Goal: Information Seeking & Learning: Compare options

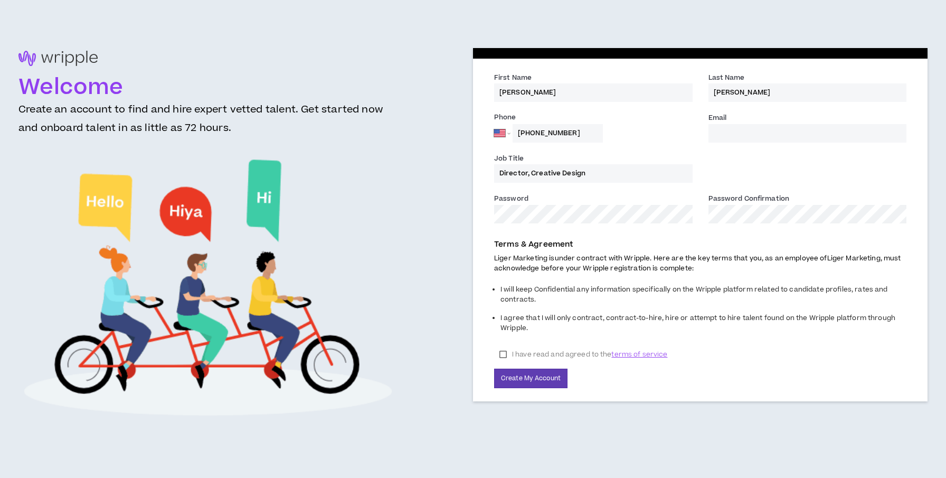
select select "US"
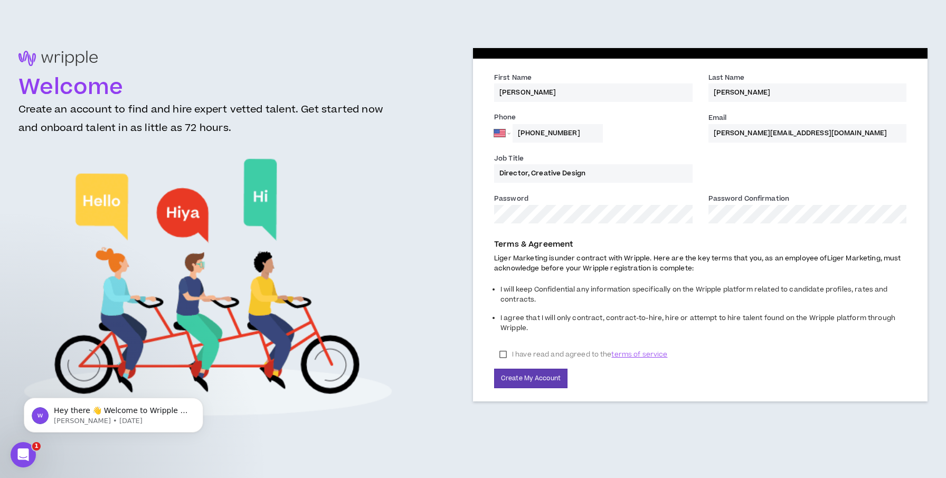
type input "[PERSON_NAME][EMAIL_ADDRESS][DOMAIN_NAME]"
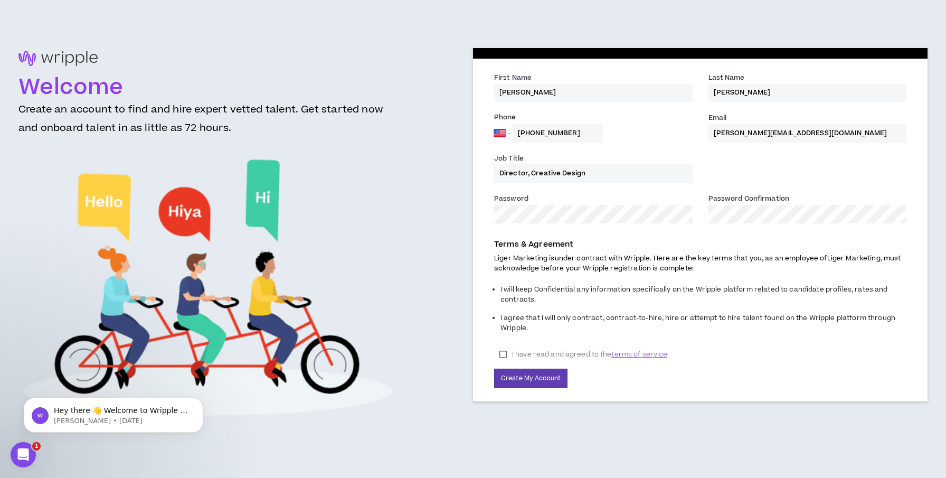
click at [505, 353] on label "I have read and agreed to the terms of service" at bounding box center [583, 354] width 178 height 16
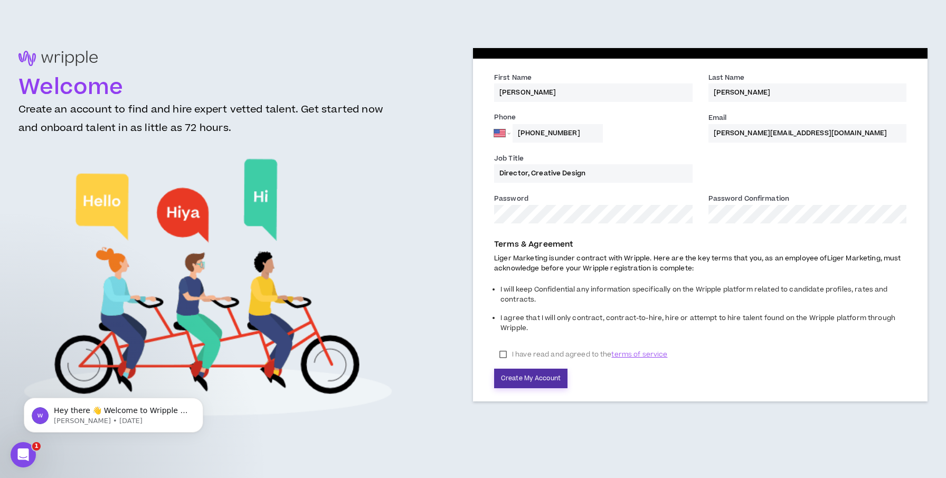
click at [531, 374] on button "Create My Account" at bounding box center [530, 378] width 73 height 20
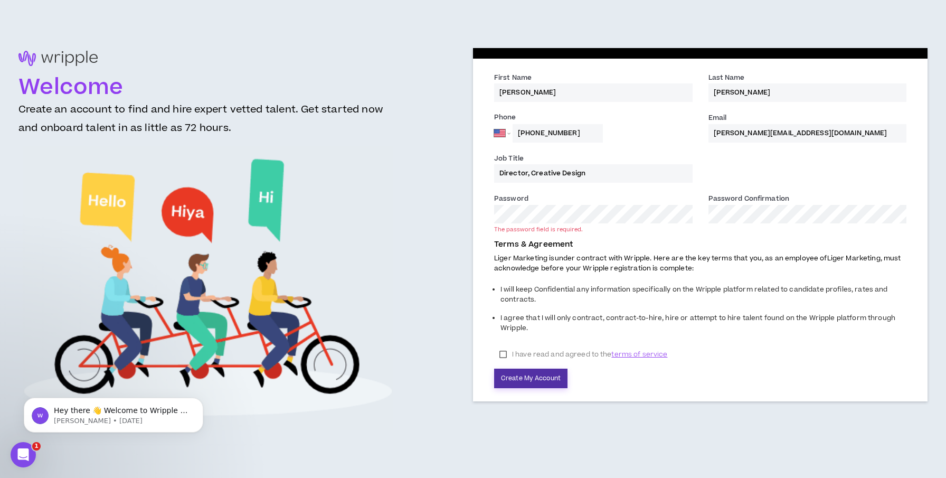
click at [551, 376] on button "Create My Account" at bounding box center [530, 378] width 73 height 20
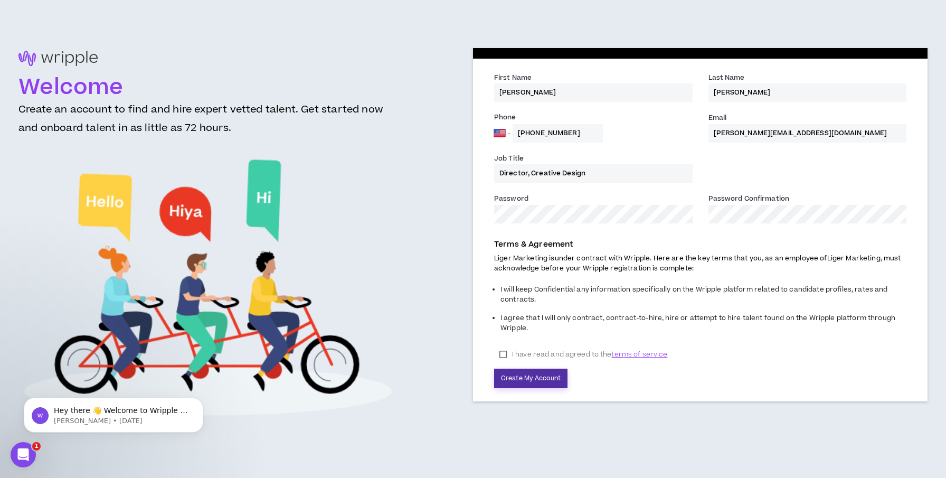
click at [547, 375] on button "Create My Account" at bounding box center [530, 378] width 73 height 20
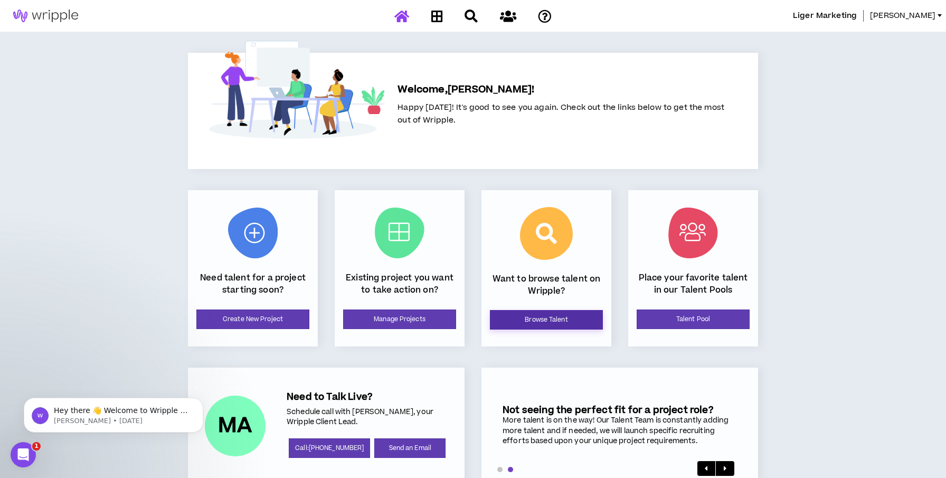
click at [523, 320] on link "Browse Talent" at bounding box center [546, 320] width 113 height 20
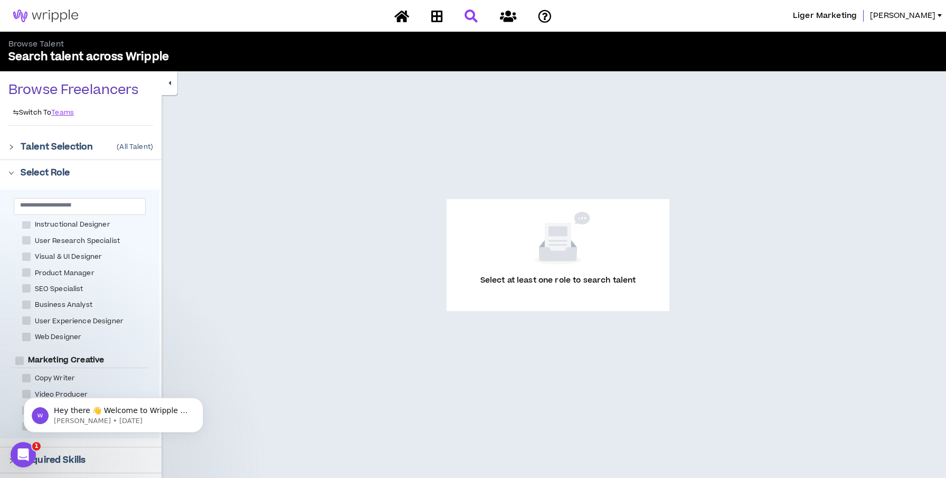
scroll to position [23, 0]
click at [24, 450] on icon "Open Intercom Messenger" at bounding box center [21, 452] width 17 height 17
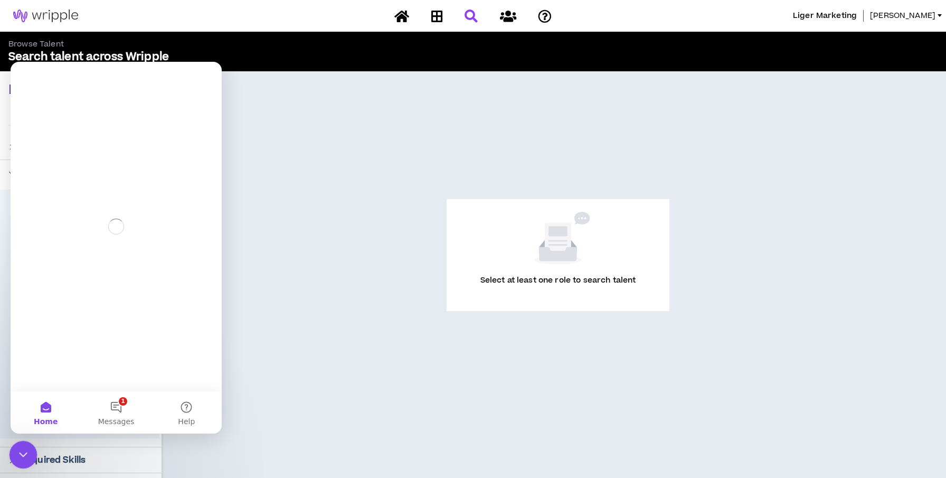
scroll to position [0, 0]
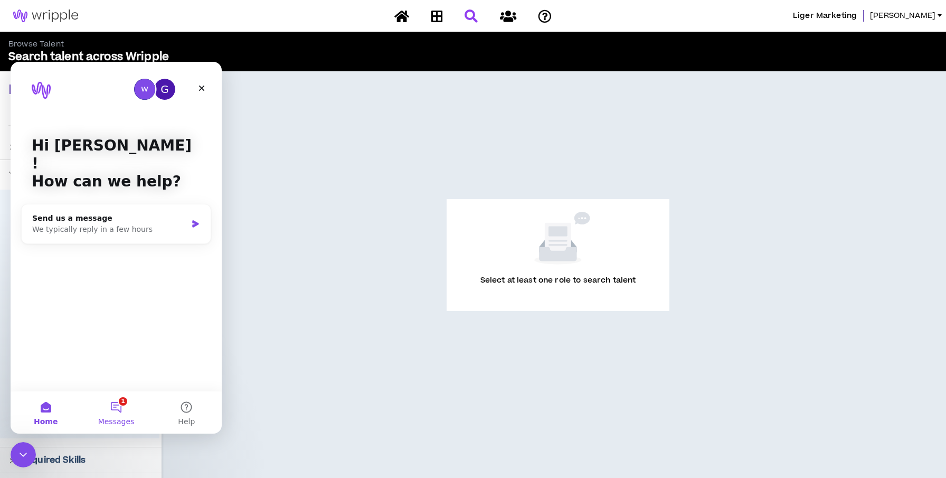
click at [116, 407] on button "1 Messages" at bounding box center [116, 412] width 70 height 42
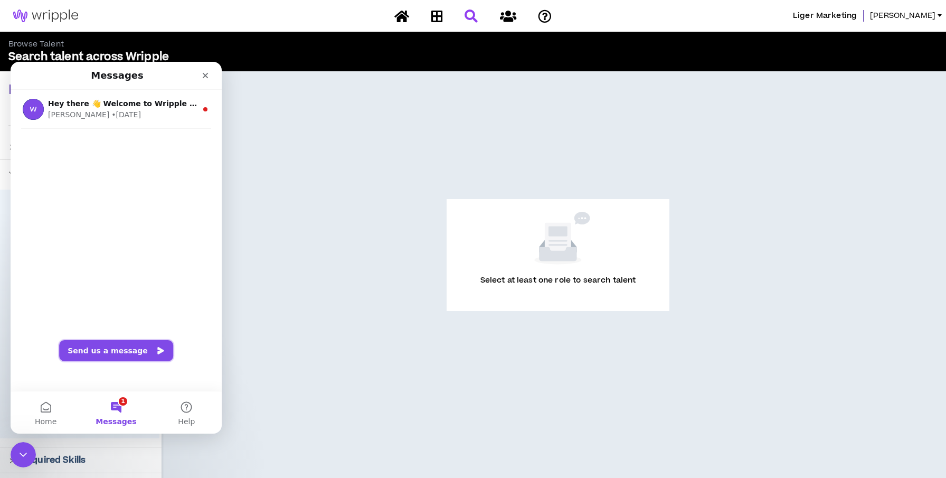
click at [121, 352] on button "Send us a message" at bounding box center [116, 350] width 114 height 21
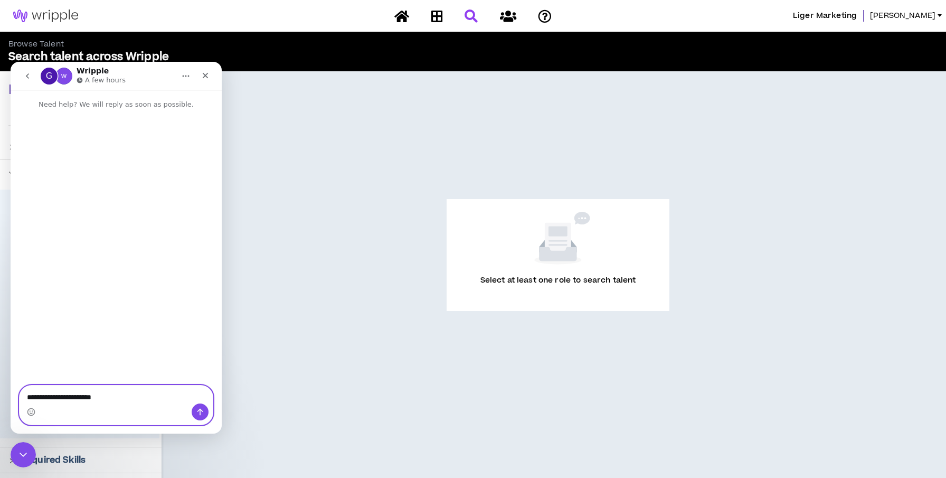
click at [72, 396] on textarea "**********" at bounding box center [116, 394] width 193 height 18
drag, startPoint x: 66, startPoint y: 396, endPoint x: 25, endPoint y: 396, distance: 41.2
click at [25, 396] on textarea "**********" at bounding box center [116, 394] width 193 height 18
type textarea "**********"
click at [202, 414] on icon "Send a message…" at bounding box center [200, 412] width 8 height 8
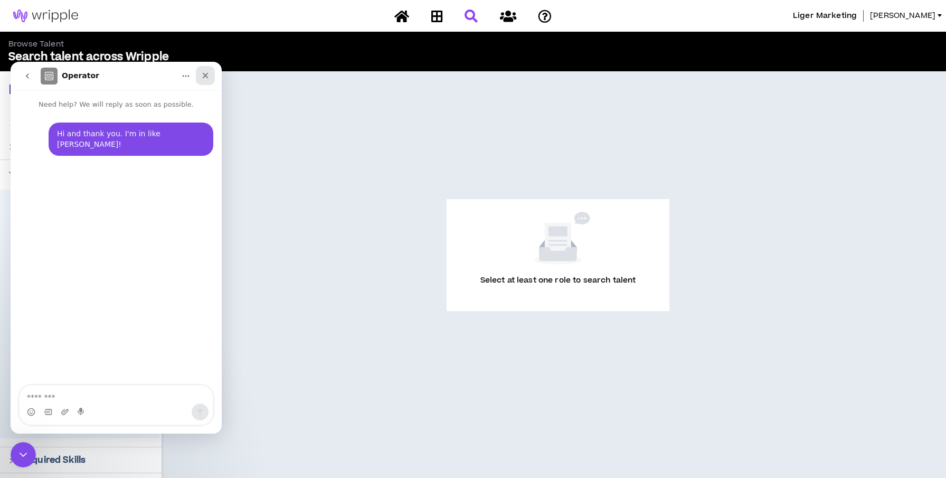
click at [203, 75] on icon "Close" at bounding box center [205, 75] width 8 height 8
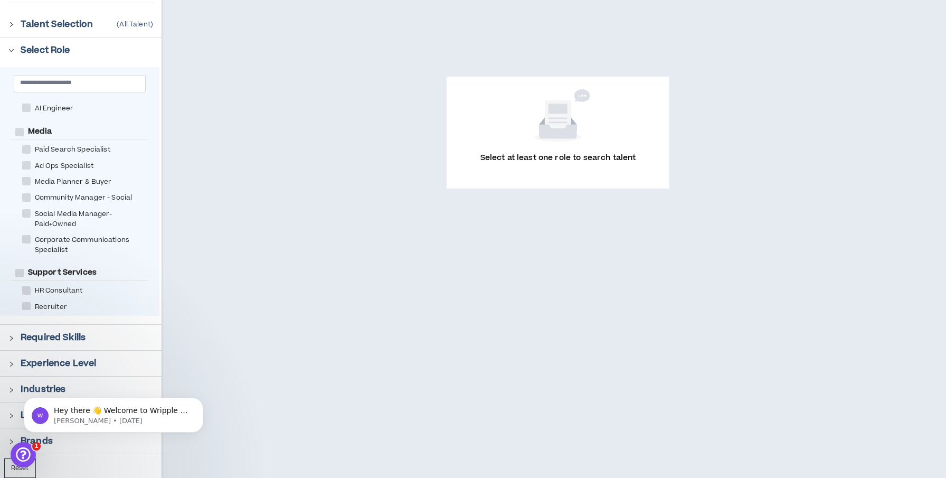
scroll to position [122, 0]
click at [13, 337] on icon "right" at bounding box center [11, 338] width 6 height 6
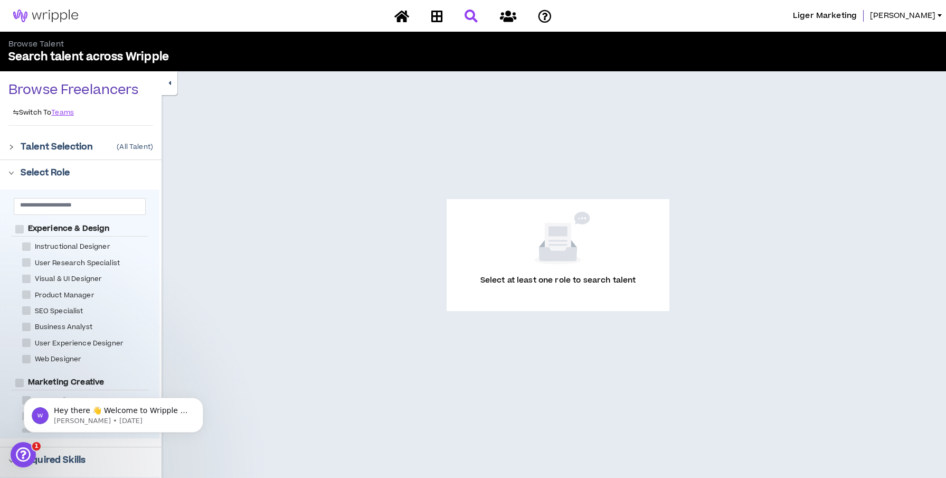
scroll to position [0, 0]
click at [13, 147] on icon "right" at bounding box center [11, 147] width 6 height 6
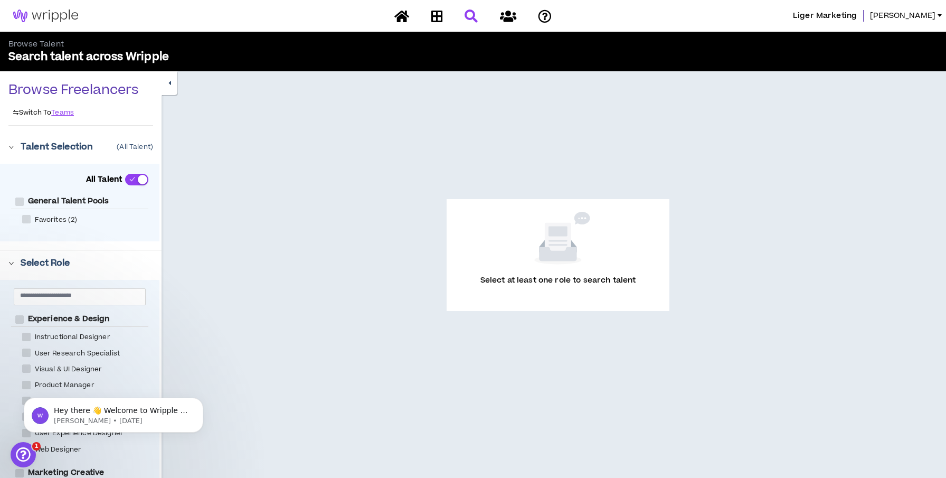
click at [48, 217] on span "Favorites (2)" at bounding box center [56, 220] width 51 height 10
checkbox \(2\) "****"
checkbox Pools "****"
click at [28, 219] on span at bounding box center [26, 219] width 8 height 8
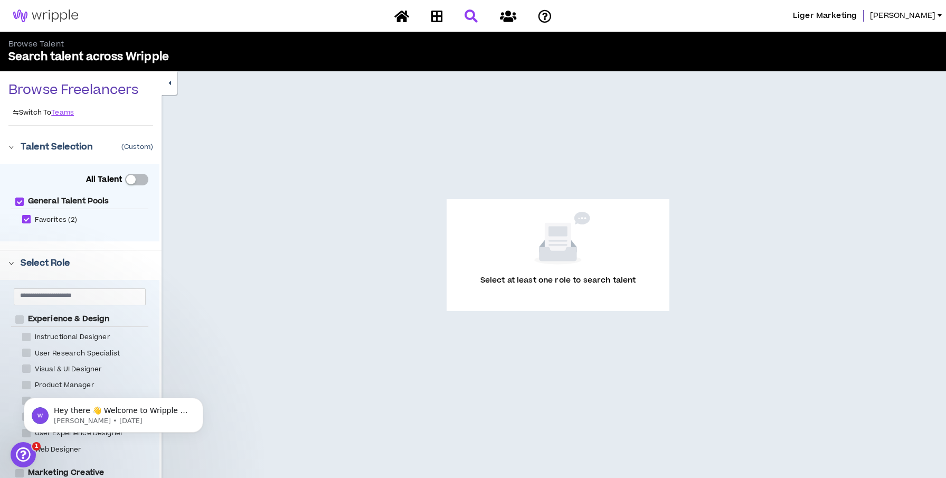
checkbox \(2\) "*****"
checkbox Pools "*****"
click at [46, 220] on span "Favorites (2)" at bounding box center [56, 220] width 51 height 10
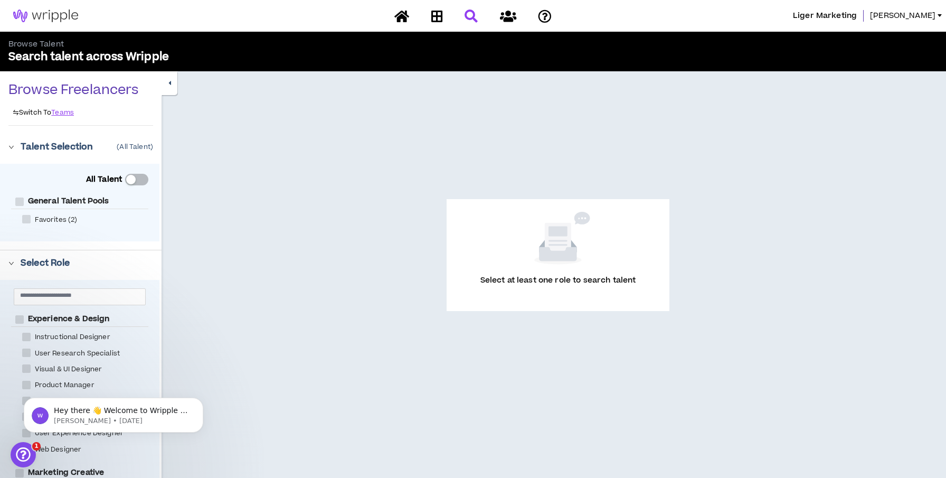
checkbox \(2\) "****"
click at [143, 179] on button "button" at bounding box center [136, 180] width 23 height 12
checkbox Pools "*****"
click at [58, 221] on span "Favorites (2)" at bounding box center [56, 220] width 51 height 10
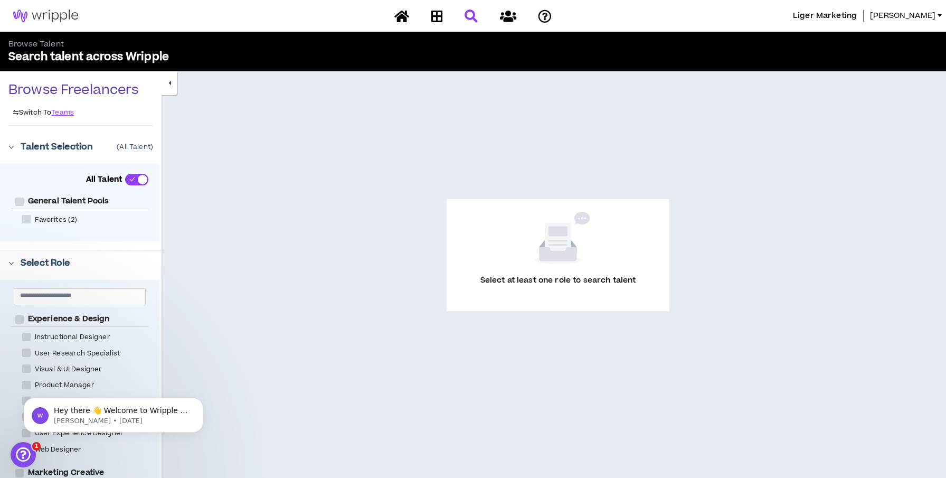
checkbox \(2\) "****"
checkbox Pools "****"
click at [509, 20] on icon at bounding box center [508, 16] width 16 height 13
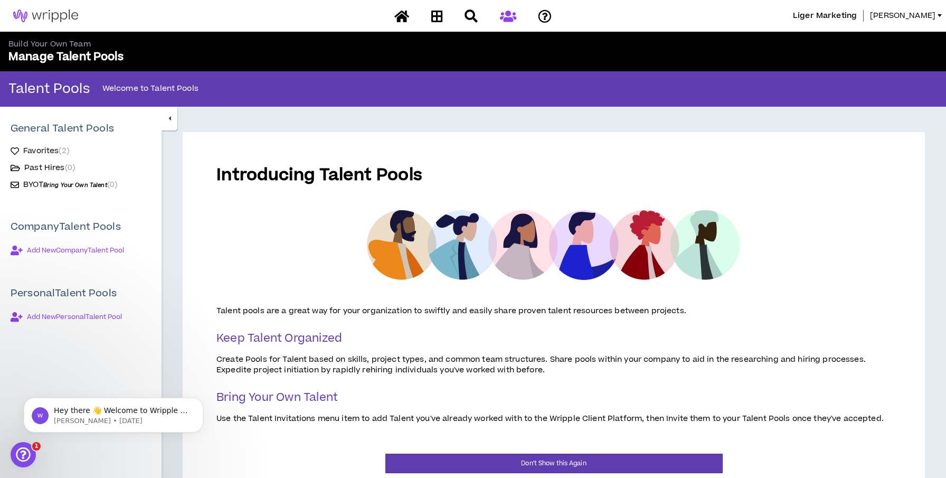
click at [58, 152] on span "Favorites ( 2 )" at bounding box center [46, 151] width 46 height 11
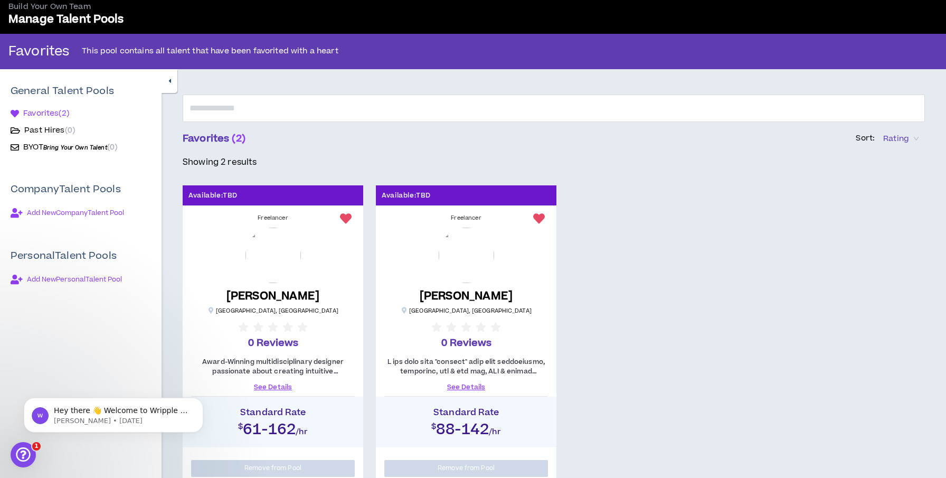
scroll to position [39, 0]
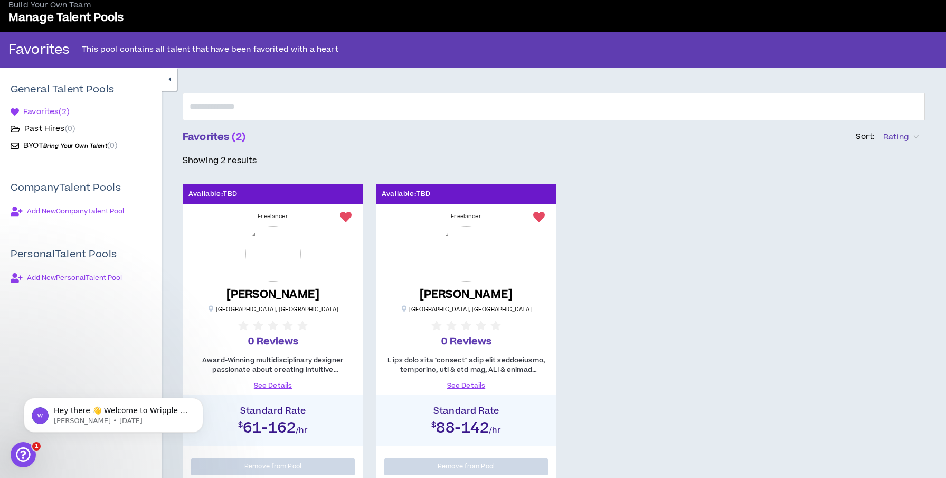
click at [264, 383] on link "See Details" at bounding box center [273, 386] width 164 height 10
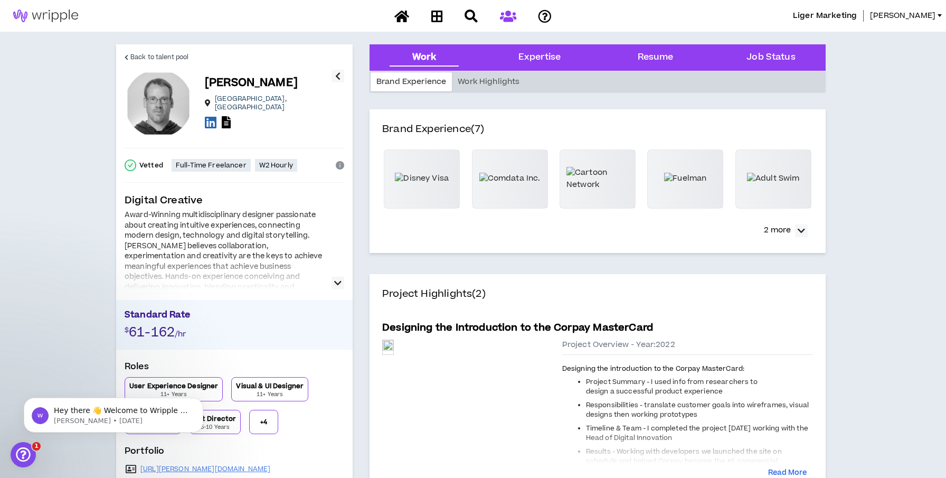
click at [340, 280] on icon "button" at bounding box center [337, 283] width 7 height 13
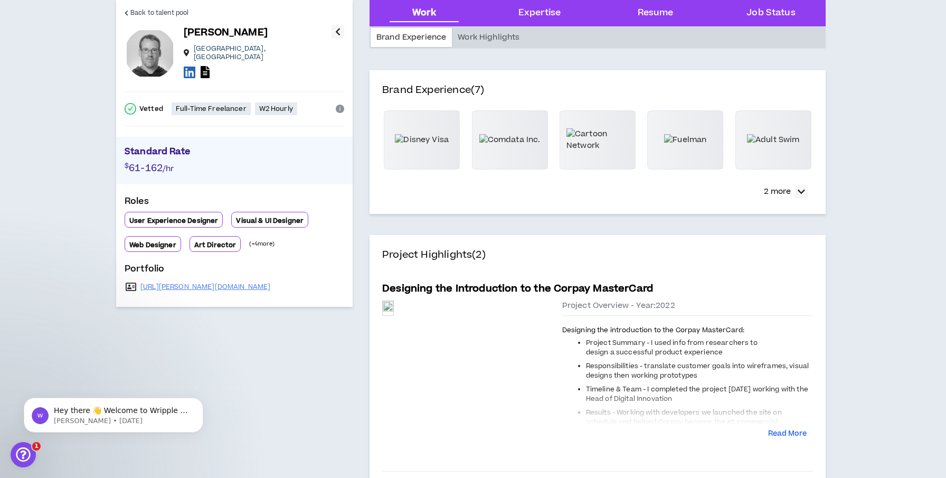
scroll to position [80, 0]
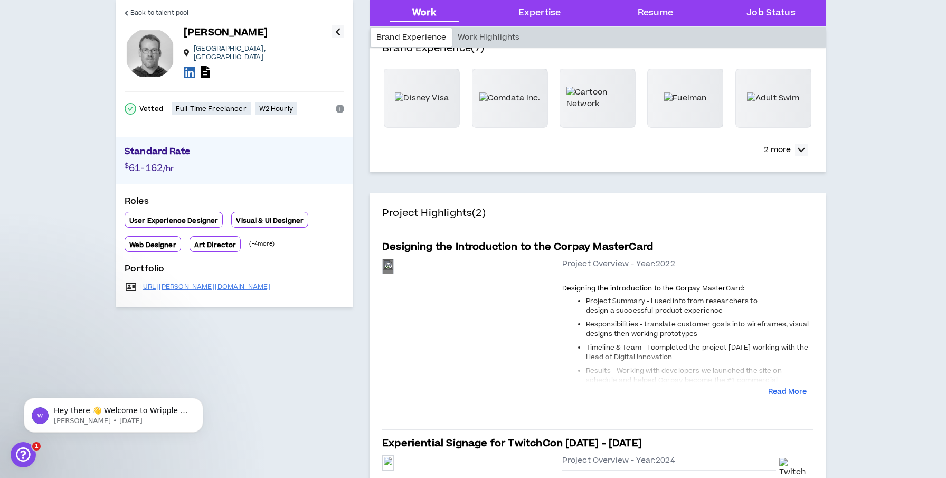
click at [393, 273] on div "Preview" at bounding box center [388, 266] width 11 height 14
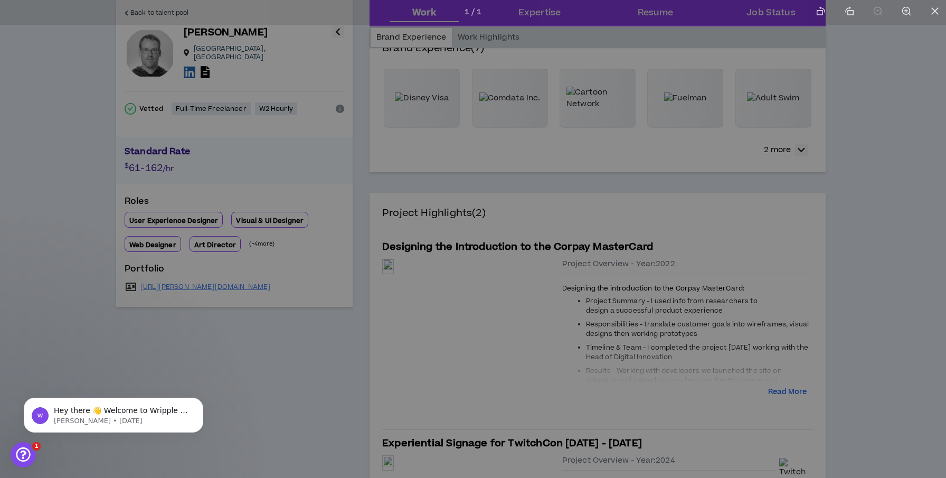
drag, startPoint x: 693, startPoint y: 301, endPoint x: 688, endPoint y: 216, distance: 85.2
click at [474, 216] on img at bounding box center [469, 165] width 8 height 382
click at [477, 283] on img at bounding box center [473, 237] width 8 height 382
click at [477, 219] on img at bounding box center [473, 237] width 8 height 382
click at [838, 209] on div at bounding box center [473, 239] width 946 height 478
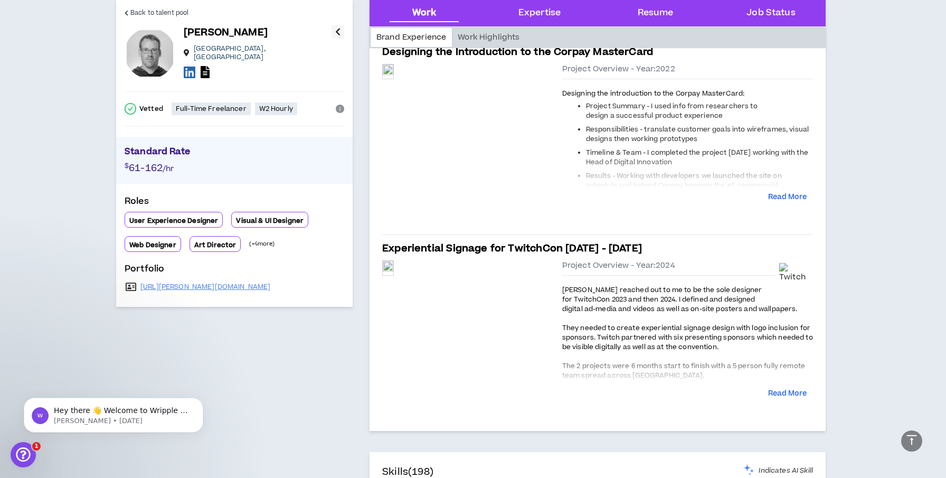
scroll to position [277, 0]
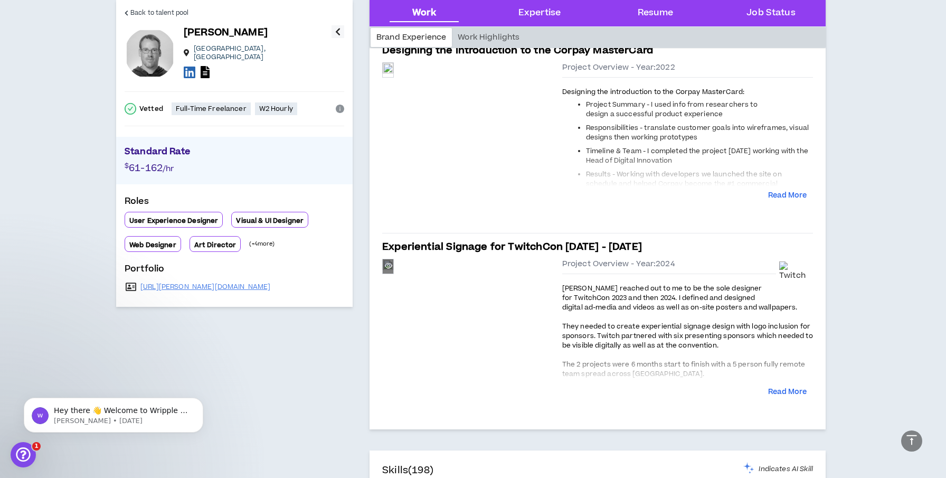
click at [393, 273] on div "Preview" at bounding box center [388, 266] width 11 height 14
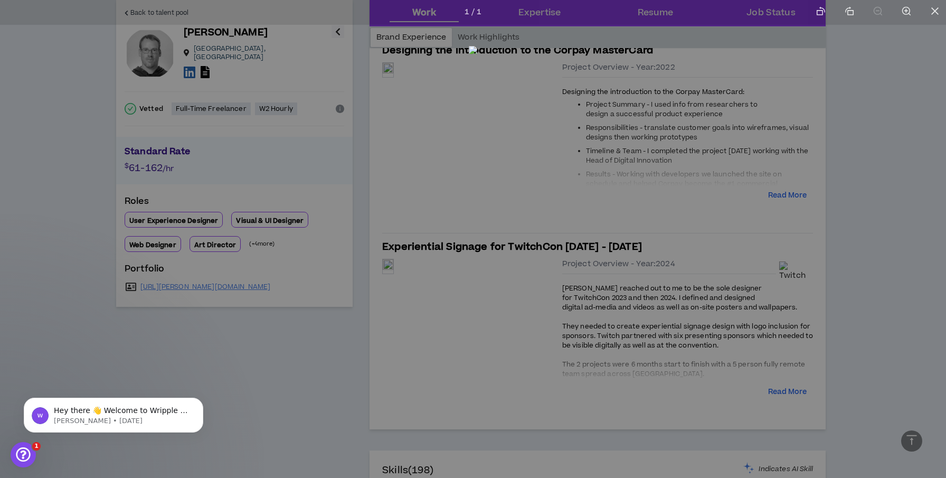
click at [895, 209] on div at bounding box center [473, 239] width 946 height 478
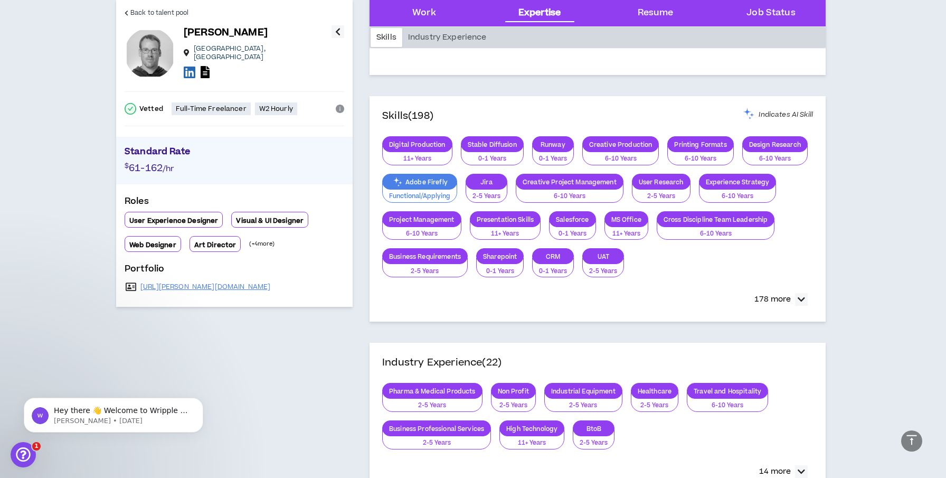
scroll to position [566, 0]
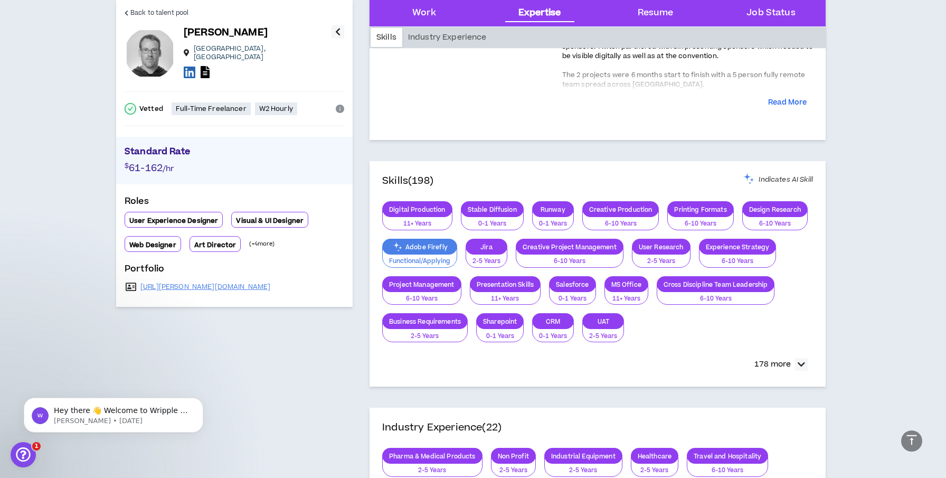
click at [725, 245] on p "Experience Strategy" at bounding box center [737, 247] width 77 height 8
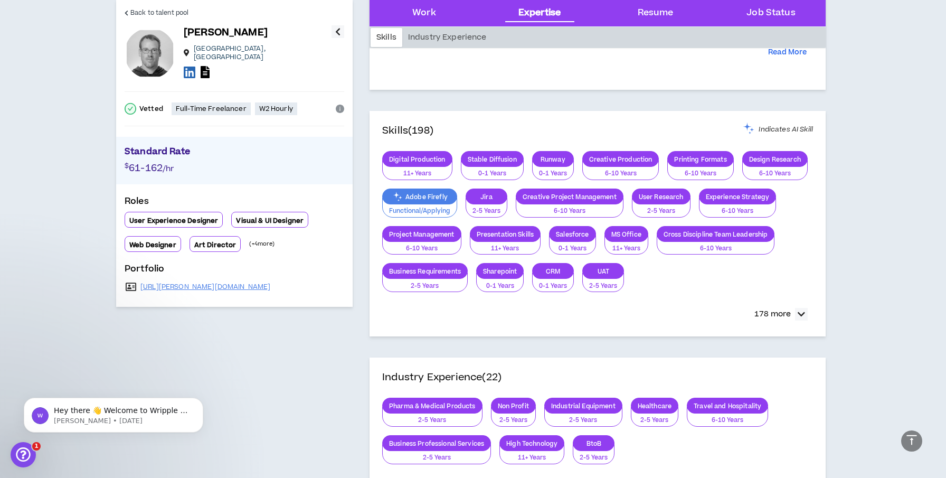
scroll to position [614, 0]
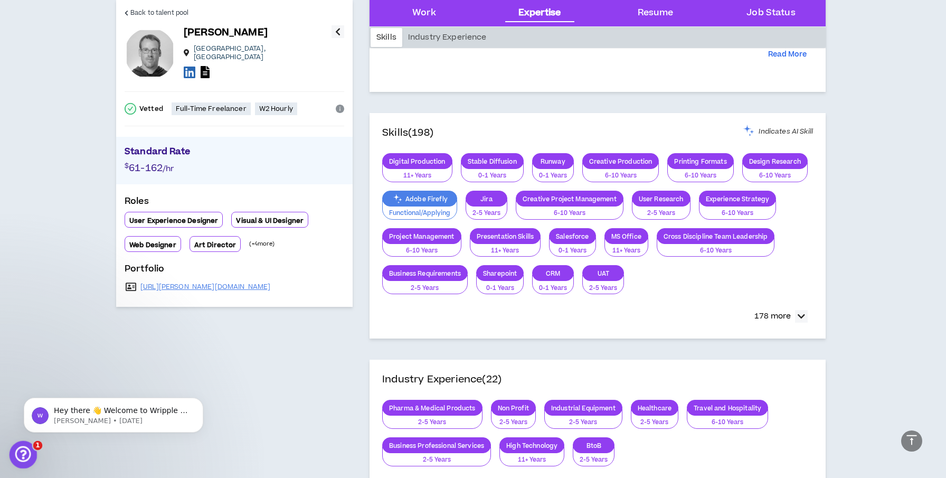
click at [34, 448] on span "1" at bounding box center [38, 446] width 10 height 10
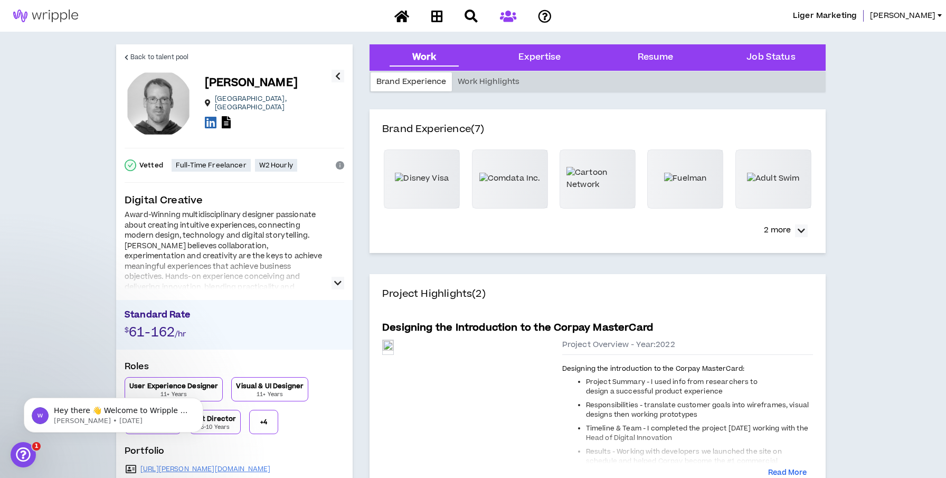
scroll to position [0, 0]
click at [336, 74] on icon "button" at bounding box center [337, 76] width 5 height 13
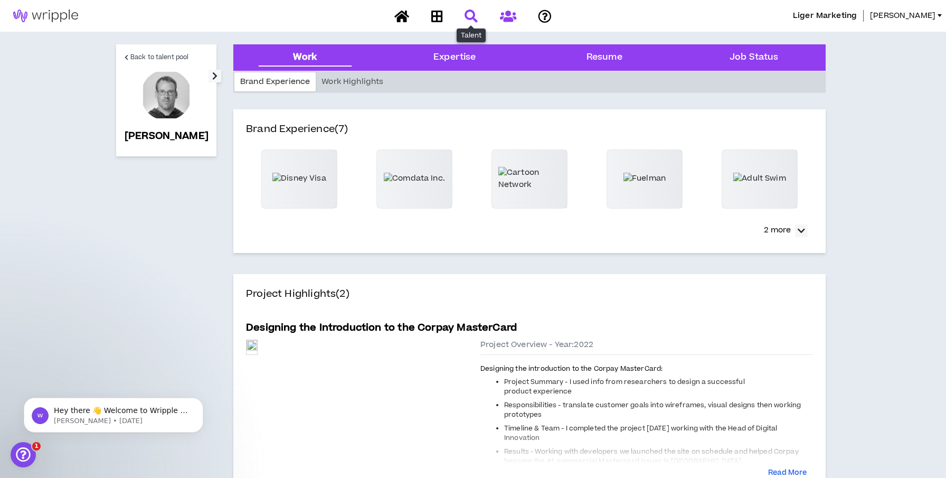
click at [467, 19] on icon at bounding box center [471, 16] width 13 height 13
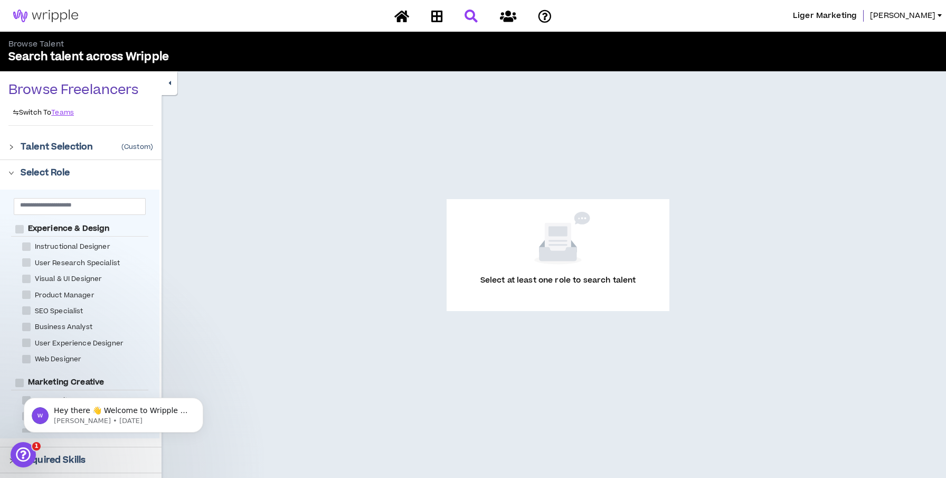
click at [79, 279] on span "Visual & UI Designer" at bounding box center [69, 279] width 76 height 10
checkbox Designer "****"
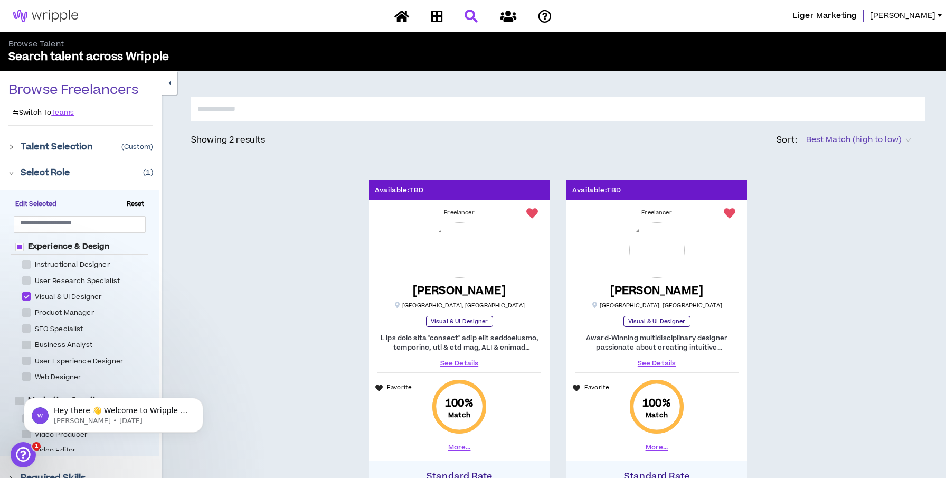
click at [13, 146] on icon "right" at bounding box center [11, 147] width 6 height 6
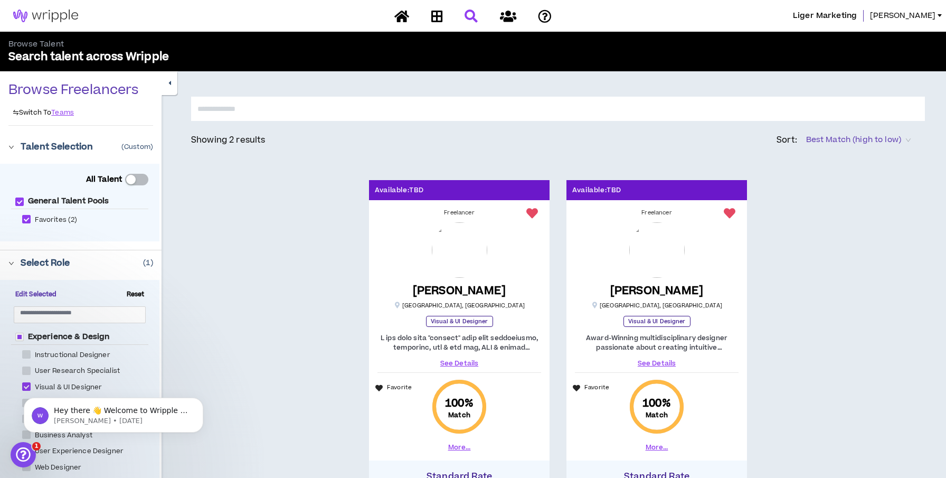
click at [144, 178] on button "button" at bounding box center [136, 180] width 23 height 12
checkbox Pools "*****"
checkbox \(2\) "*****"
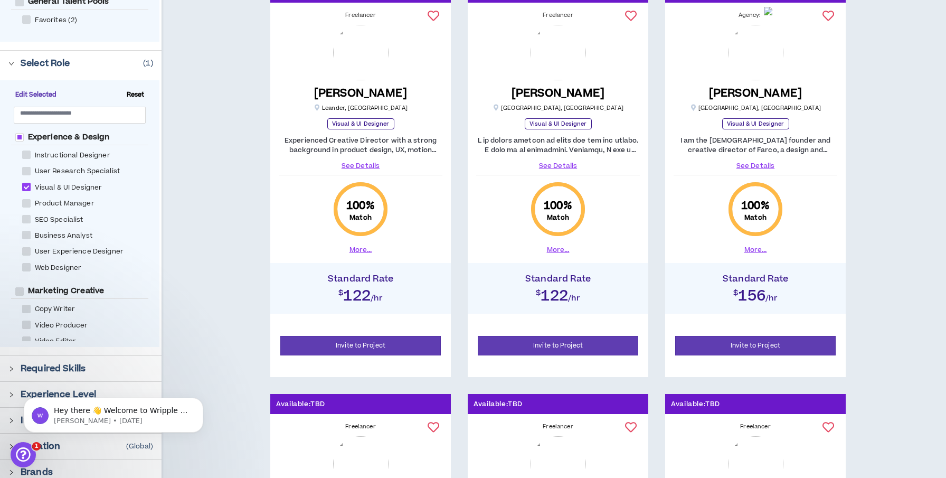
scroll to position [201, 0]
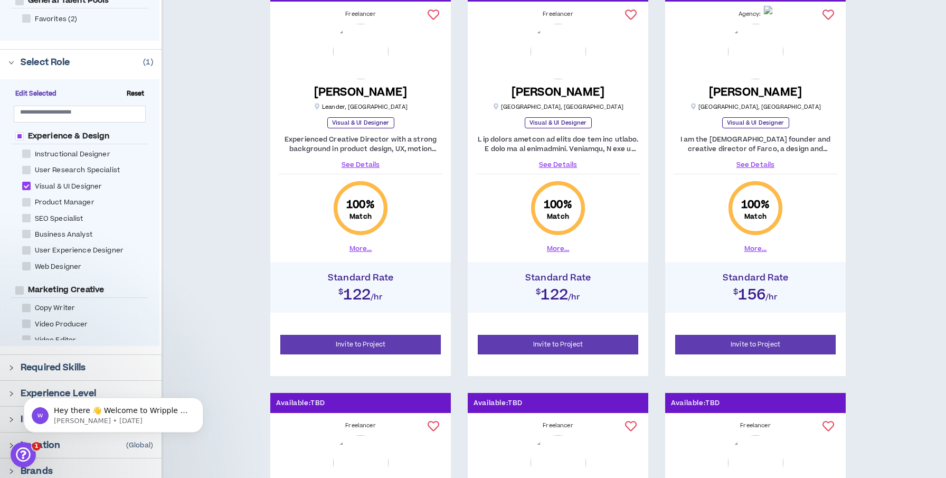
click at [27, 248] on span at bounding box center [26, 250] width 8 height 8
checkbox Designer "****"
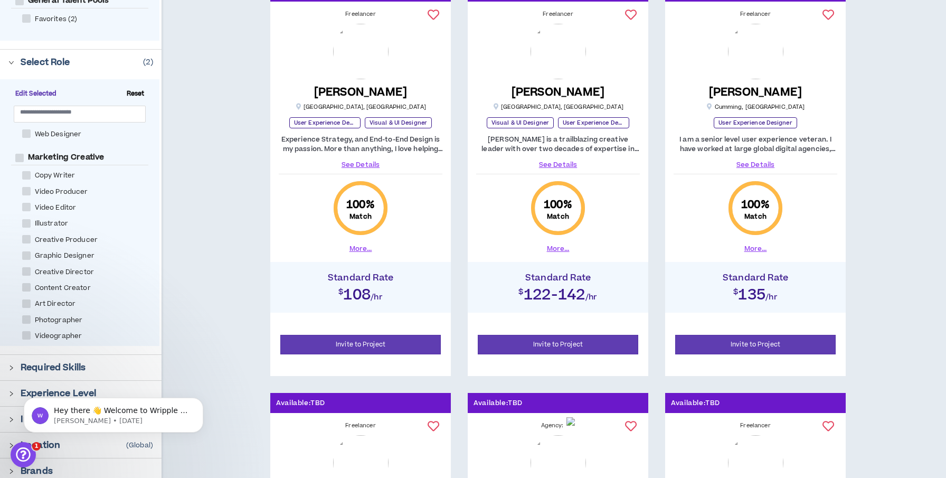
scroll to position [134, 0]
click at [25, 251] on span at bounding box center [26, 254] width 8 height 8
checkbox Designer "****"
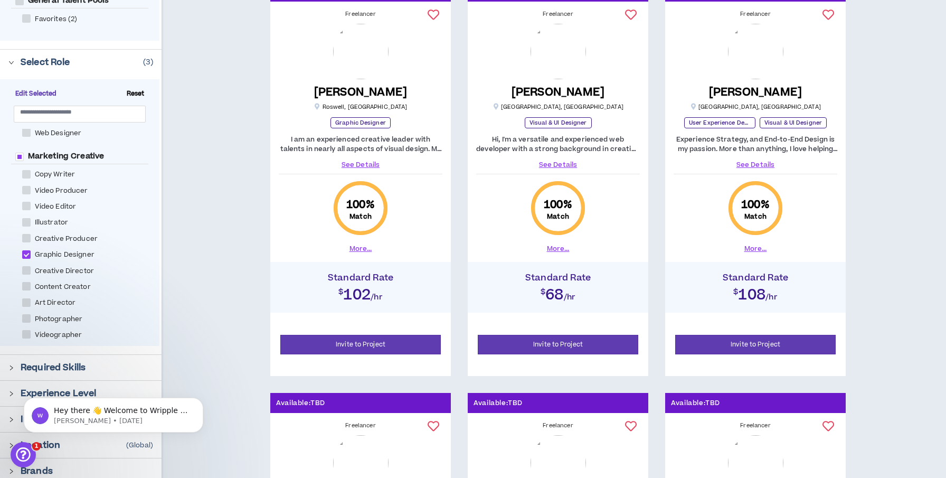
click at [24, 283] on span at bounding box center [26, 286] width 8 height 8
checkbox Creator "****"
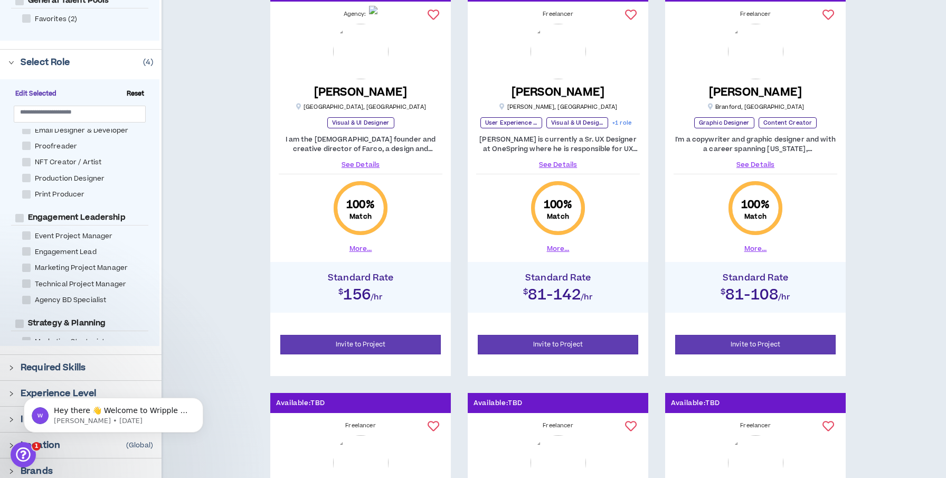
scroll to position [396, 0]
click at [29, 173] on span at bounding box center [26, 177] width 8 height 8
checkbox Designer "****"
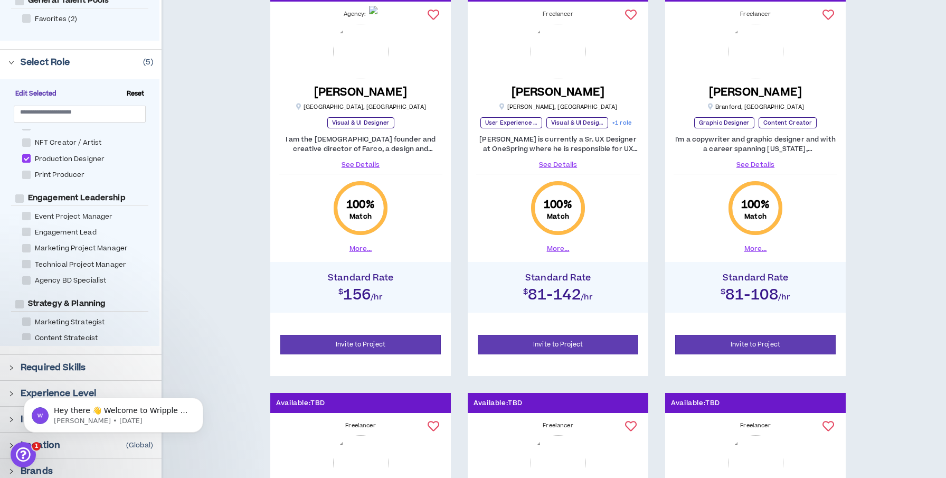
click at [9, 366] on icon "right" at bounding box center [11, 368] width 6 height 6
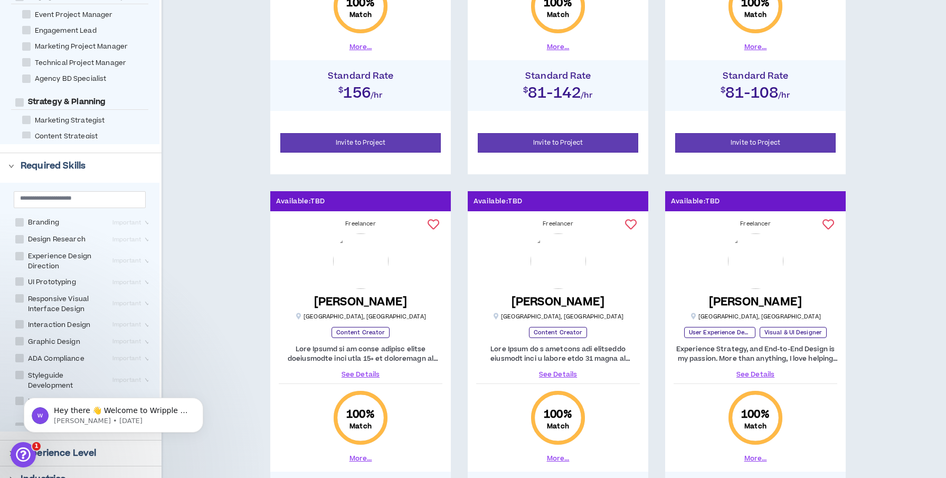
scroll to position [403, 0]
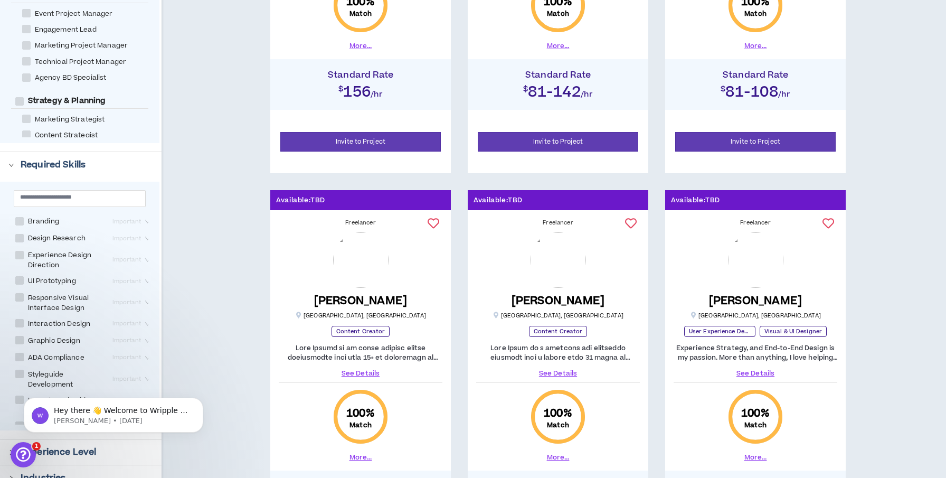
click at [21, 219] on span at bounding box center [19, 221] width 8 height 8
checkbox input "****"
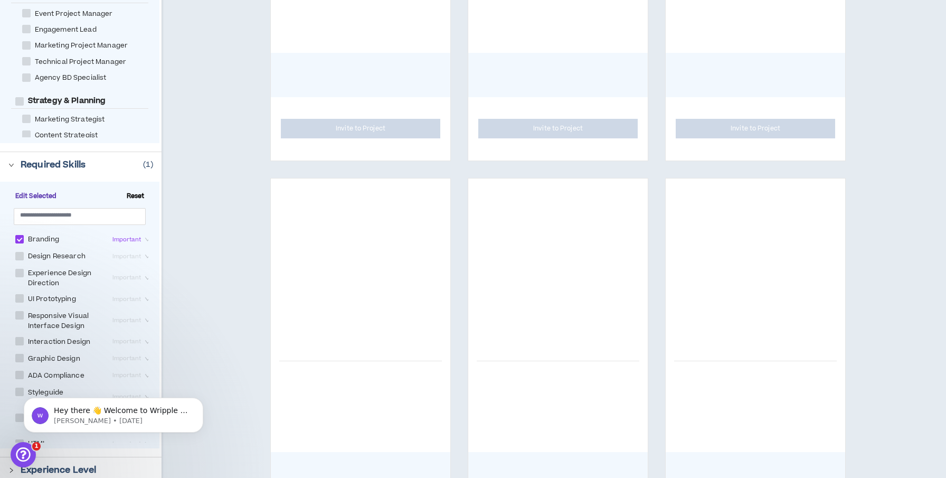
click at [18, 259] on label "Design Research" at bounding box center [52, 256] width 74 height 13
checkbox Research "****"
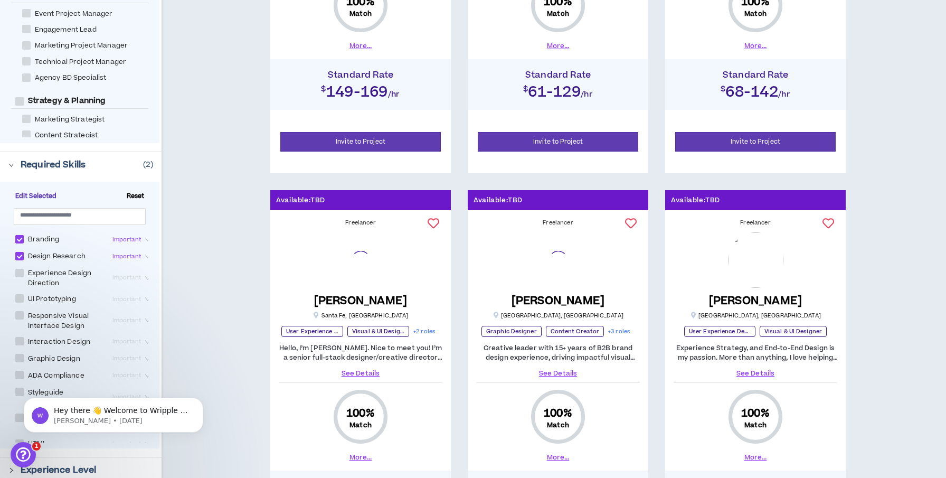
click at [18, 269] on span at bounding box center [19, 273] width 8 height 8
checkbox Direction "****"
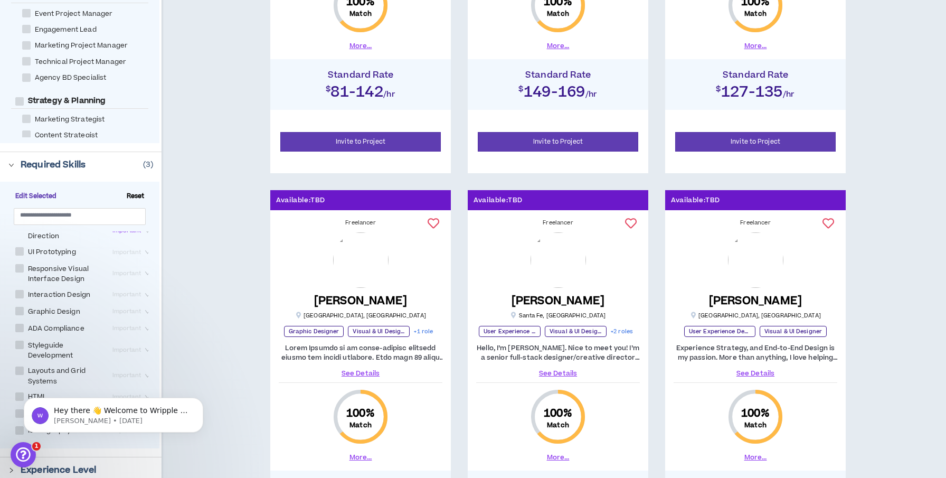
scroll to position [43, 0]
click at [19, 253] on span at bounding box center [19, 255] width 8 height 8
checkbox Prototyping "****"
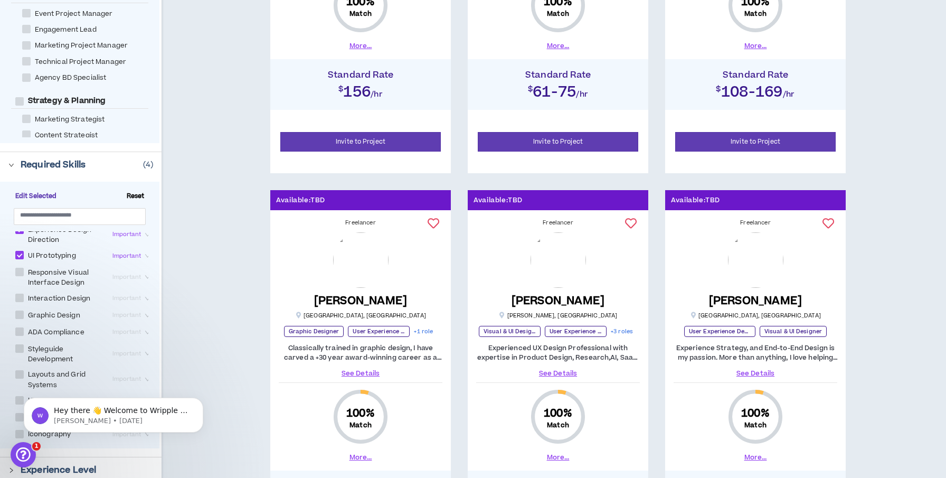
click at [20, 272] on span at bounding box center [19, 272] width 8 height 8
checkbox Design "****"
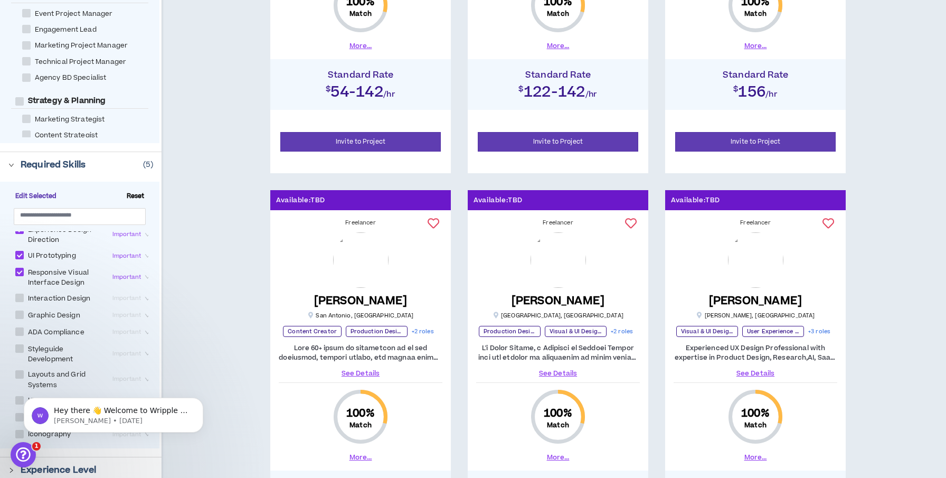
click at [18, 294] on span at bounding box center [19, 298] width 8 height 8
checkbox Design "****"
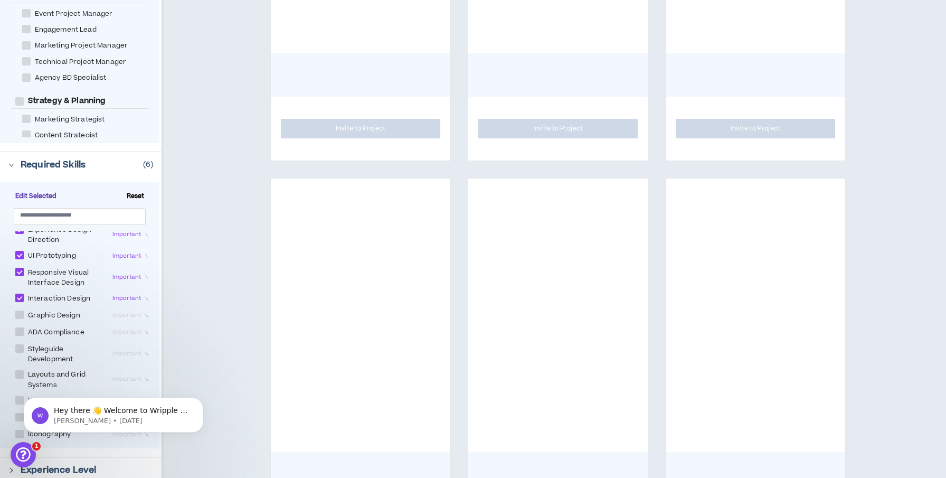
click at [19, 312] on span at bounding box center [19, 314] width 8 height 8
checkbox Design "****"
click at [17, 332] on span at bounding box center [19, 331] width 8 height 8
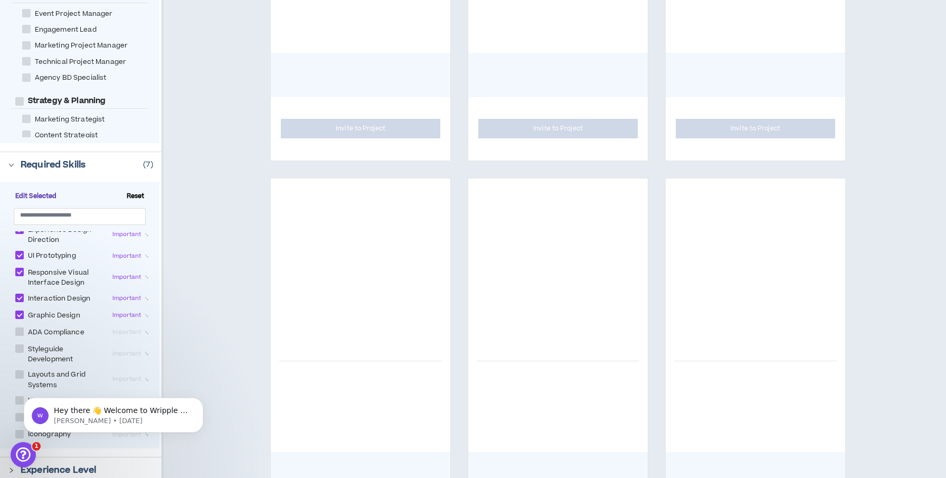
checkbox Compliance "****"
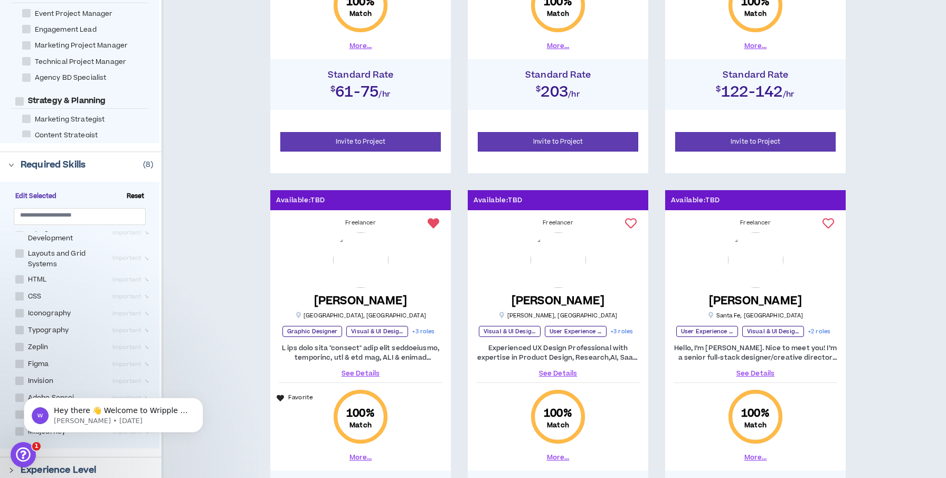
scroll to position [165, 0]
click at [17, 359] on span at bounding box center [19, 362] width 8 height 8
checkbox input "****"
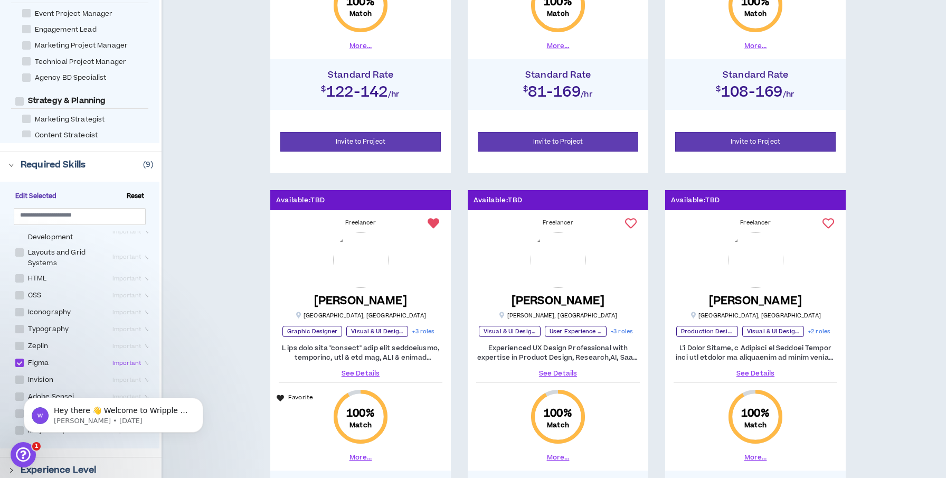
click at [22, 275] on span at bounding box center [19, 278] width 8 height 8
checkbox input "****"
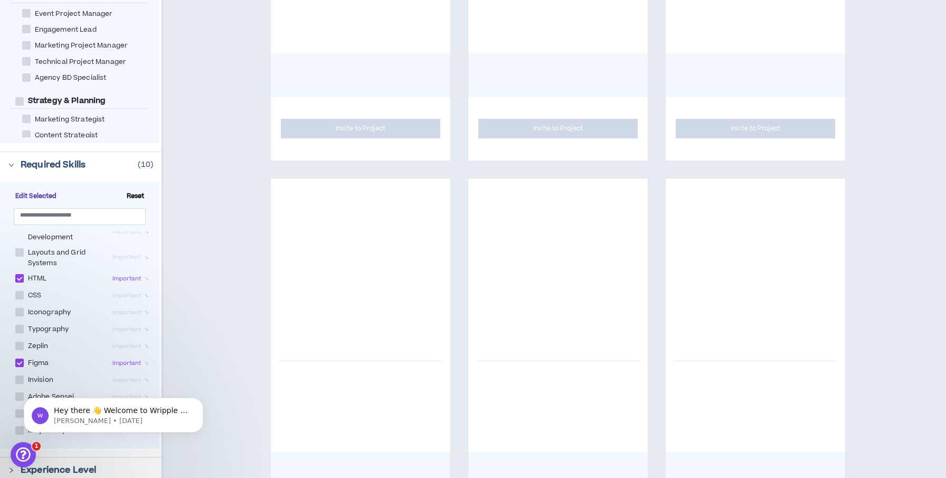
click at [22, 293] on span at bounding box center [19, 295] width 8 height 8
checkbox input "****"
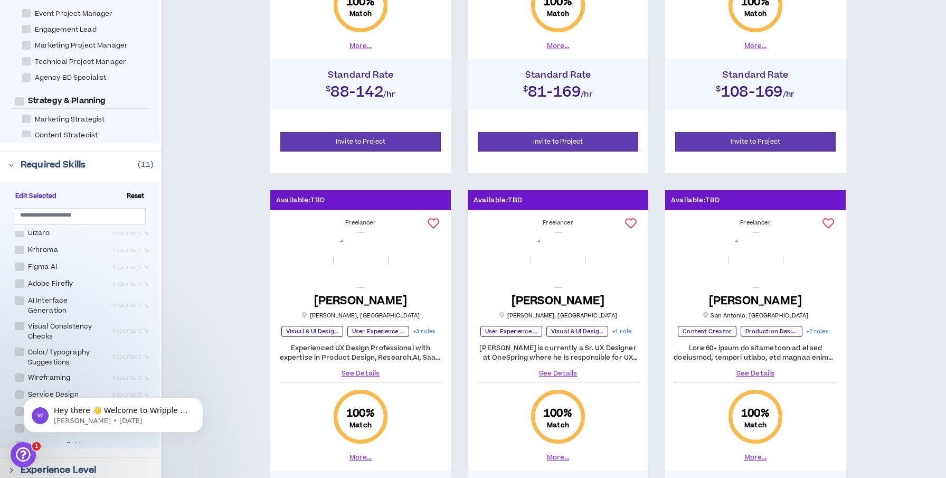
scroll to position [421, 0]
click at [17, 342] on span at bounding box center [19, 343] width 8 height 8
checkbox Suggestions "****"
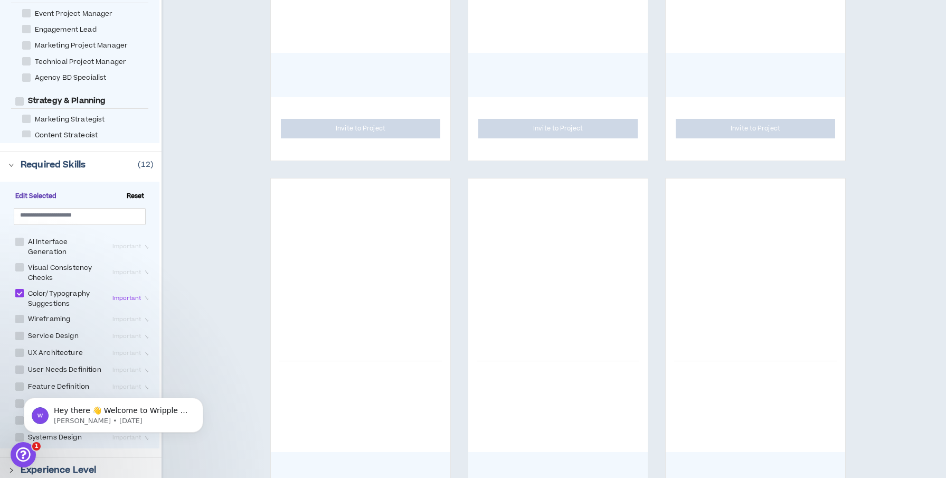
scroll to position [475, 0]
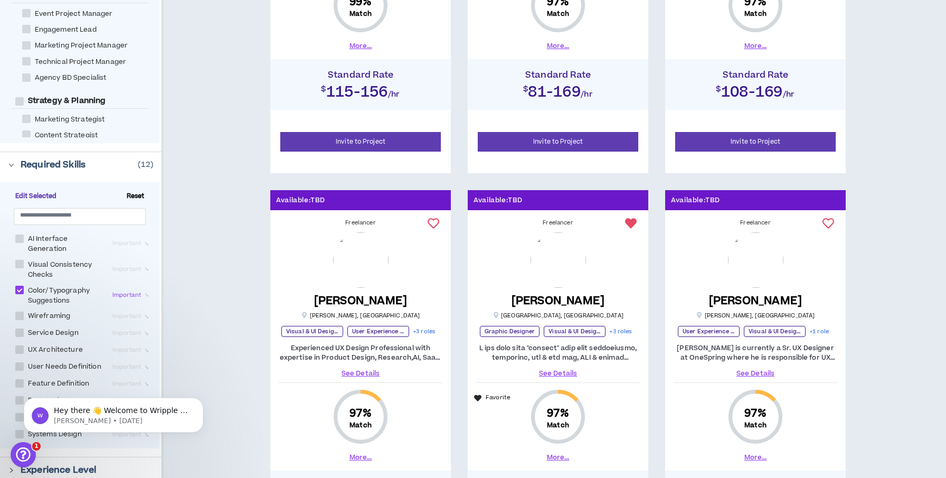
click at [21, 311] on span at bounding box center [19, 315] width 8 height 8
checkbox input "****"
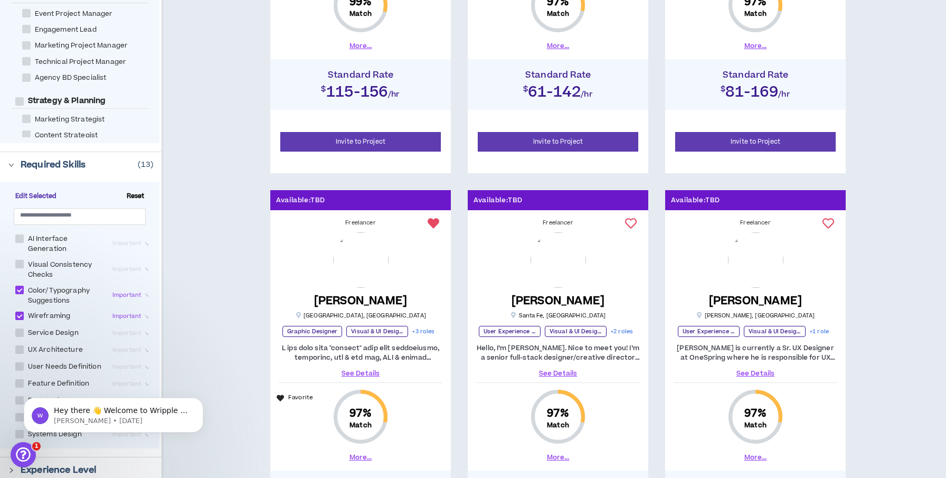
scroll to position [478, 0]
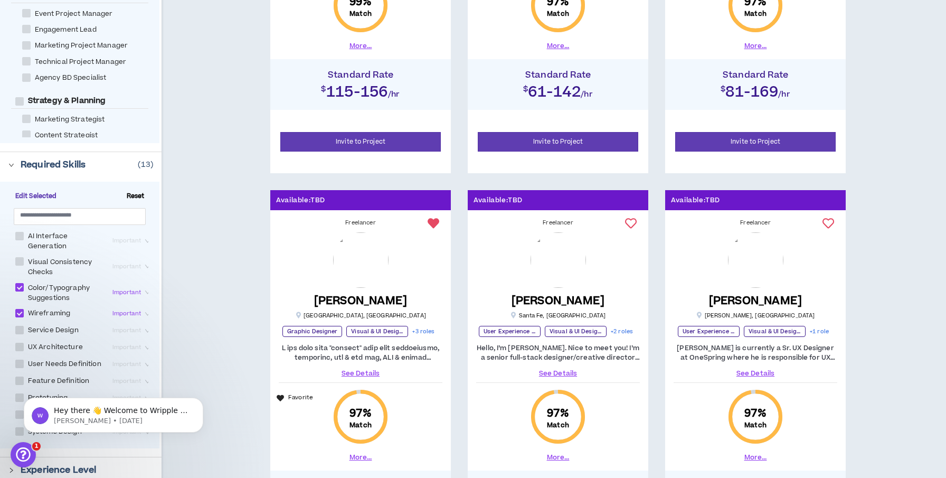
click at [22, 344] on span at bounding box center [19, 347] width 8 height 8
checkbox Architecture "****"
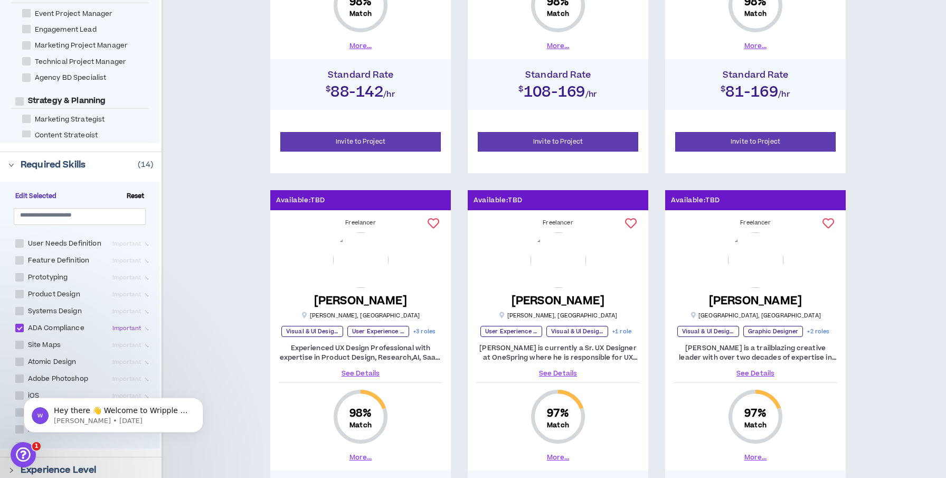
scroll to position [599, 0]
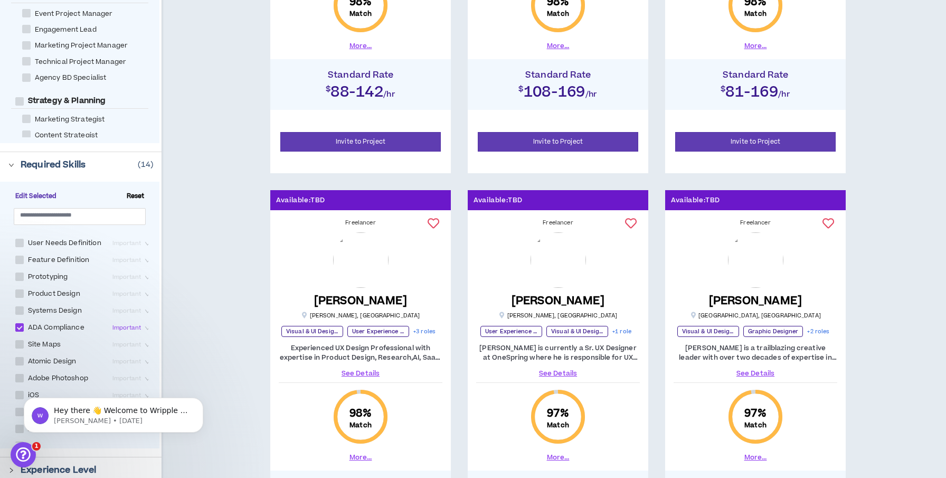
click at [20, 272] on span at bounding box center [19, 276] width 8 height 8
checkbox input "****"
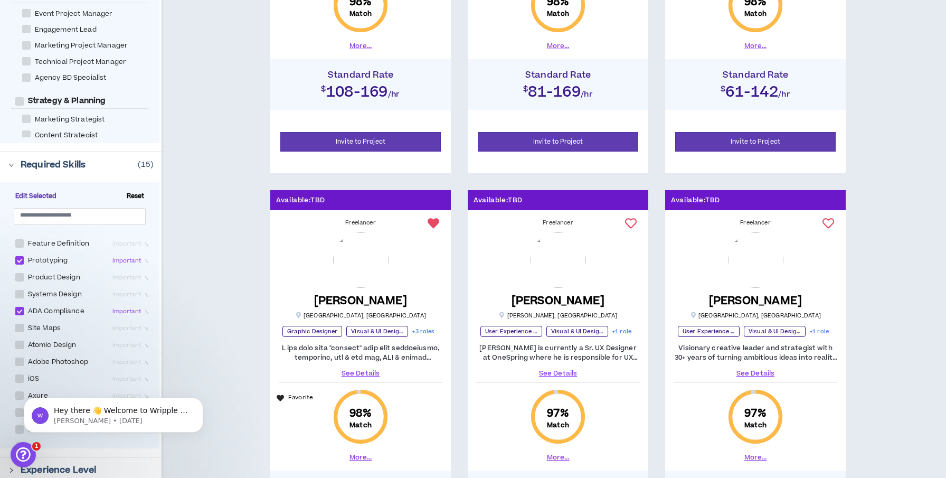
scroll to position [621, 0]
click at [22, 318] on span at bounding box center [19, 322] width 8 height 8
checkbox Maps "****"
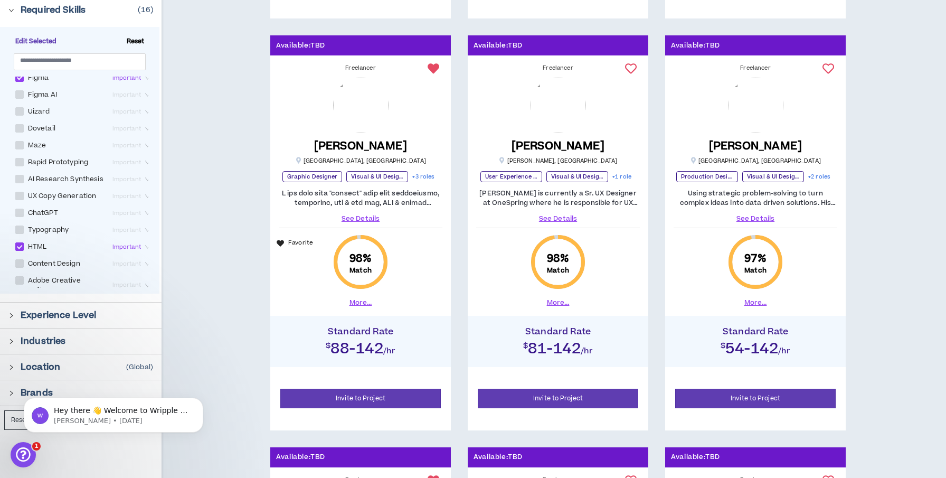
scroll to position [572, 0]
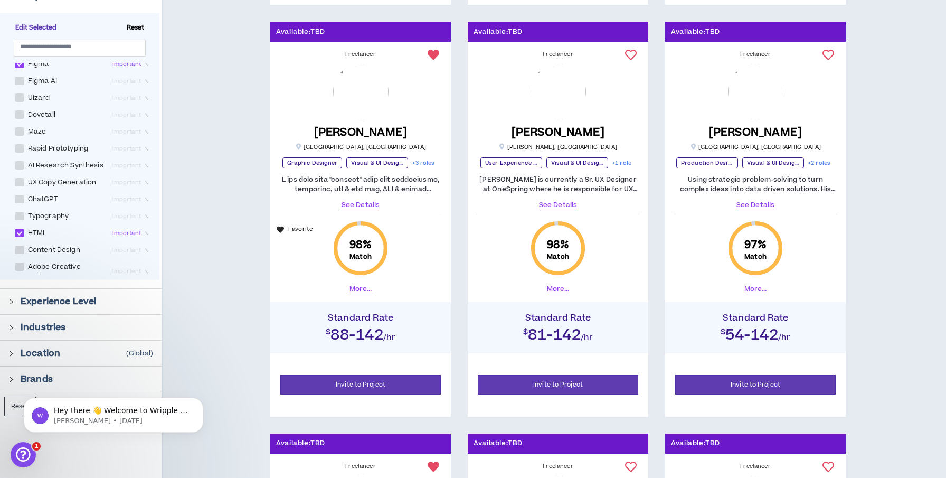
click at [12, 300] on icon "right" at bounding box center [11, 301] width 3 height 5
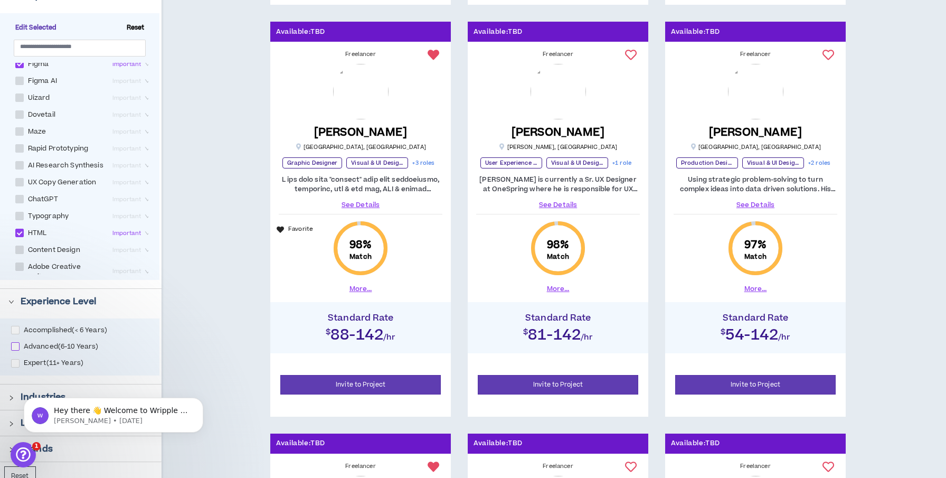
click at [14, 345] on span at bounding box center [15, 346] width 8 height 8
checkbox input "****"
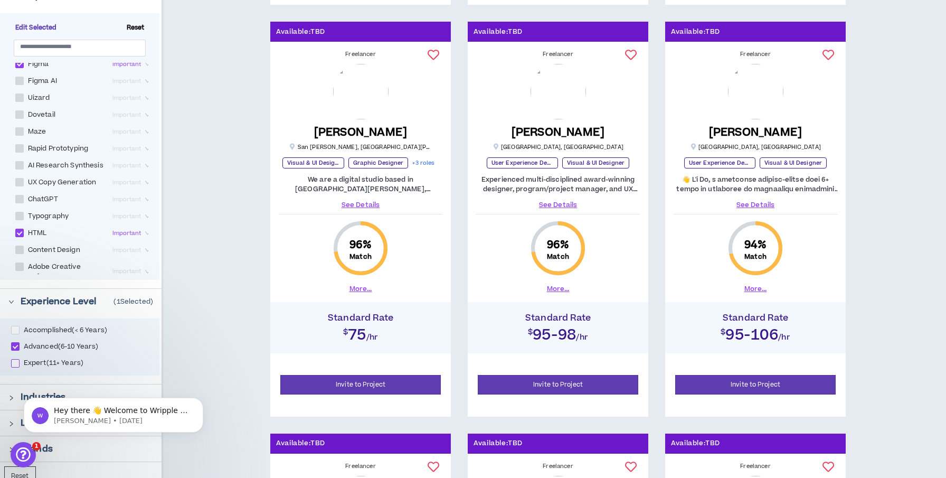
click at [14, 362] on span at bounding box center [15, 363] width 8 height 8
checkbox input "****"
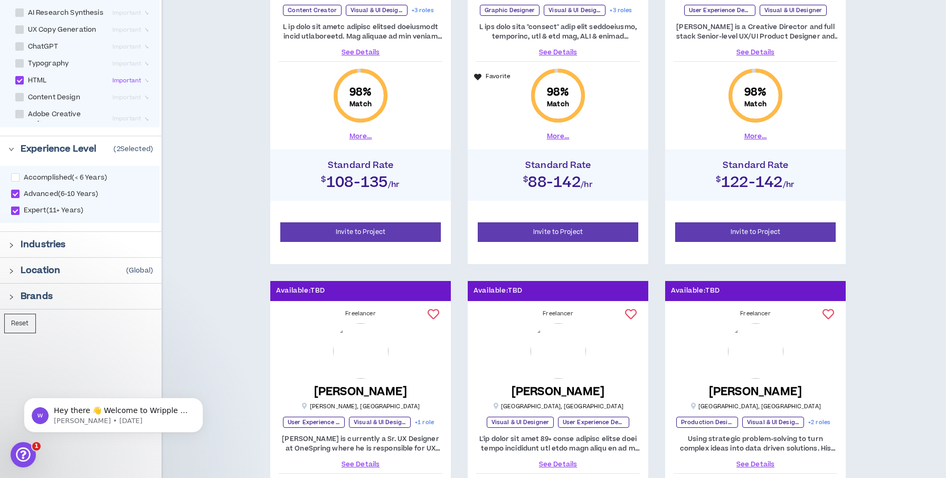
scroll to position [725, 0]
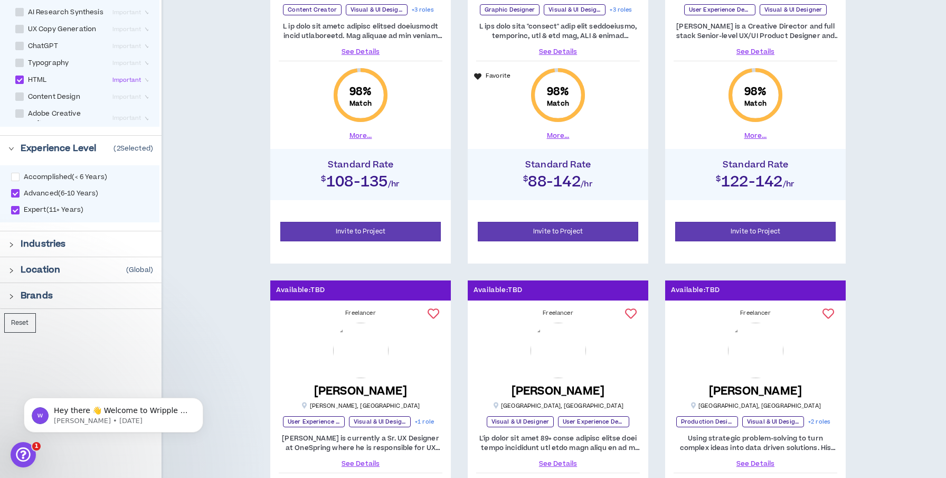
click at [12, 243] on icon "right" at bounding box center [11, 245] width 6 height 6
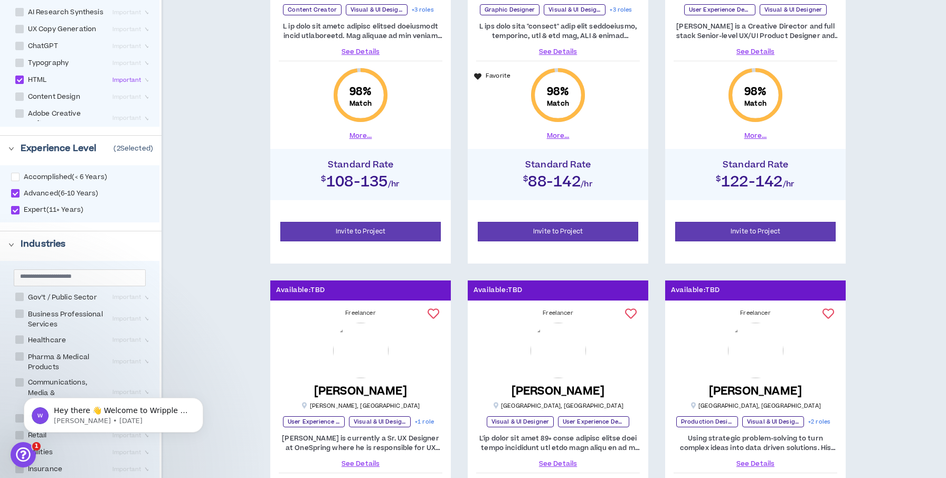
scroll to position [19, 0]
click at [21, 311] on span at bounding box center [19, 315] width 8 height 8
checkbox Services "****"
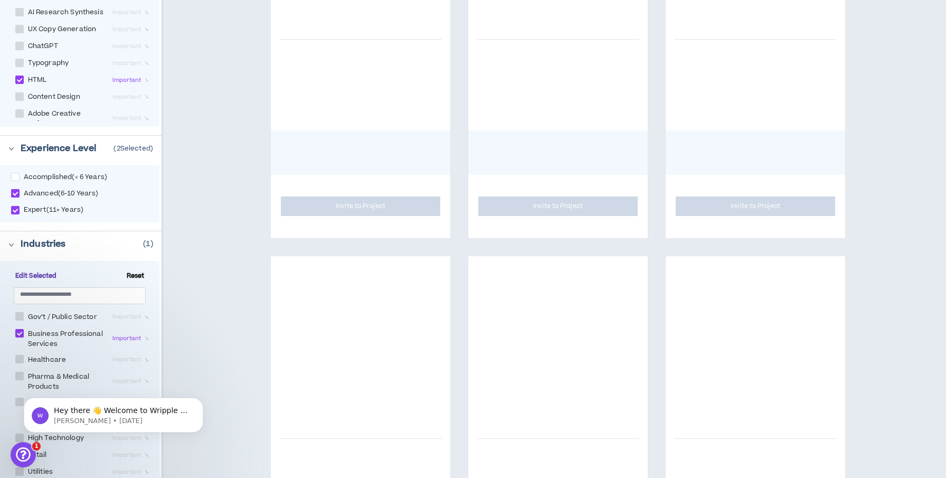
click at [18, 355] on span at bounding box center [19, 359] width 8 height 8
checkbox input "****"
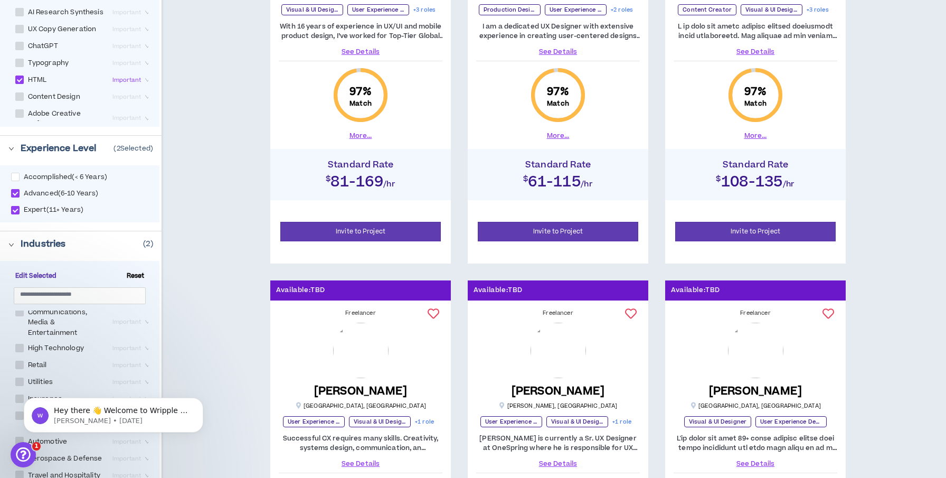
scroll to position [118, 0]
click at [21, 334] on span at bounding box center [19, 338] width 8 height 8
checkbox Technology "****"
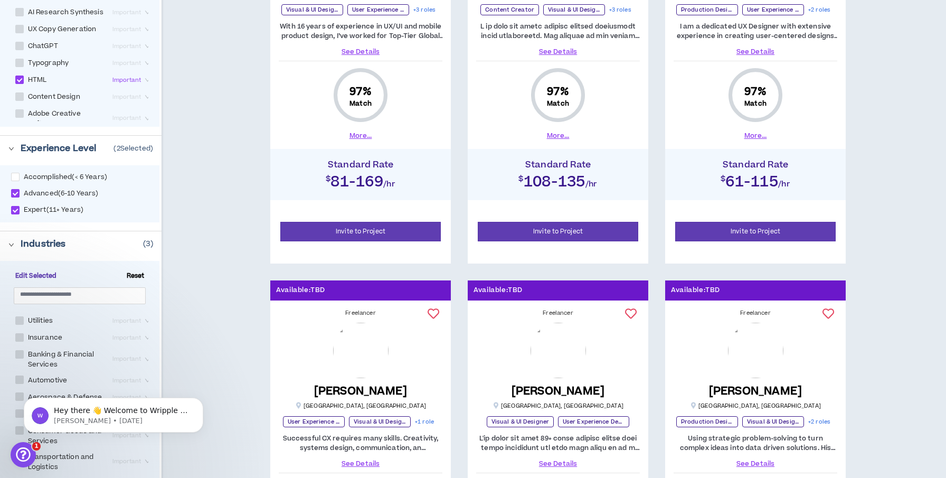
scroll to position [176, 0]
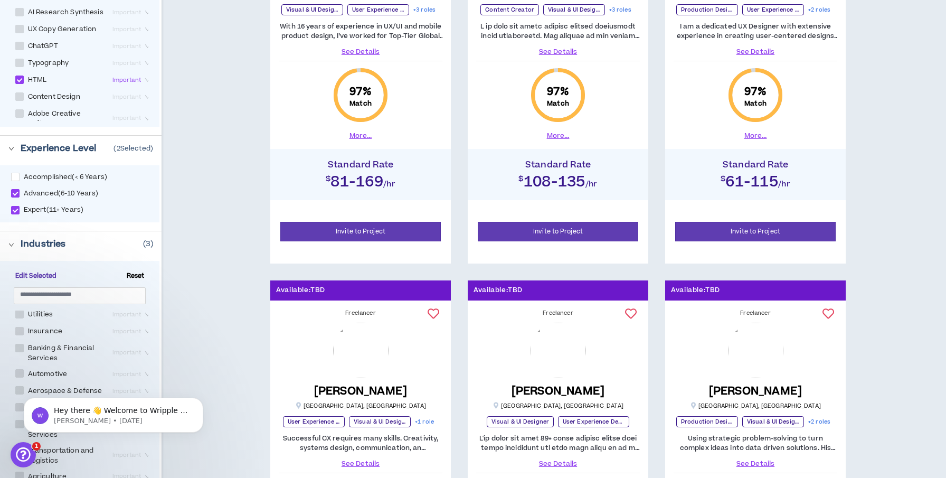
click at [21, 328] on span at bounding box center [19, 331] width 8 height 8
checkbox input "****"
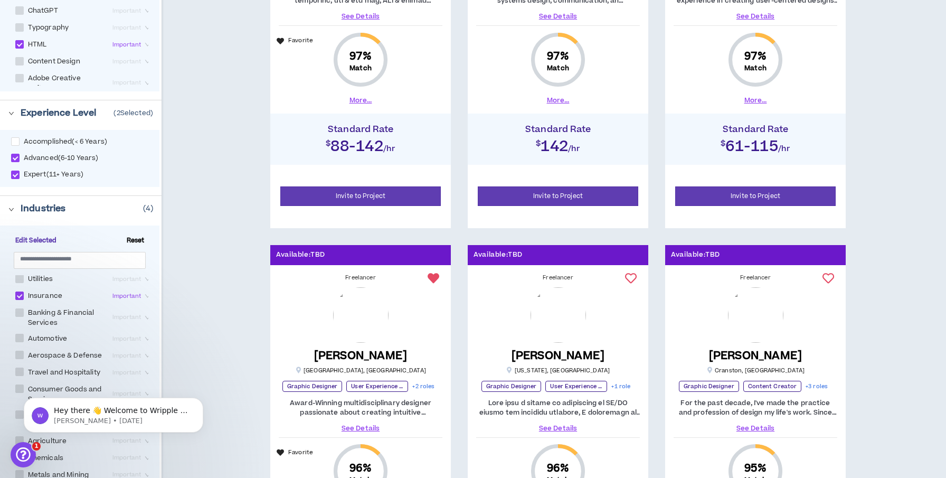
scroll to position [770, 0]
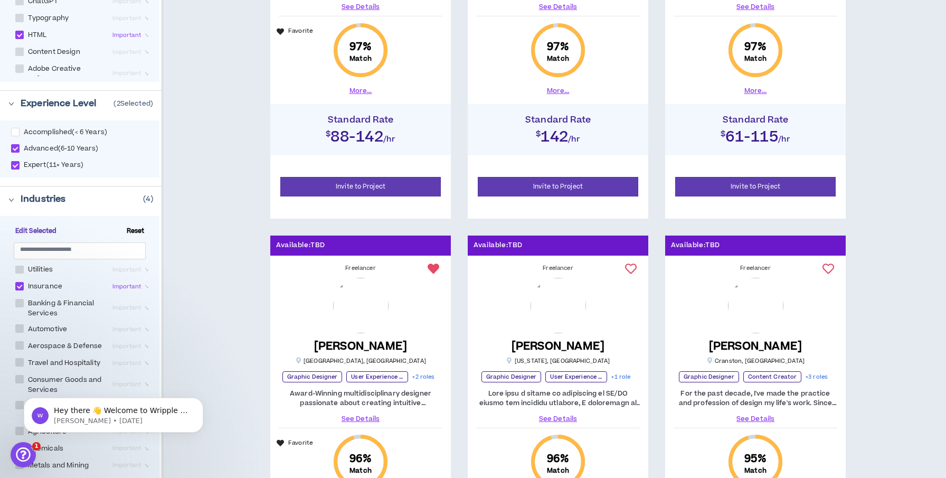
click at [21, 299] on span at bounding box center [19, 303] width 8 height 8
checkbox Services "****"
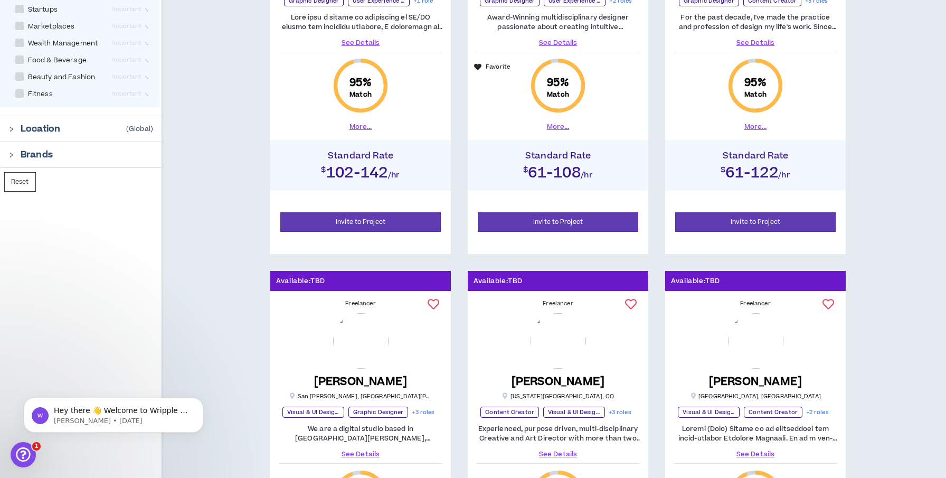
scroll to position [1146, 0]
click at [12, 126] on icon "right" at bounding box center [11, 129] width 6 height 6
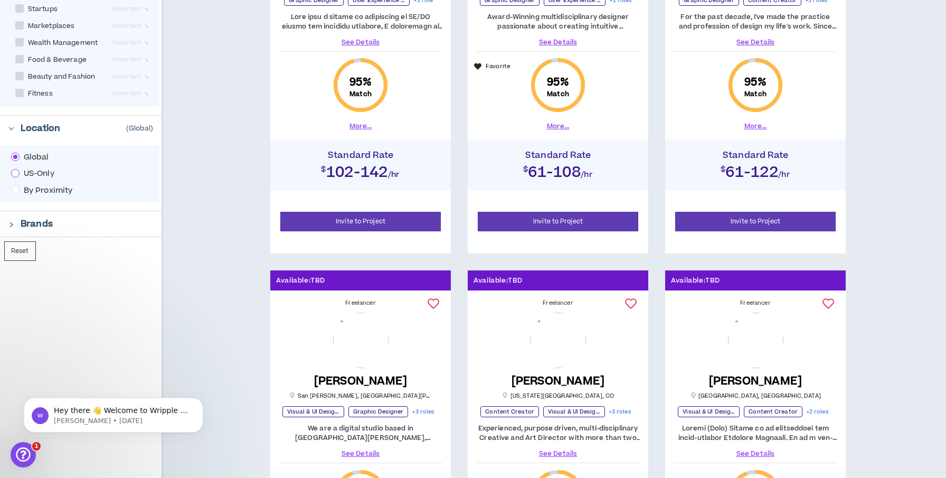
click at [17, 169] on span at bounding box center [15, 173] width 8 height 8
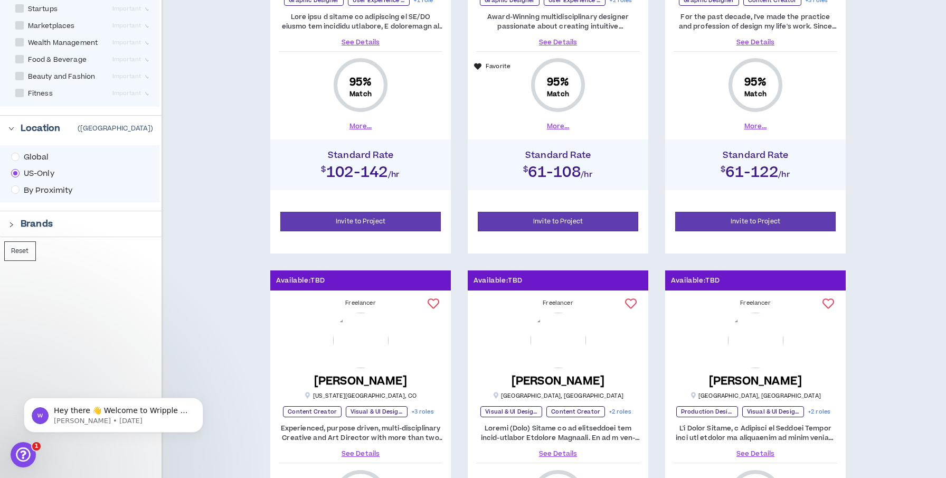
click at [12, 222] on icon "right" at bounding box center [11, 225] width 6 height 6
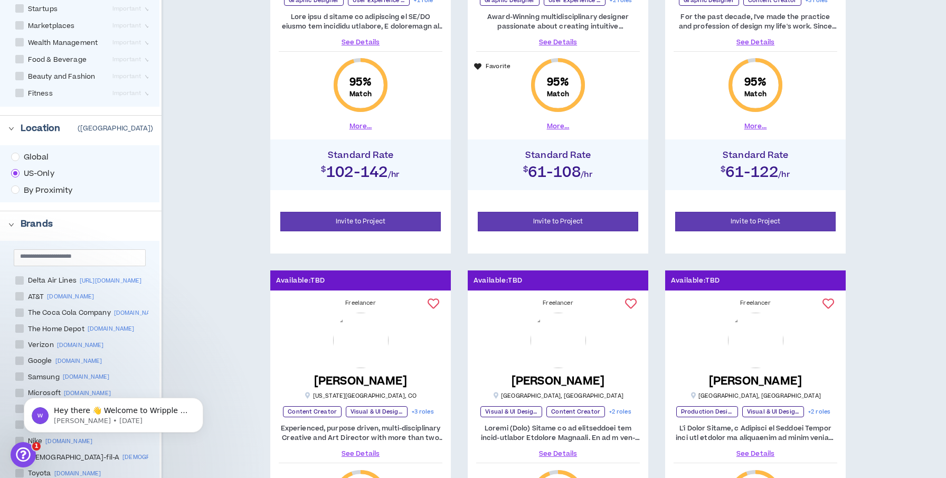
click at [12, 223] on icon "right" at bounding box center [11, 224] width 5 height 3
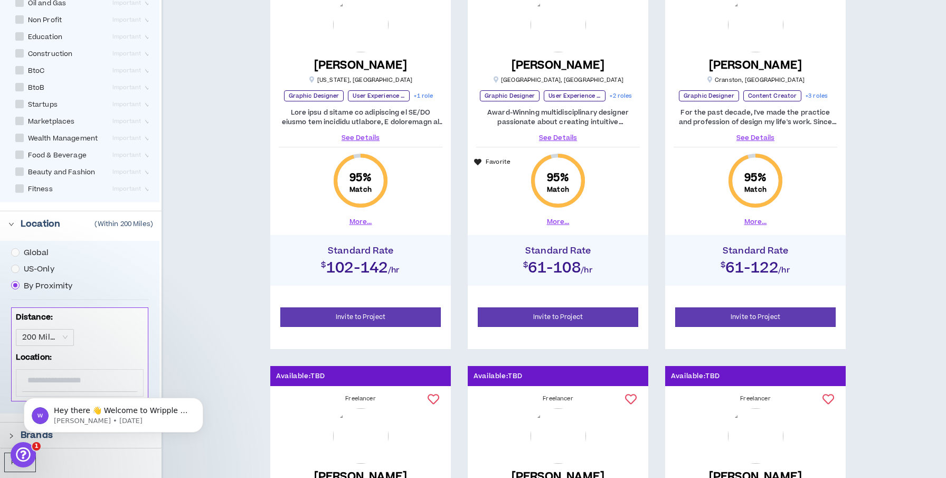
scroll to position [1050, 0]
click at [65, 334] on span "200 Miles" at bounding box center [44, 338] width 45 height 16
click at [45, 388] on body "Hey there 👋 Welcome to Wripple 🙌 Take a look around! If you have any questions,…" at bounding box center [113, 412] width 203 height 65
click at [48, 377] on html "Hey there 👋 Welcome to Wripple 🙌 Take a look around! If you have any questions,…" at bounding box center [113, 412] width 211 height 74
click at [63, 334] on span "200 Miles" at bounding box center [44, 338] width 45 height 16
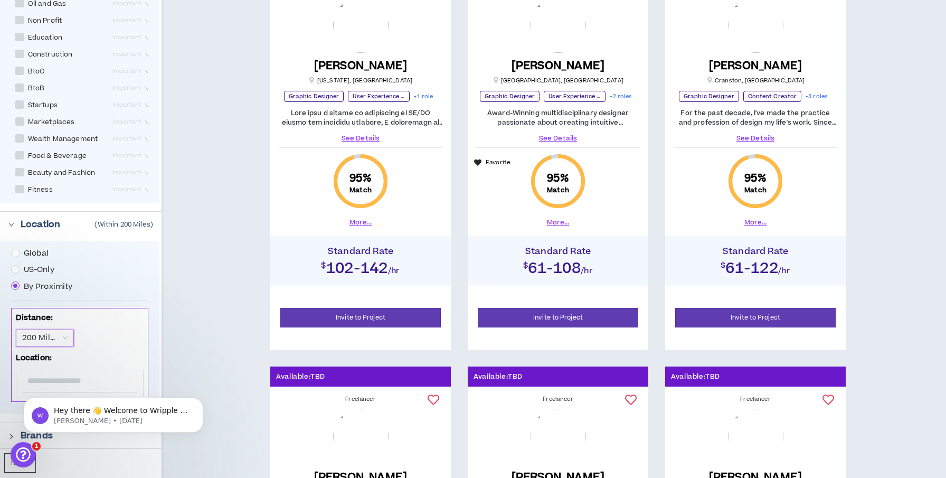
click at [40, 331] on span "200 Miles" at bounding box center [44, 338] width 45 height 16
click at [55, 383] on body "Hey there 👋 Welcome to Wripple 🙌 Take a look around! If you have any questions,…" at bounding box center [113, 412] width 203 height 65
click at [55, 379] on html "Hey there 👋 Welcome to Wripple 🙌 Take a look around! If you have any questions,…" at bounding box center [113, 412] width 211 height 74
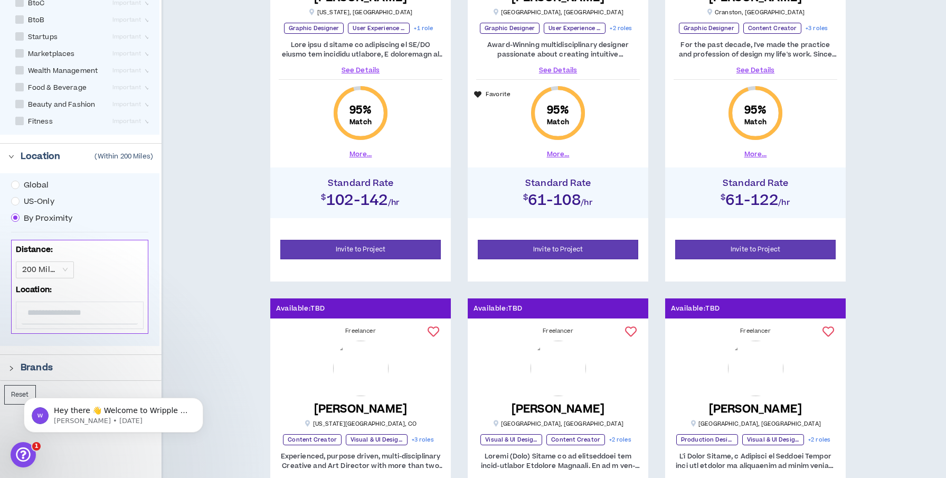
scroll to position [1148, 0]
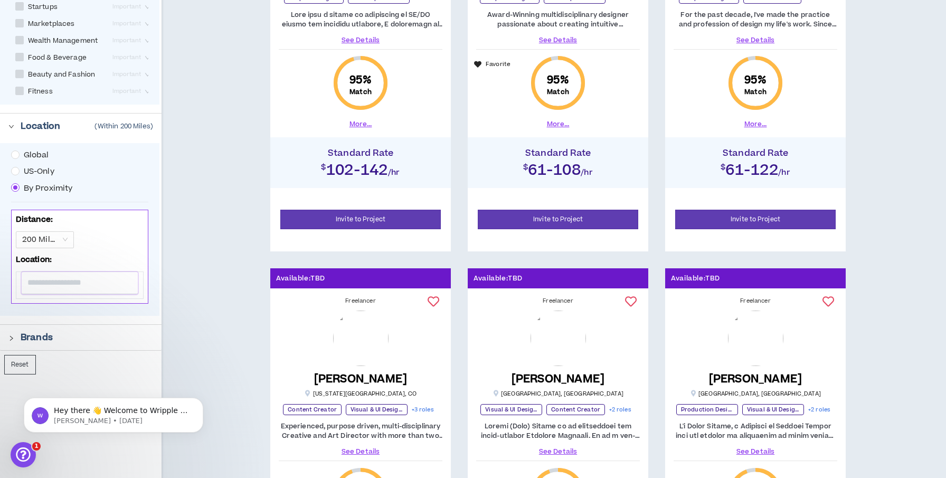
click at [73, 278] on input "text" at bounding box center [80, 283] width 116 height 22
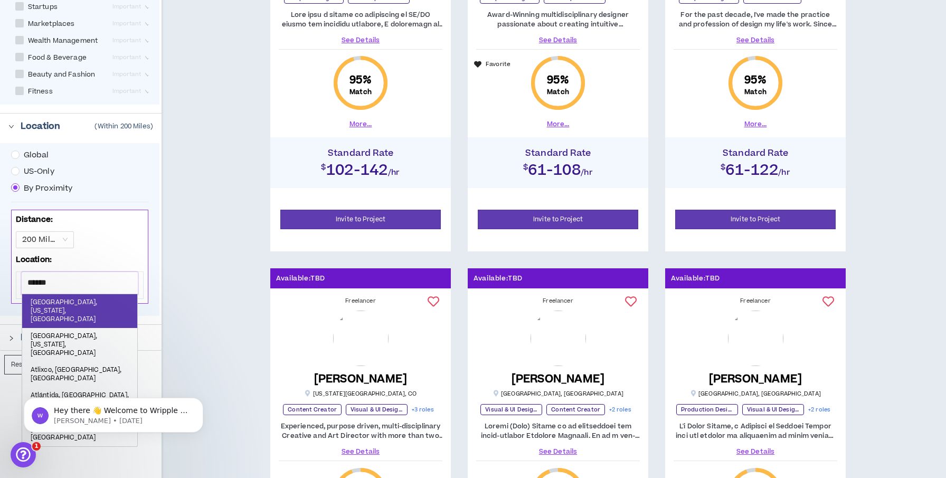
type input "*******"
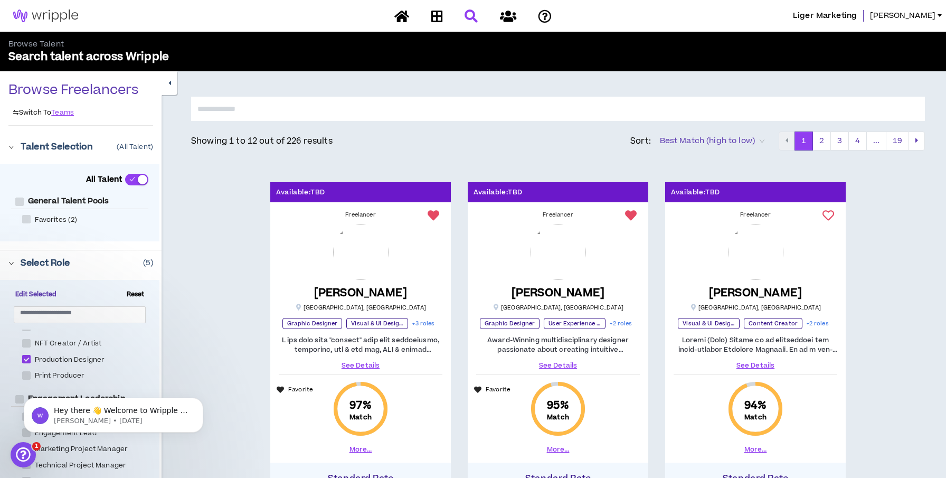
click at [754, 366] on link "See Details" at bounding box center [756, 366] width 164 height 10
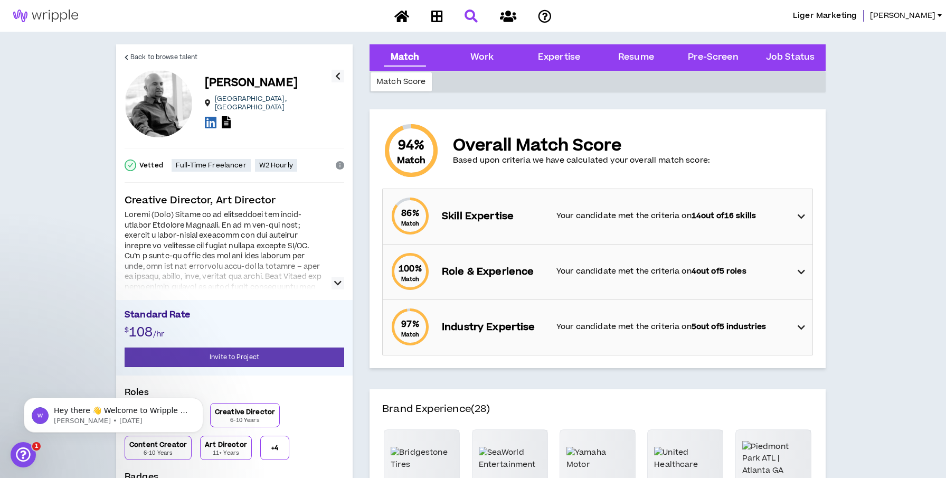
click at [800, 220] on icon at bounding box center [801, 216] width 7 height 13
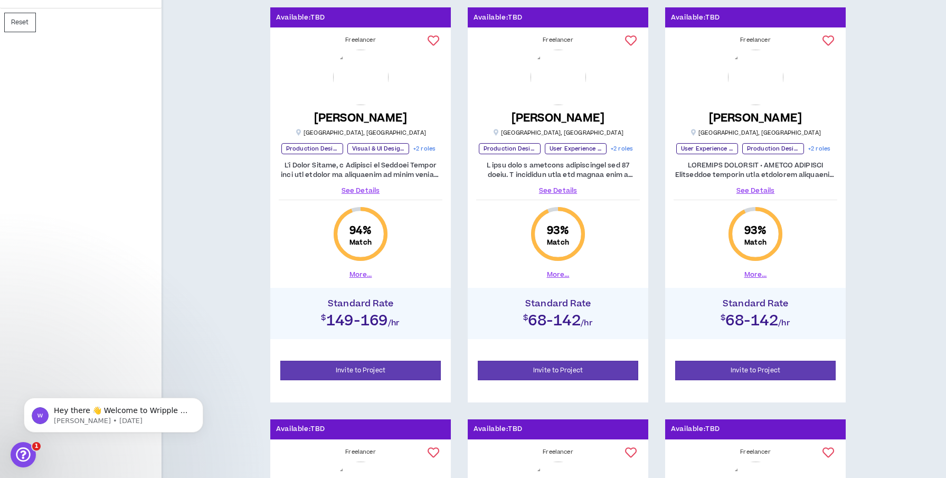
scroll to position [588, 0]
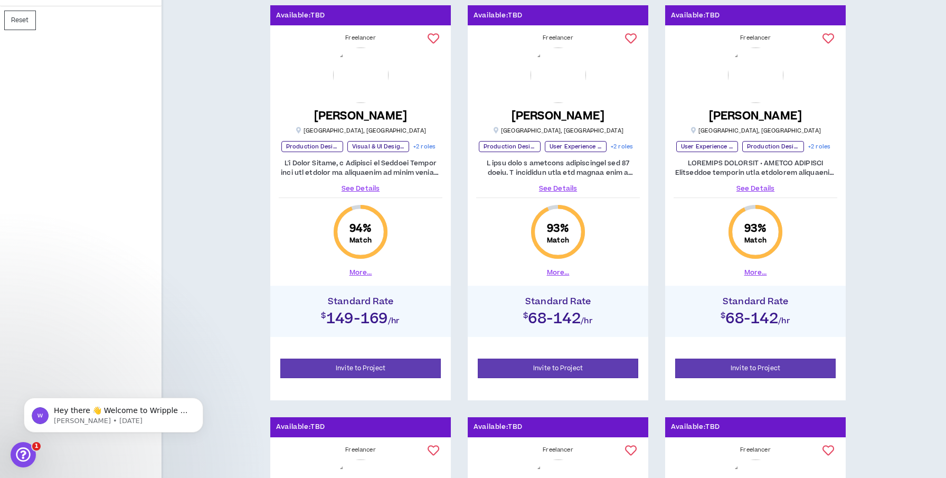
click at [559, 273] on button "More..." at bounding box center [558, 273] width 23 height 10
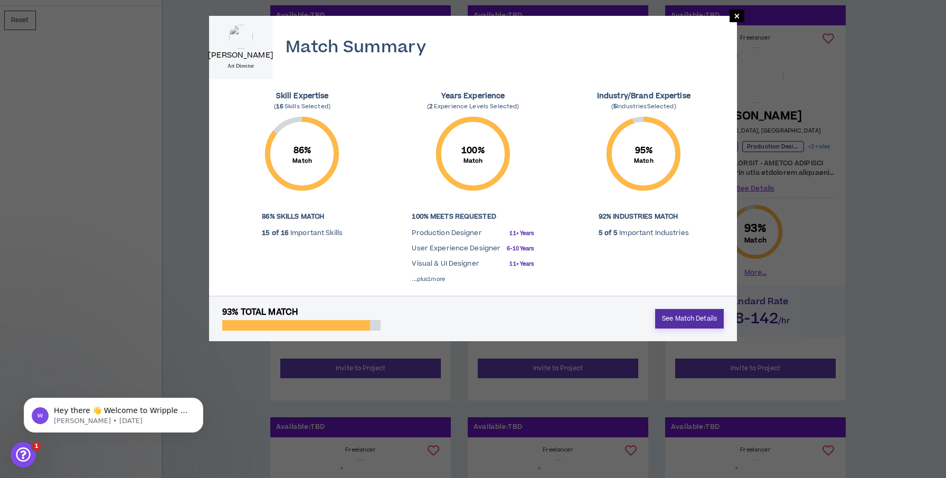
click at [669, 313] on link "See Match Details" at bounding box center [689, 319] width 69 height 20
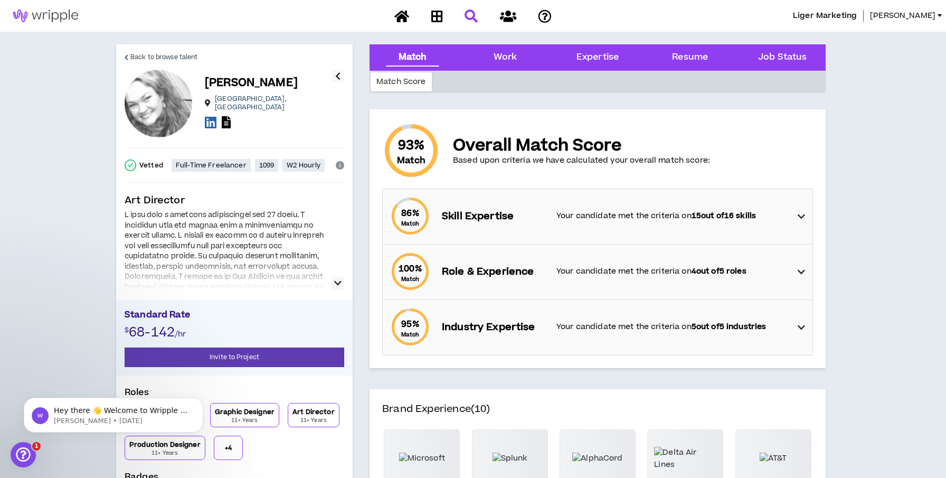
click at [687, 224] on div "86 % Match Skill Expertise Your candidate met the criteria on 15 out of 16 skil…" at bounding box center [600, 216] width 423 height 55
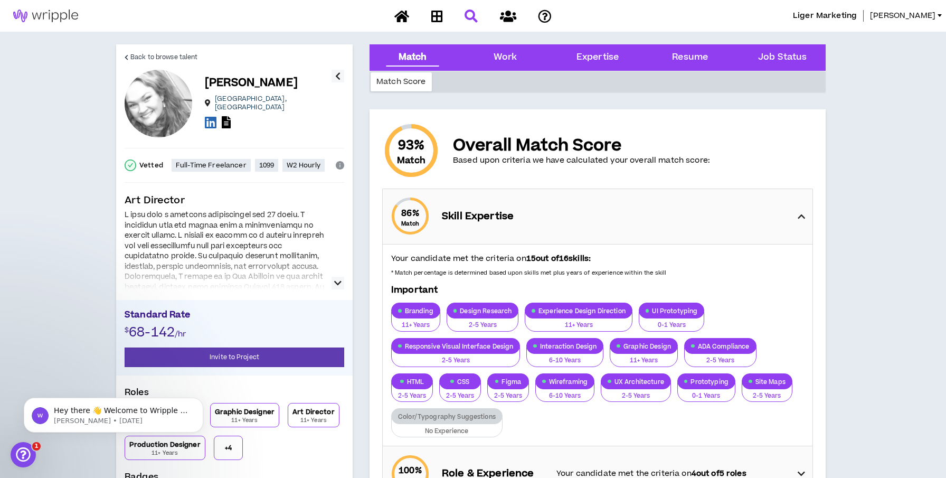
click at [783, 218] on div "86 % Match Skill Expertise" at bounding box center [600, 216] width 423 height 55
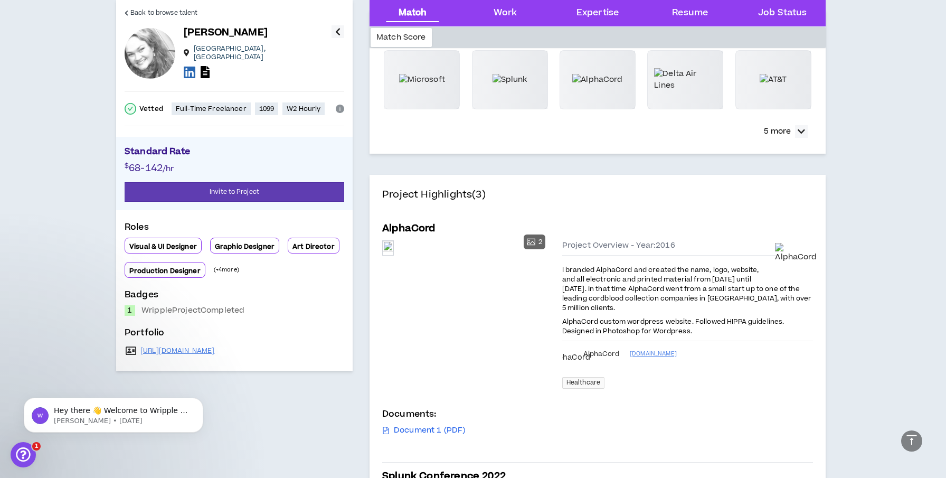
scroll to position [380, 0]
click at [393, 253] on div "Preview" at bounding box center [388, 246] width 11 height 14
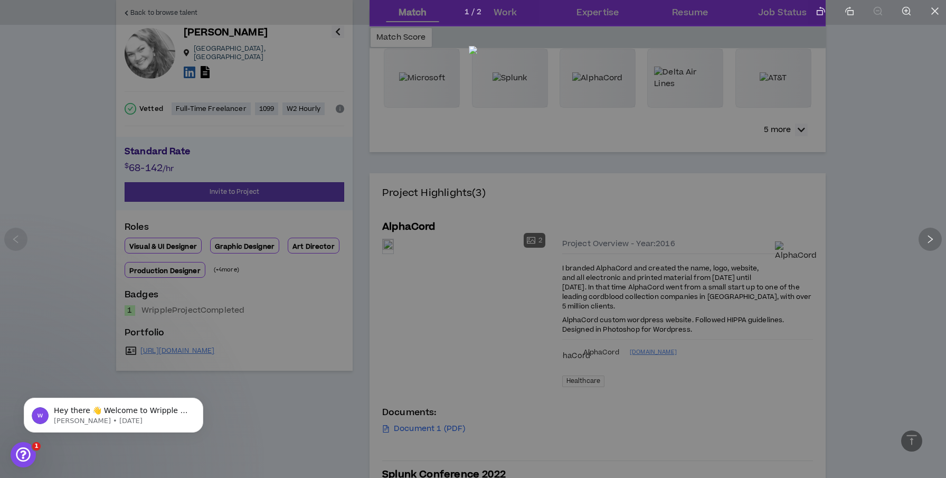
click at [925, 238] on icon "right" at bounding box center [930, 239] width 10 height 10
click at [924, 239] on div at bounding box center [930, 239] width 23 height 23
click at [875, 249] on div at bounding box center [473, 239] width 946 height 478
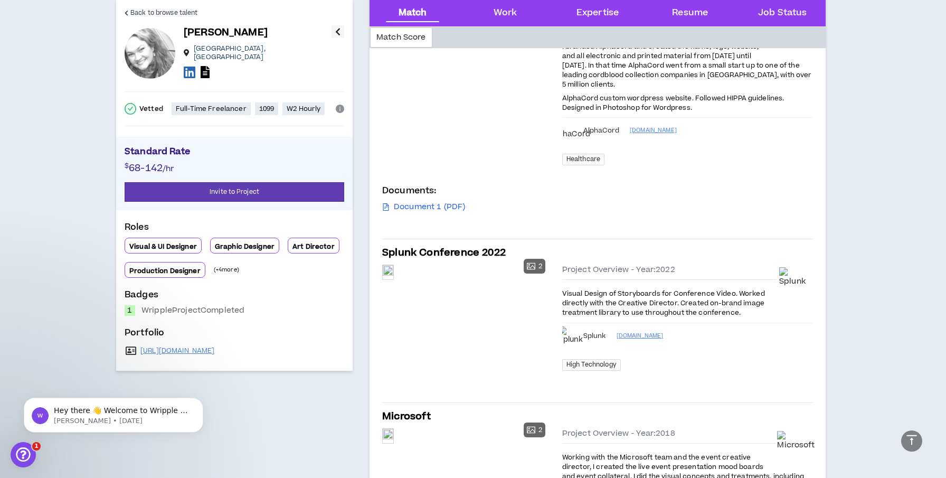
scroll to position [603, 0]
click at [393, 278] on div "Preview" at bounding box center [388, 271] width 11 height 14
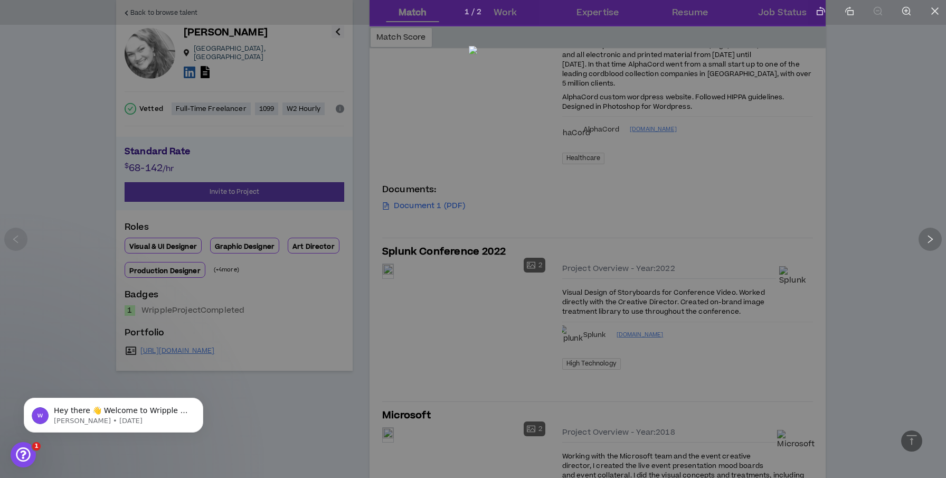
click at [930, 239] on icon "right" at bounding box center [930, 239] width 10 height 10
click at [922, 188] on div at bounding box center [473, 239] width 946 height 478
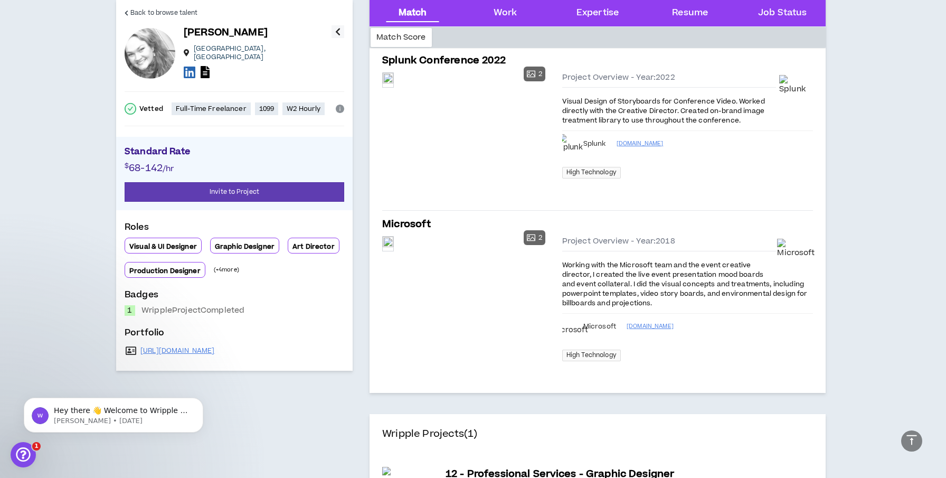
scroll to position [796, 0]
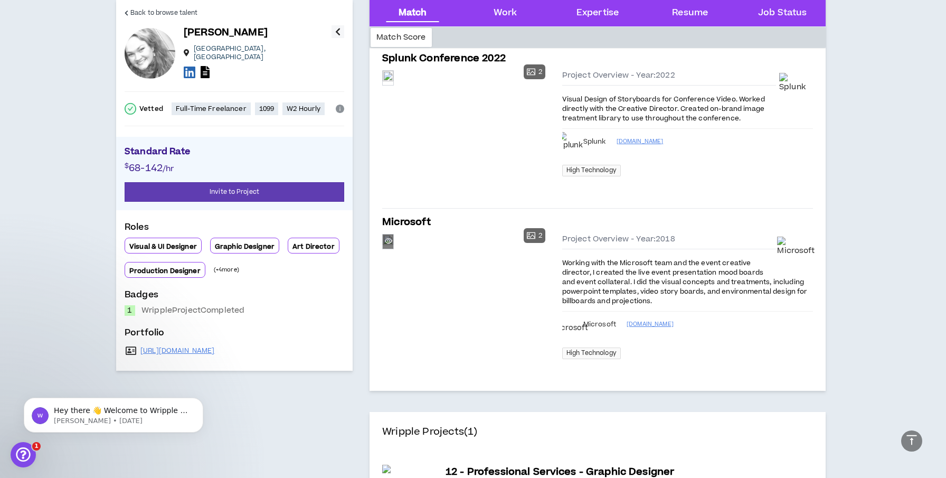
click at [393, 249] on div "Preview" at bounding box center [388, 241] width 11 height 14
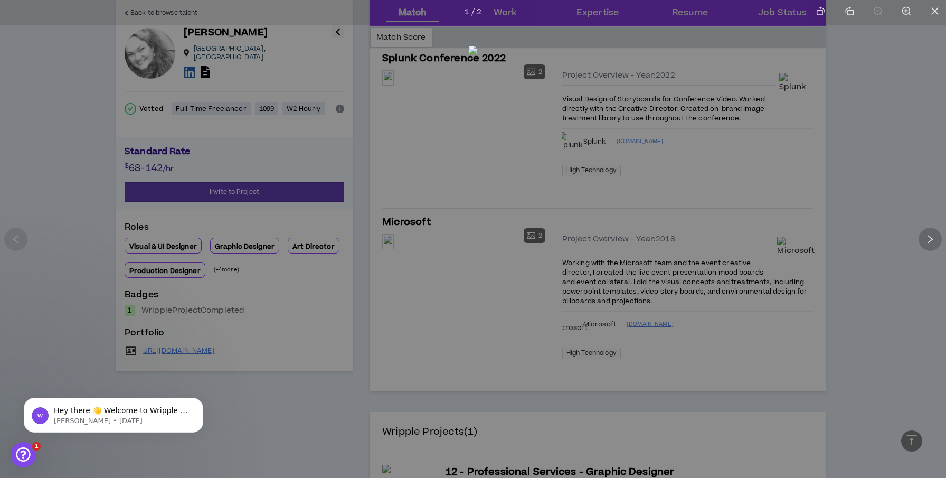
click at [922, 235] on div at bounding box center [930, 239] width 23 height 23
click at [920, 160] on div at bounding box center [473, 239] width 946 height 478
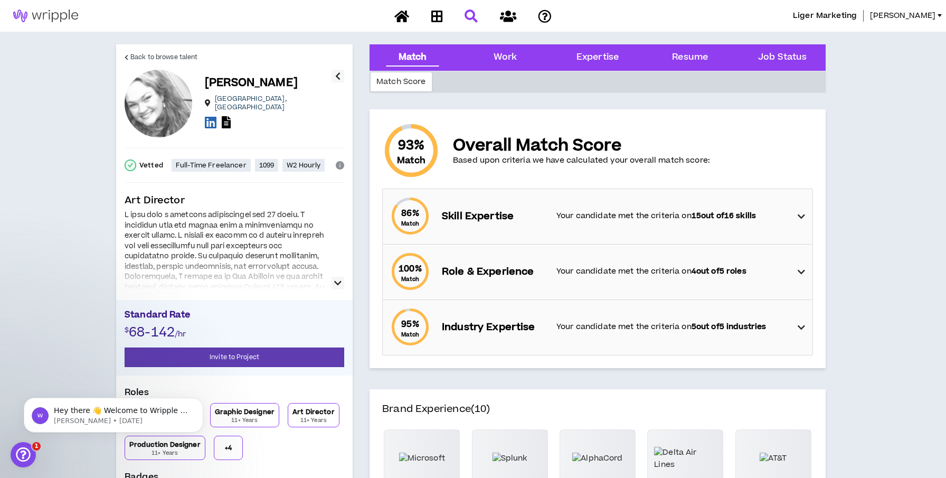
scroll to position [0, 0]
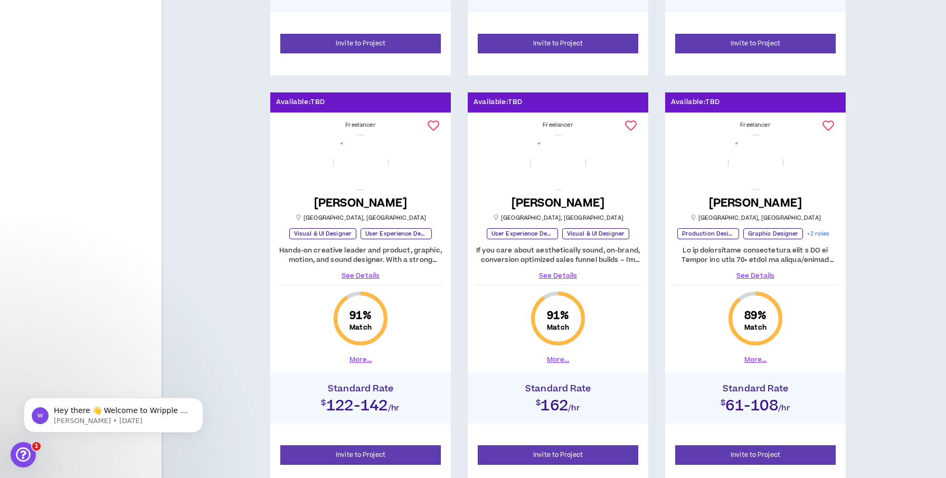
scroll to position [932, 0]
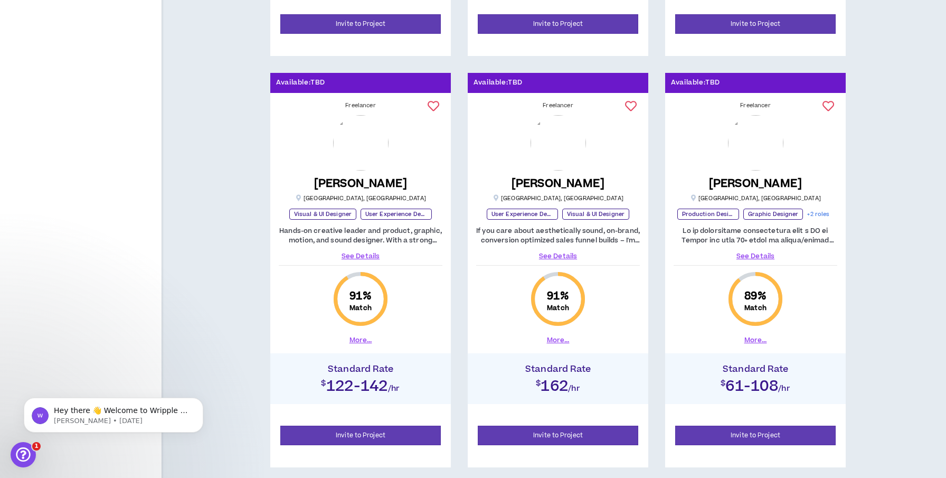
click at [549, 253] on link "See Details" at bounding box center [558, 256] width 164 height 10
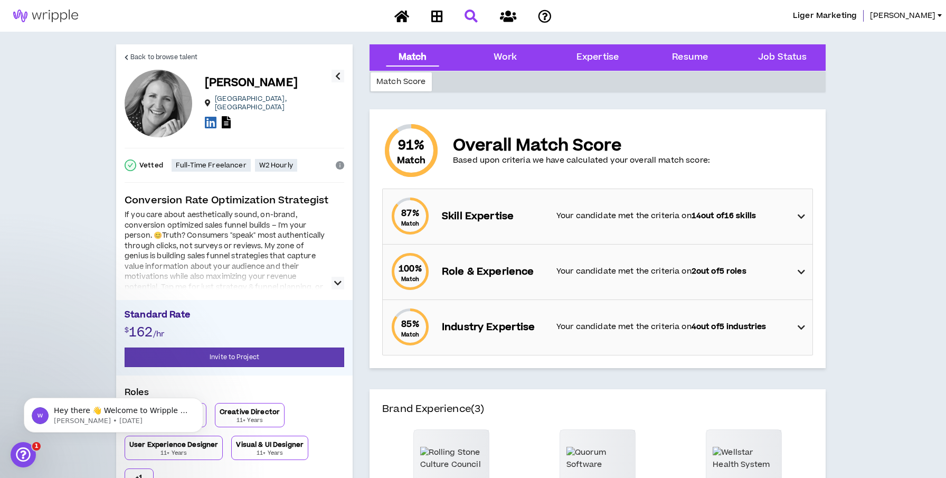
click at [548, 225] on div "87 % Match Skill Expertise Your candidate met the criteria on 14 out of 16 skil…" at bounding box center [600, 216] width 423 height 55
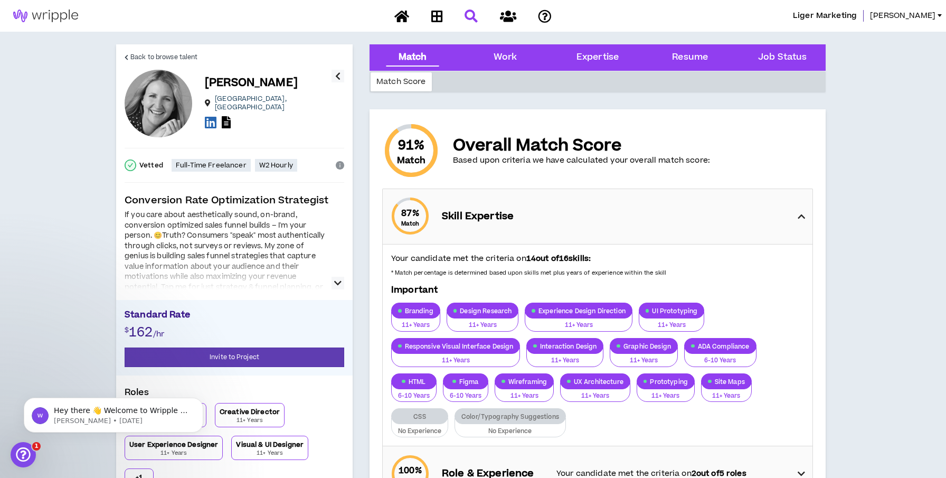
click at [770, 206] on div "87 % Match Skill Expertise" at bounding box center [600, 216] width 423 height 55
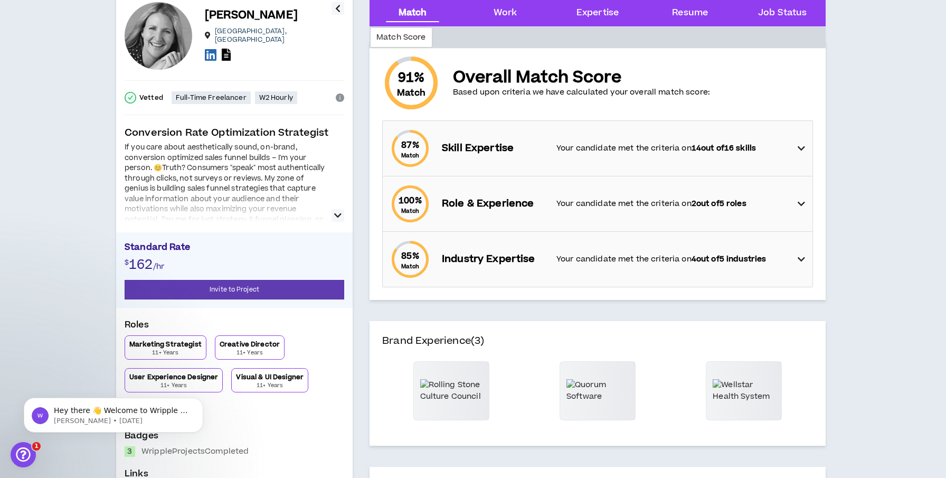
scroll to position [76, 0]
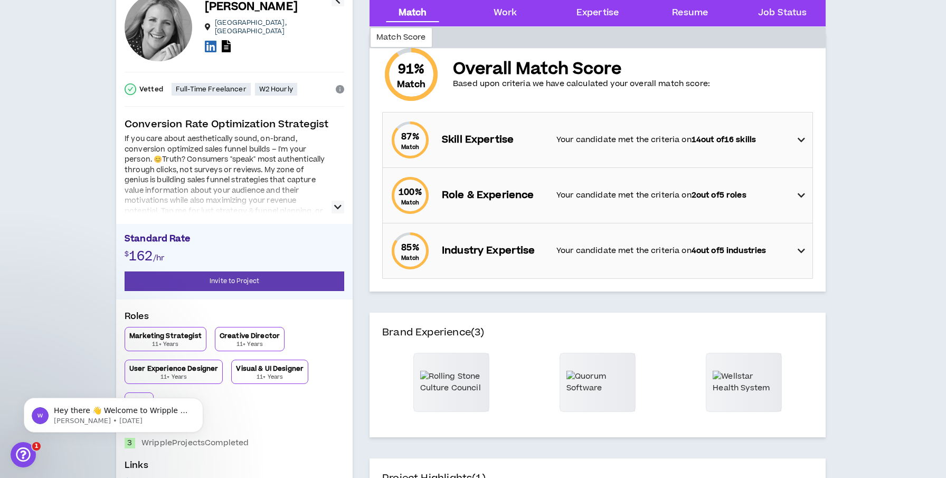
click at [746, 199] on strong "2 out of 5 roles" at bounding box center [719, 195] width 55 height 11
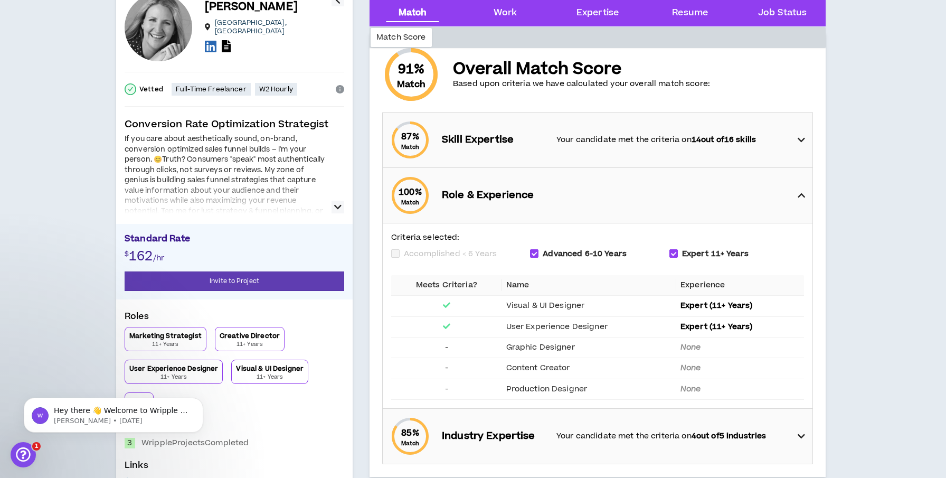
click at [751, 199] on div "100 % Match Role & Experience" at bounding box center [600, 195] width 423 height 55
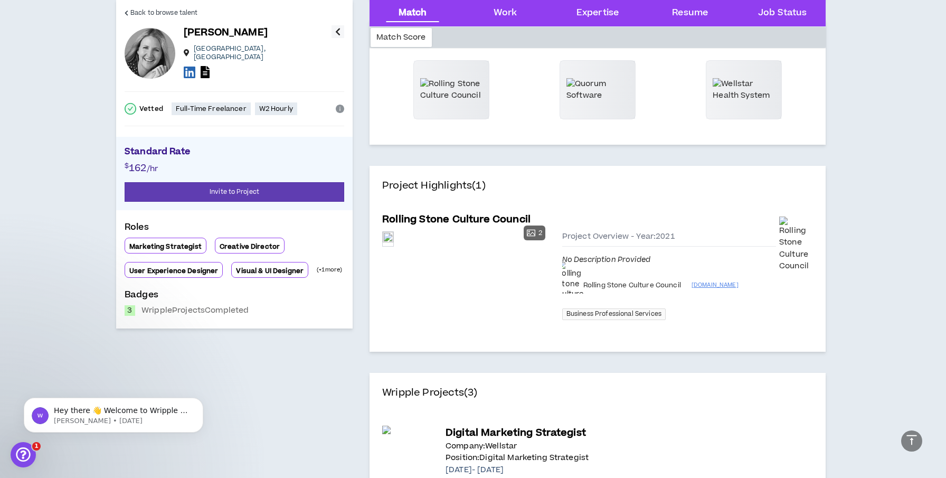
scroll to position [381, 0]
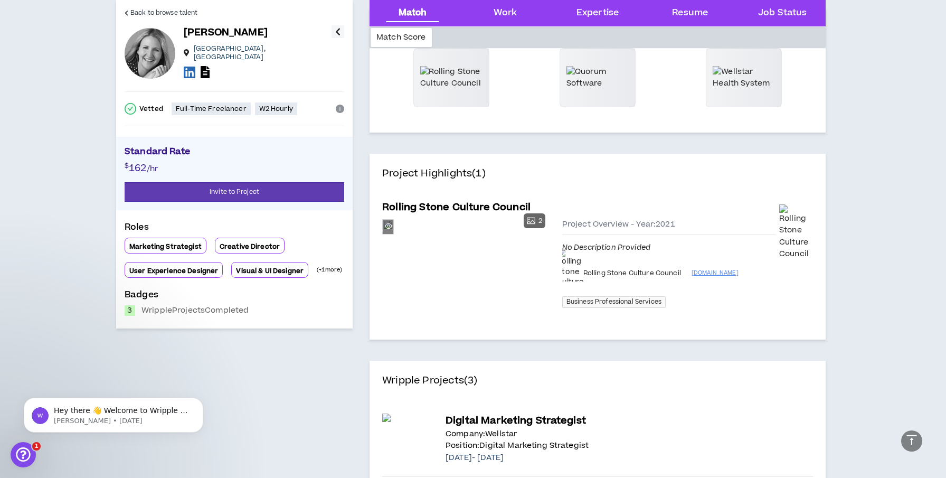
click at [393, 234] on div "Preview" at bounding box center [388, 227] width 11 height 14
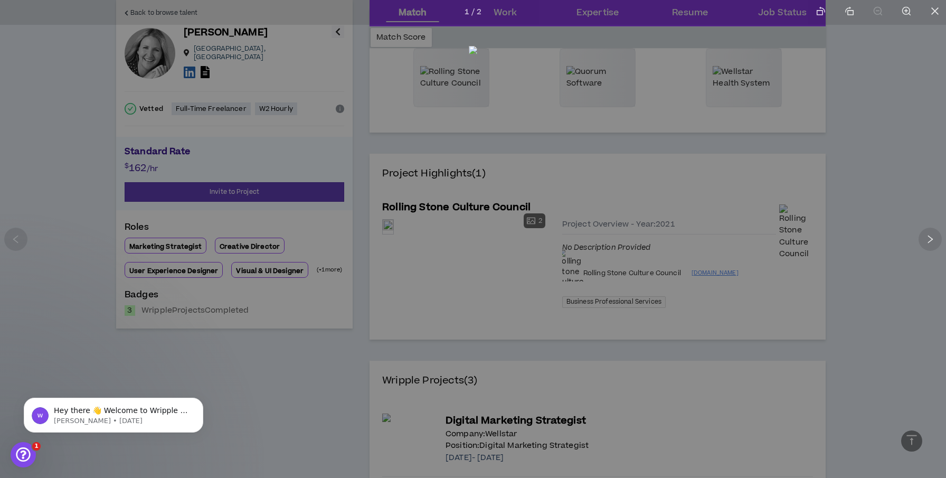
click at [620, 205] on div at bounding box center [473, 239] width 946 height 478
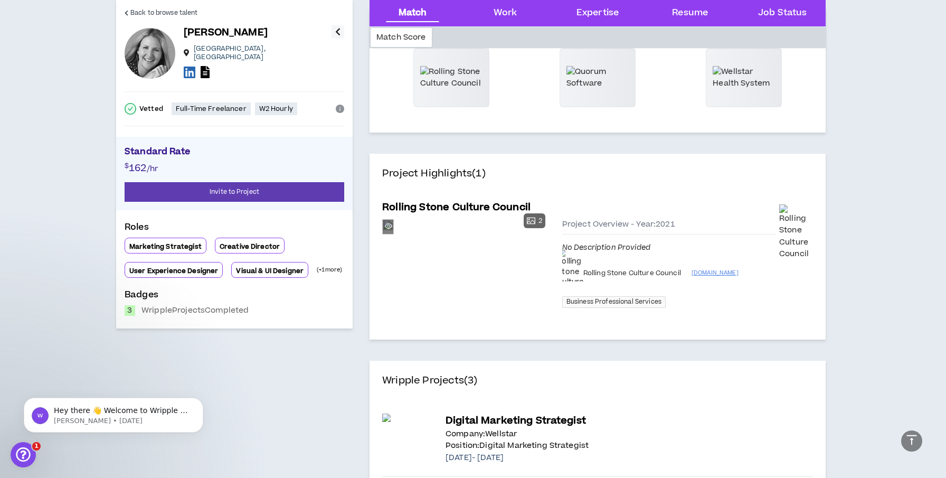
click at [393, 234] on div "Preview" at bounding box center [388, 227] width 11 height 14
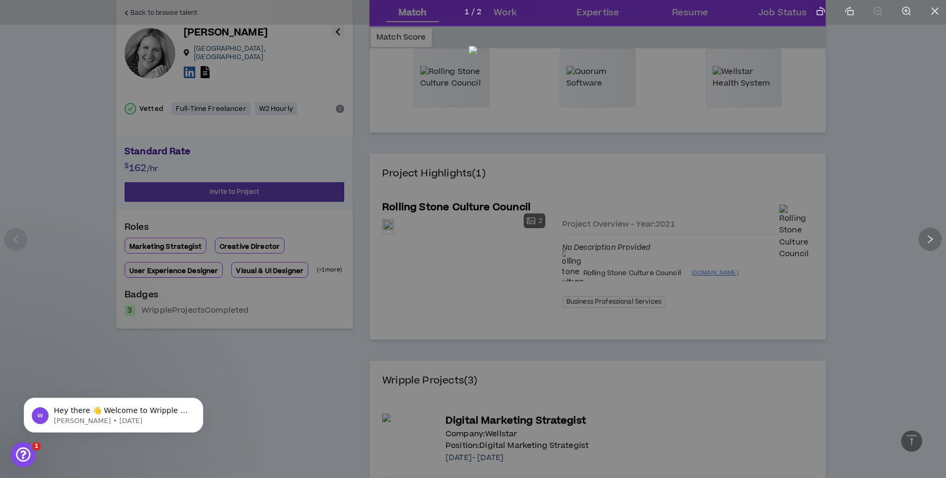
click at [930, 245] on div at bounding box center [930, 239] width 23 height 23
click at [886, 287] on div at bounding box center [473, 239] width 946 height 478
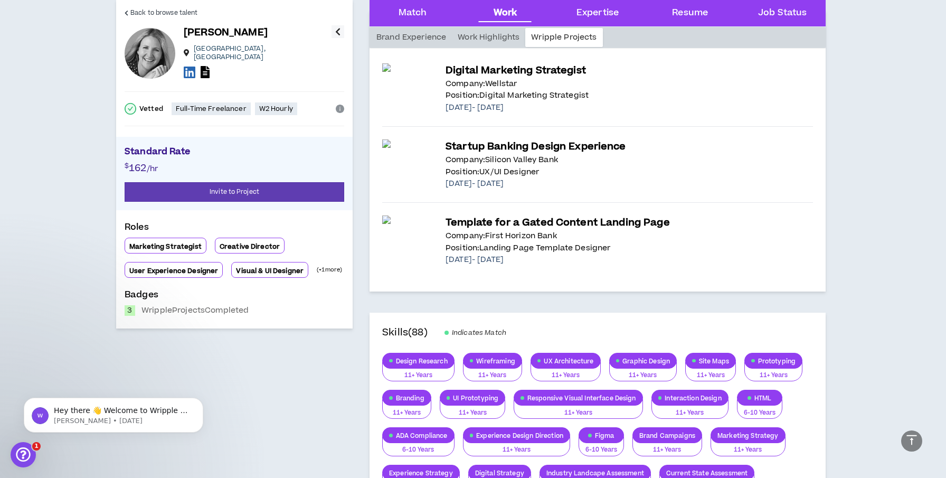
scroll to position [731, 0]
click at [421, 147] on img at bounding box center [407, 143] width 51 height 8
click at [469, 149] on p "Startup Banking Design Experience" at bounding box center [629, 146] width 367 height 15
click at [481, 224] on p "Template for a Gated Content Landing Page" at bounding box center [629, 222] width 367 height 15
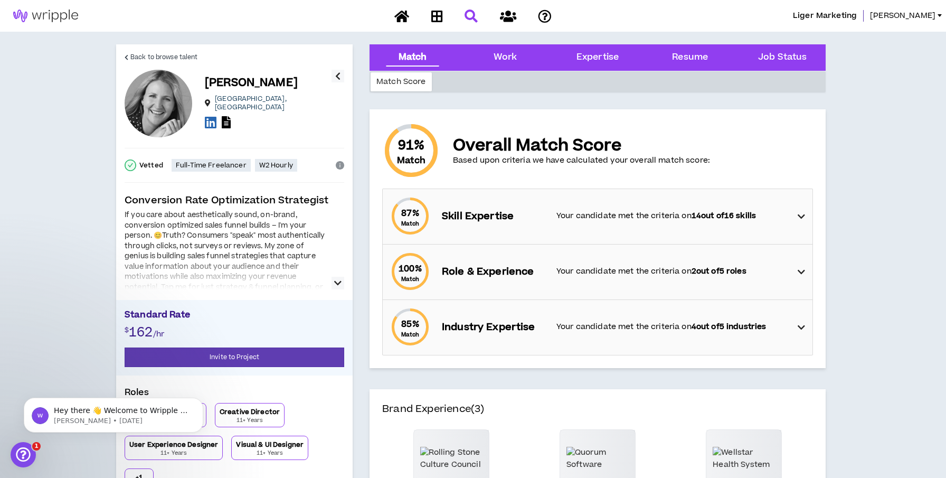
scroll to position [0, 0]
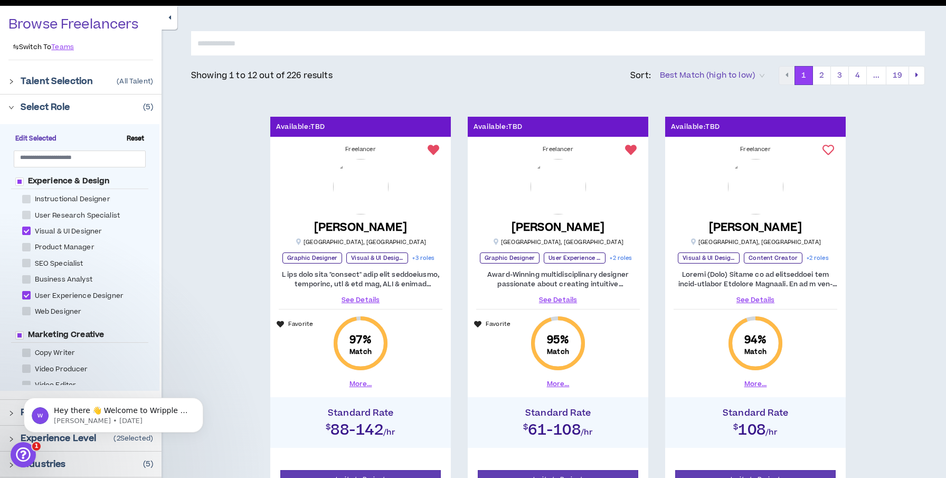
scroll to position [106, 0]
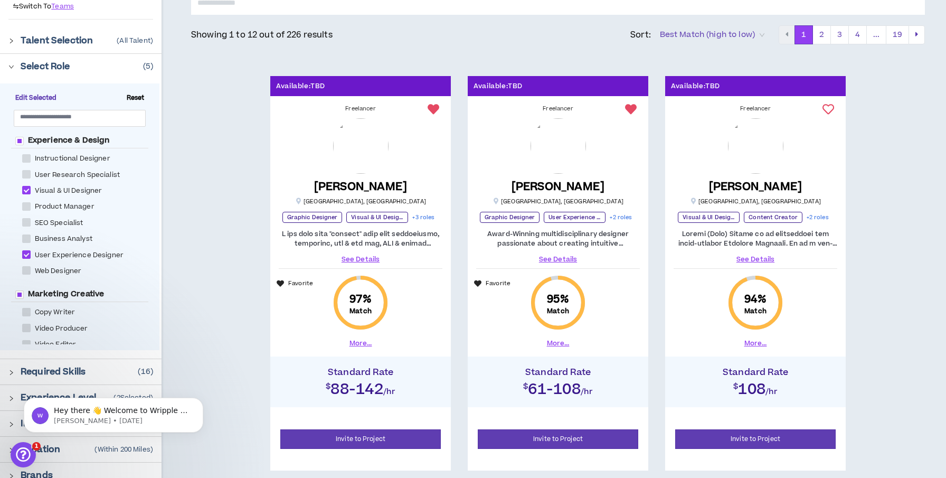
click at [754, 343] on button "More..." at bounding box center [755, 343] width 23 height 10
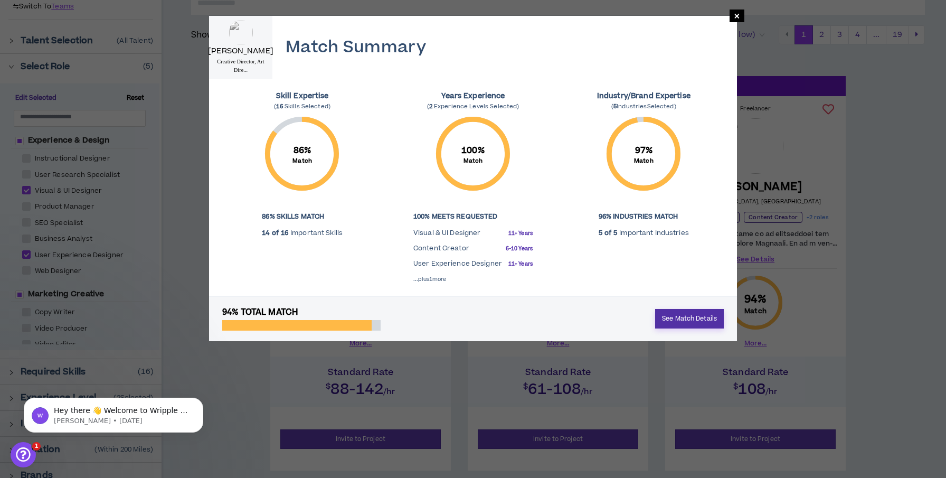
click at [691, 311] on link "See Match Details" at bounding box center [689, 319] width 69 height 20
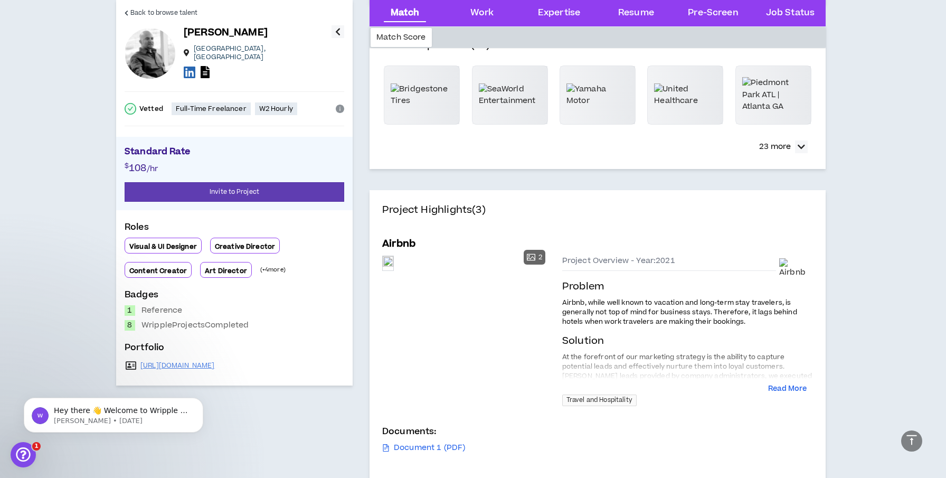
scroll to position [364, 0]
click at [393, 269] on div "Preview" at bounding box center [388, 262] width 11 height 14
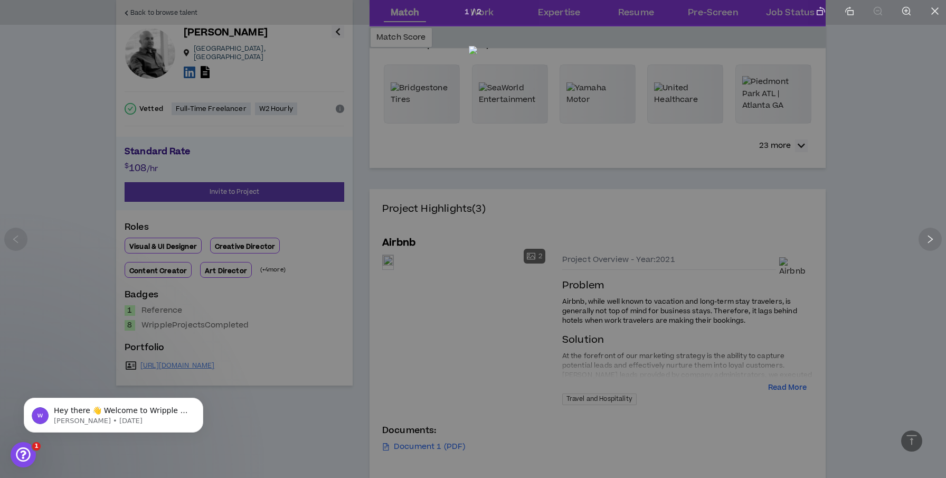
click at [477, 243] on img at bounding box center [473, 237] width 8 height 382
click at [928, 237] on icon "right" at bounding box center [930, 239] width 10 height 10
click at [895, 247] on div at bounding box center [473, 239] width 946 height 478
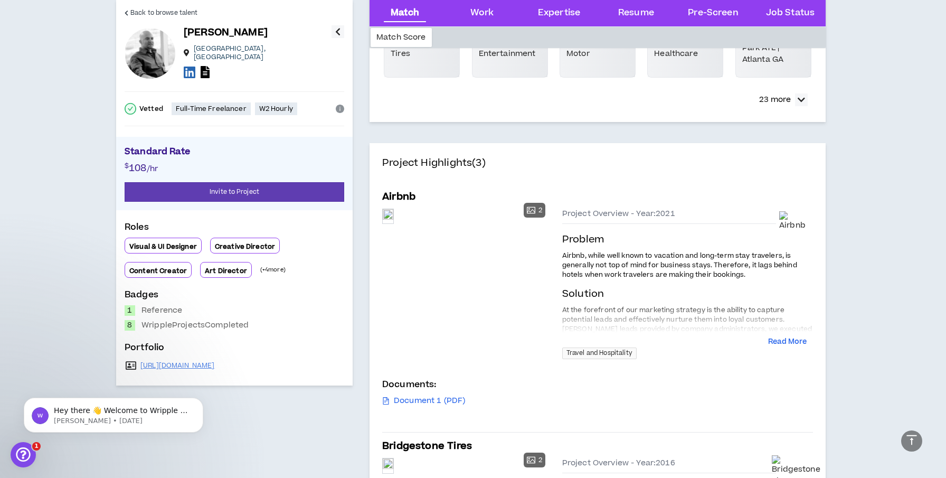
scroll to position [413, 0]
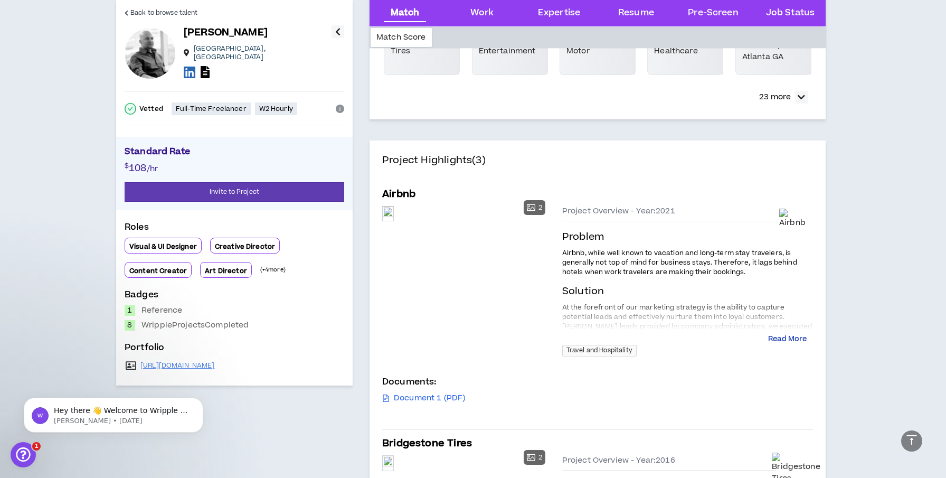
click at [778, 338] on button "Read More" at bounding box center [787, 339] width 39 height 11
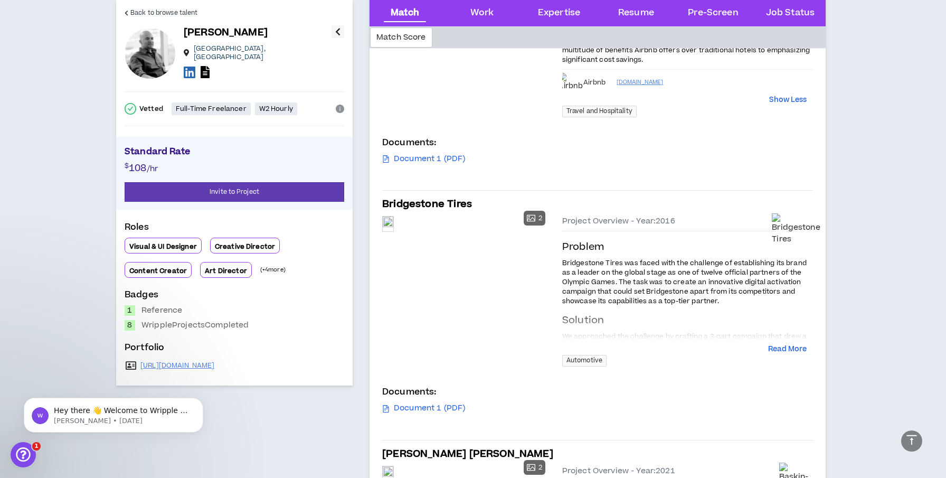
scroll to position [780, 0]
click at [781, 347] on button "Read More" at bounding box center [787, 348] width 39 height 11
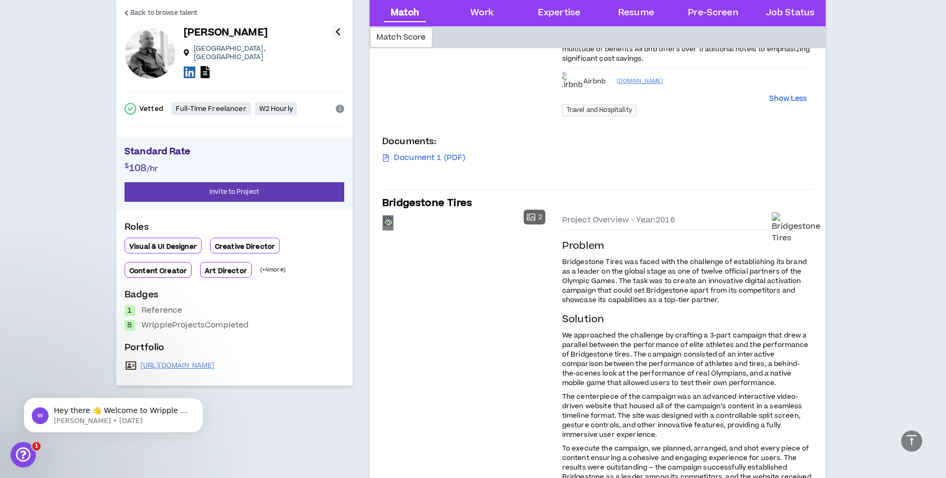
click at [393, 230] on div "Preview" at bounding box center [388, 222] width 11 height 14
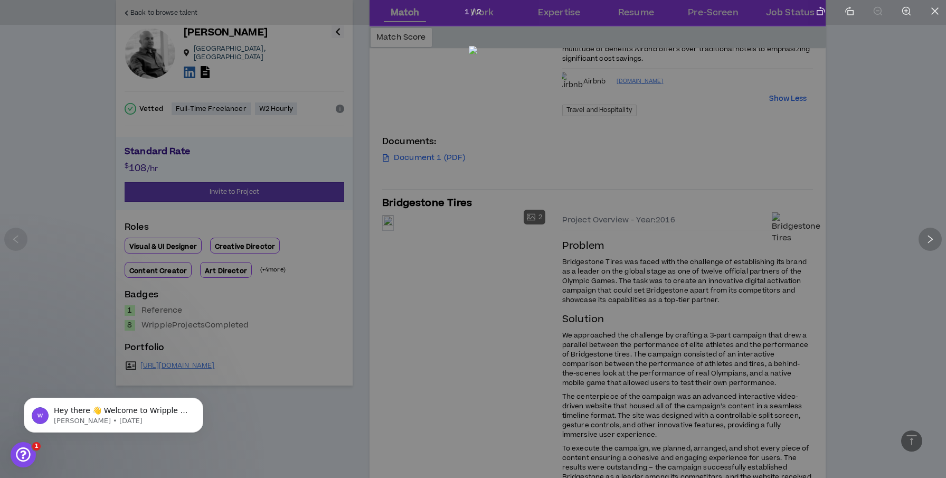
click at [929, 236] on icon "right" at bounding box center [930, 239] width 10 height 10
click at [810, 307] on div at bounding box center [473, 239] width 946 height 478
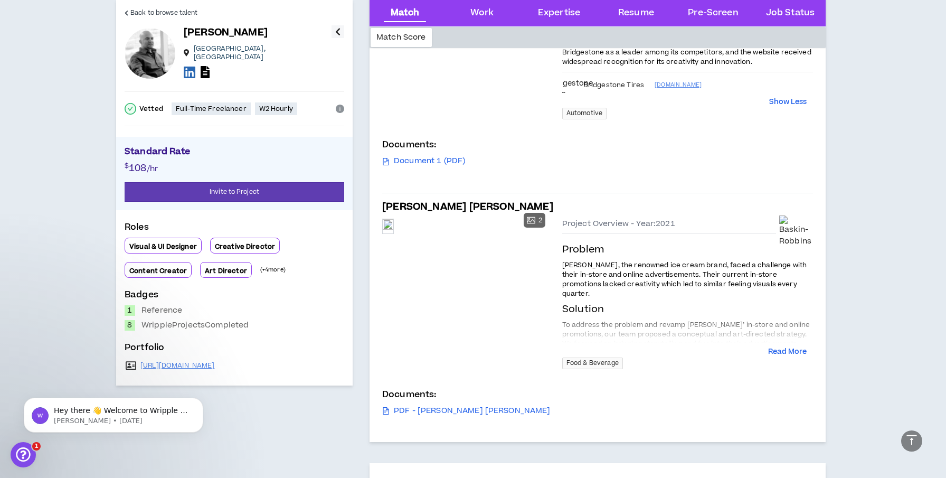
scroll to position [1239, 0]
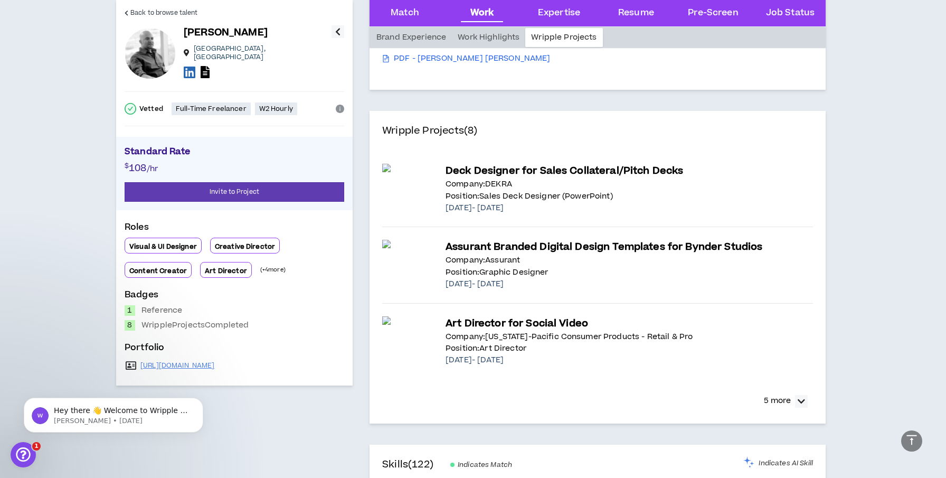
click at [695, 348] on p "Position: Art Director" at bounding box center [629, 349] width 367 height 12
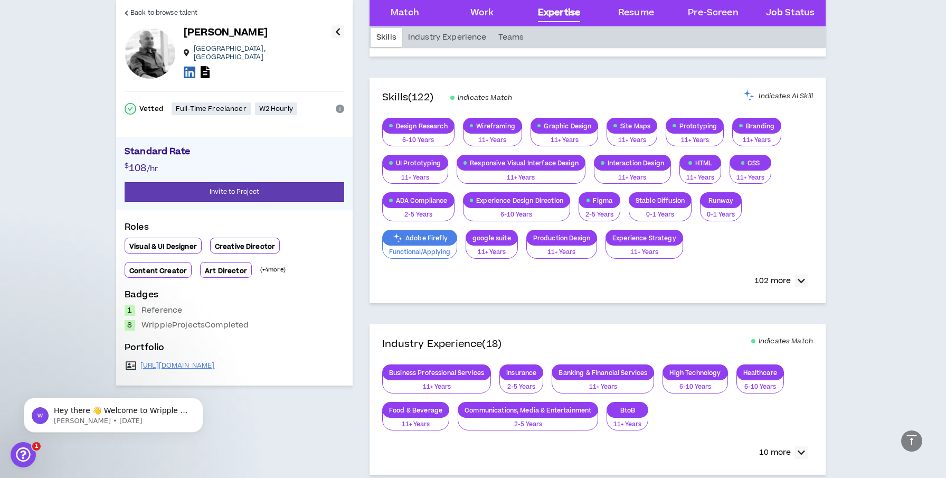
scroll to position [1922, 0]
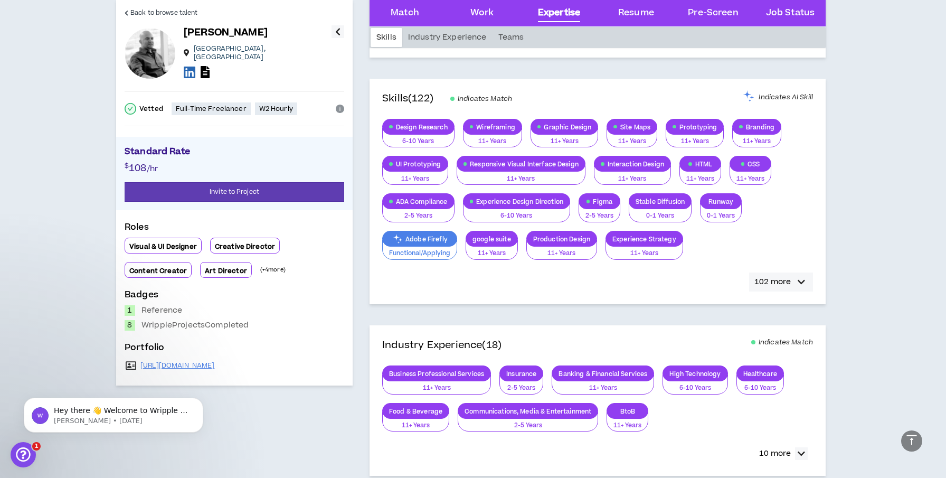
click at [772, 283] on p "102 more" at bounding box center [772, 282] width 36 height 12
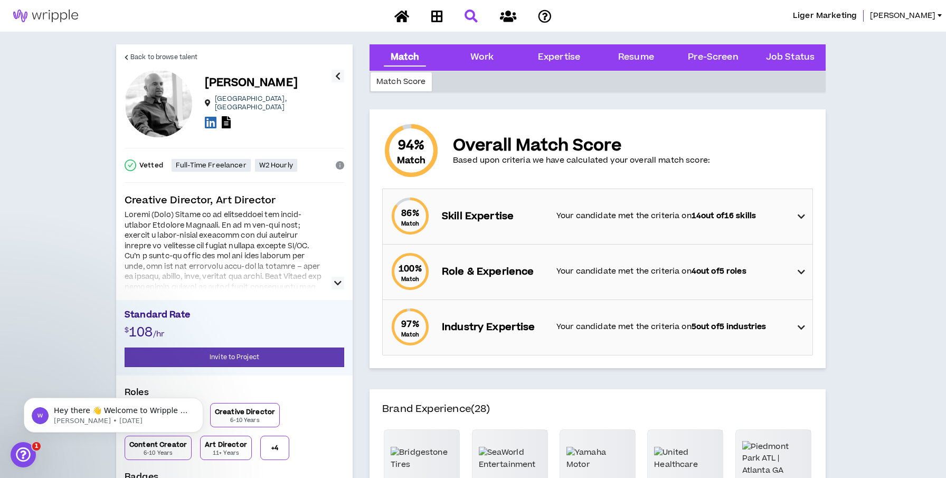
scroll to position [0, 0]
click at [488, 60] on div "Work" at bounding box center [482, 58] width 24 height 14
click at [487, 58] on div "Work" at bounding box center [482, 58] width 24 height 14
click at [645, 55] on div "Resume" at bounding box center [636, 58] width 36 height 14
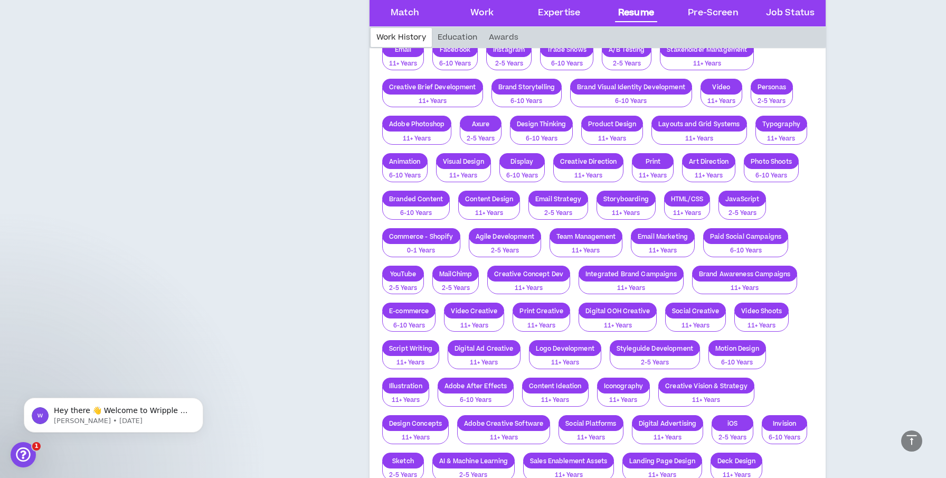
scroll to position [3213, 0]
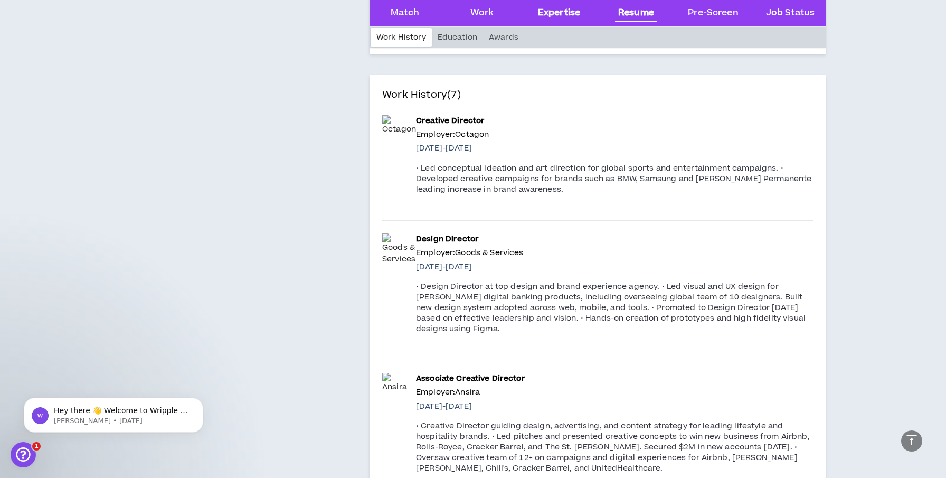
click at [560, 13] on div "Expertise" at bounding box center [559, 13] width 42 height 14
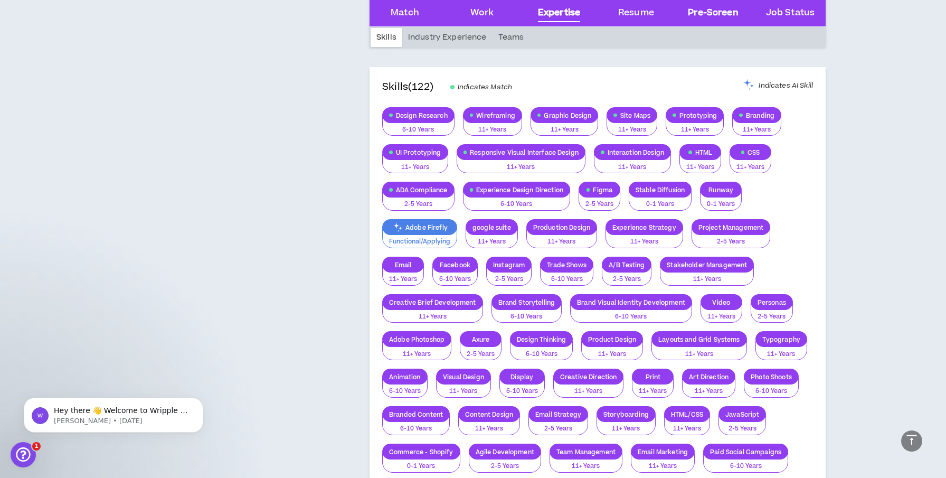
click at [714, 11] on div "Pre-Screen" at bounding box center [713, 13] width 50 height 14
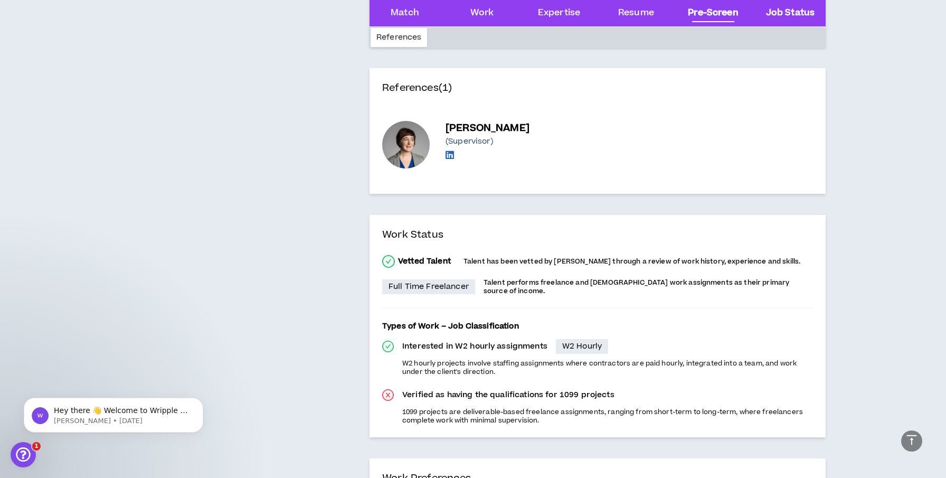
click at [785, 9] on Status "Job Status" at bounding box center [790, 13] width 49 height 14
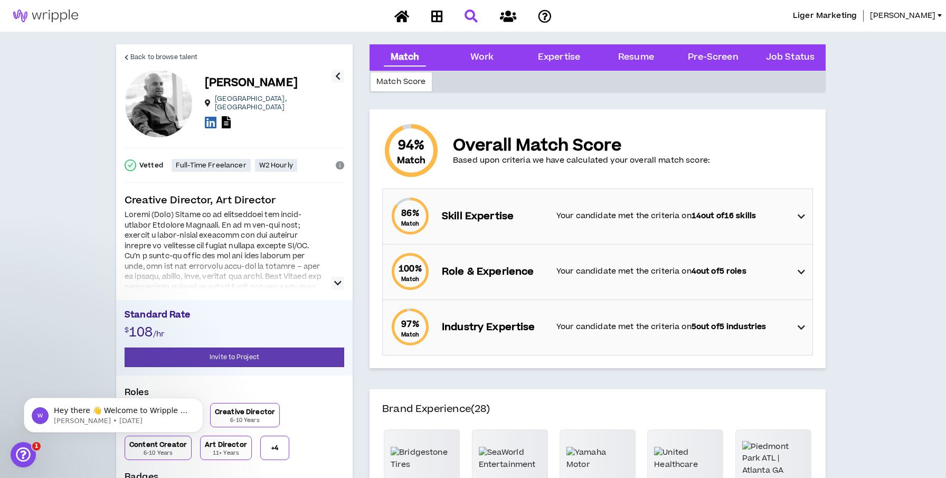
scroll to position [0, 0]
click at [337, 77] on icon "button" at bounding box center [337, 76] width 5 height 13
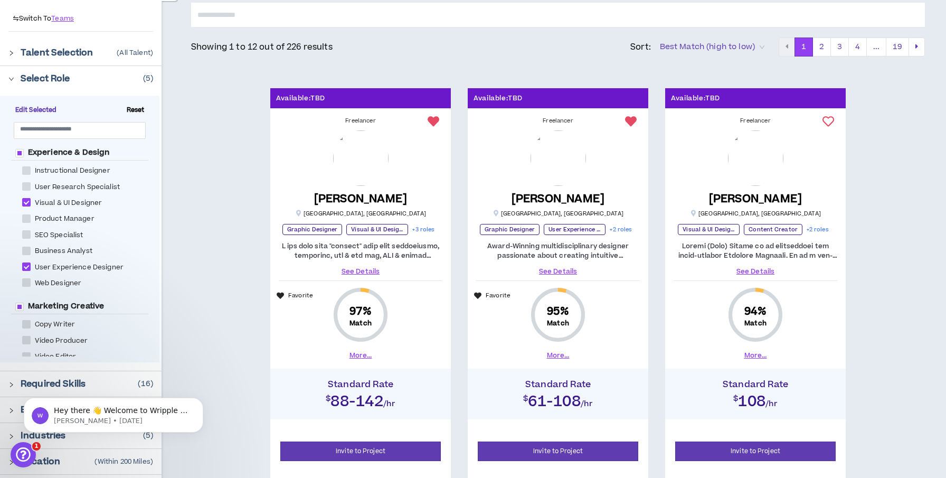
scroll to position [106, 0]
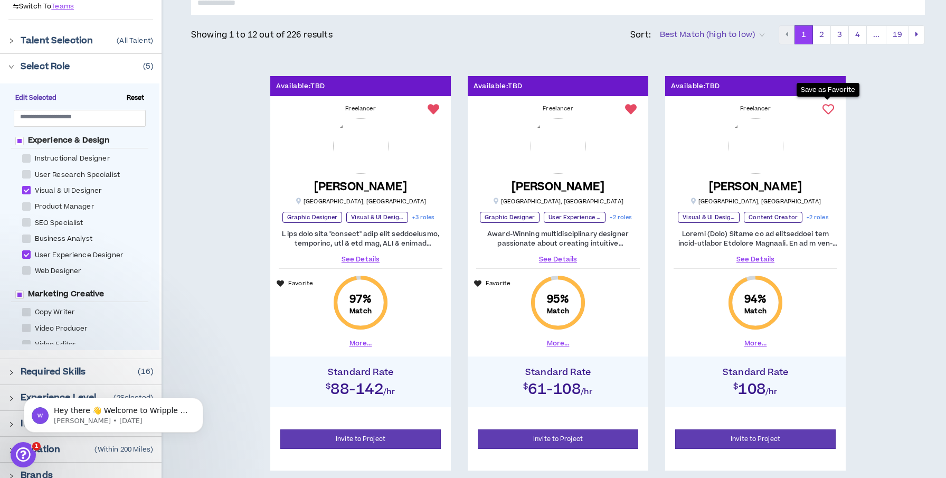
click at [826, 107] on icon at bounding box center [828, 109] width 12 height 12
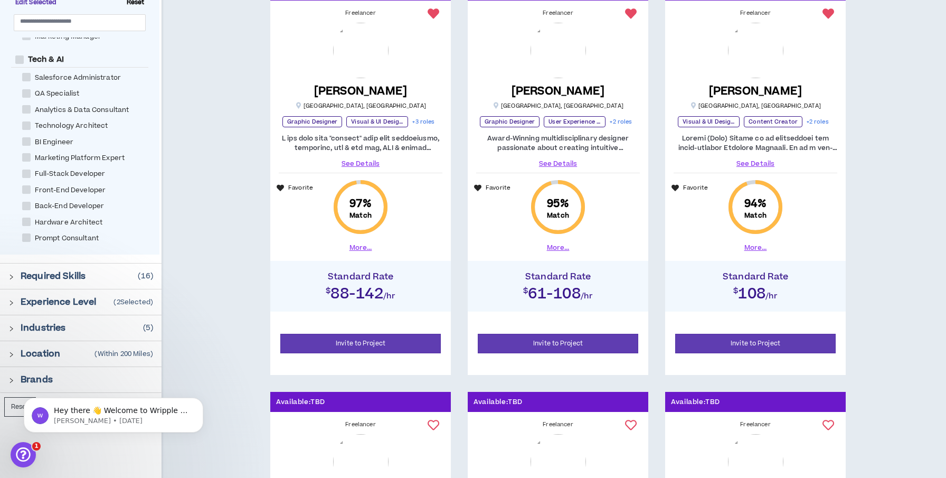
scroll to position [768, 0]
click at [27, 181] on span at bounding box center [26, 185] width 8 height 8
checkbox Developer "****"
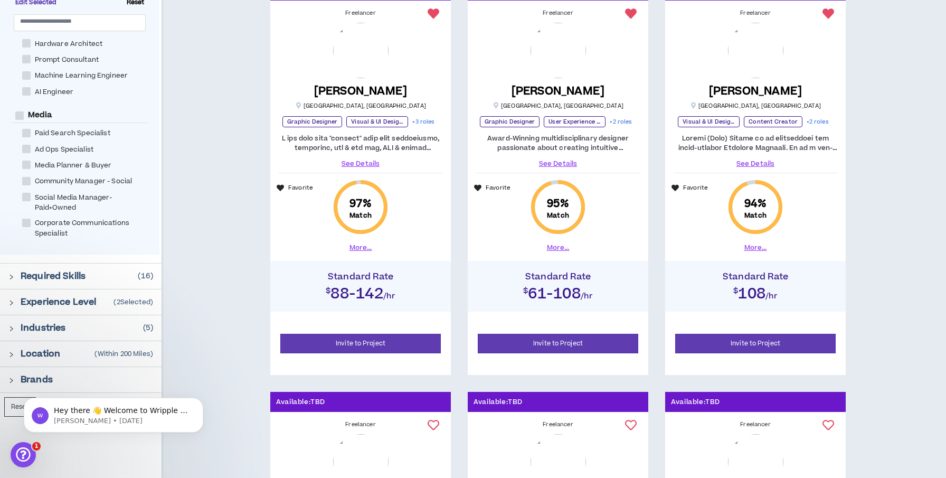
scroll to position [953, 0]
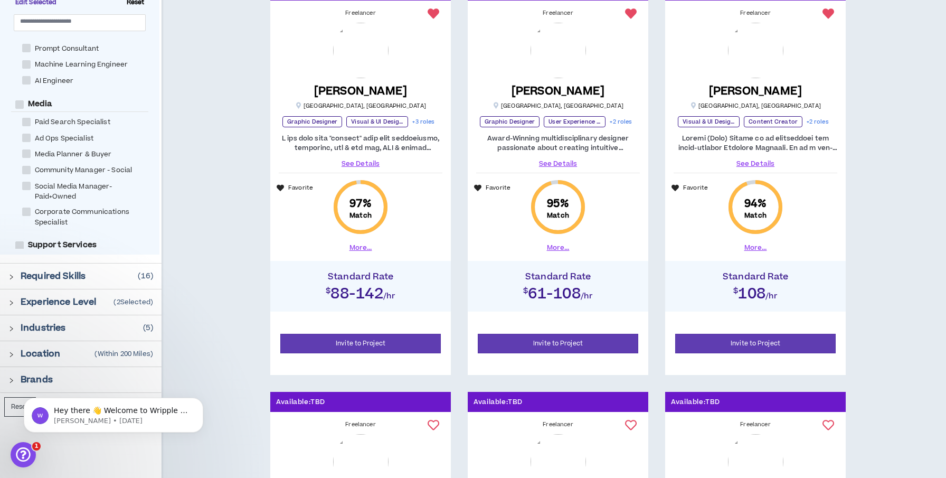
click at [12, 275] on icon "right" at bounding box center [11, 277] width 6 height 6
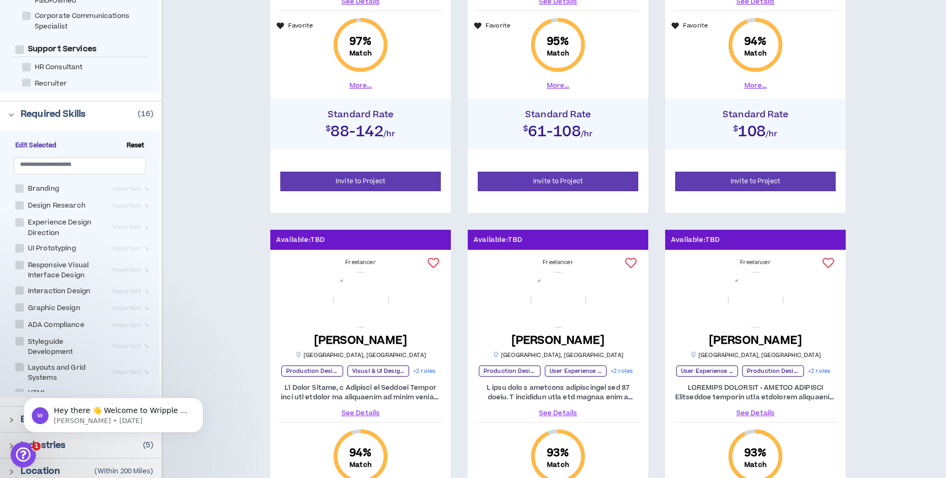
scroll to position [364, 0]
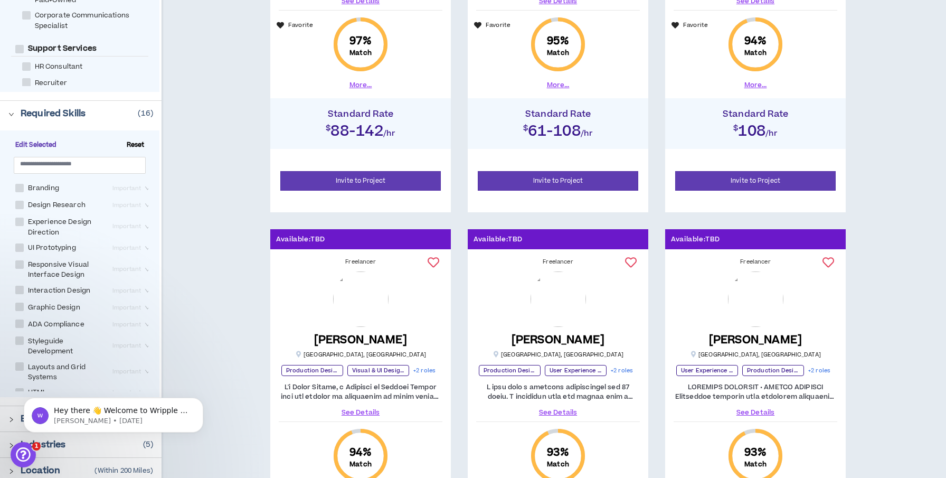
click at [19, 184] on span at bounding box center [19, 188] width 8 height 8
checkbox input "****"
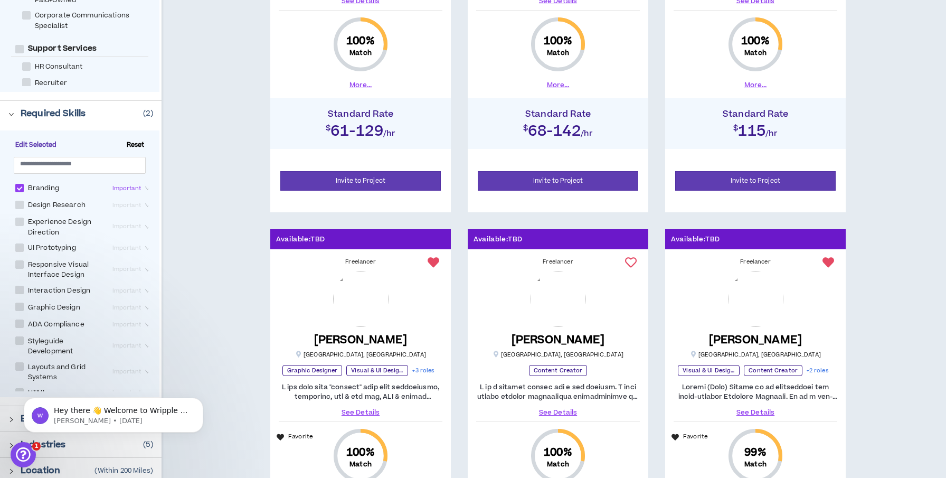
click at [20, 203] on span at bounding box center [19, 205] width 8 height 8
checkbox Research "****"
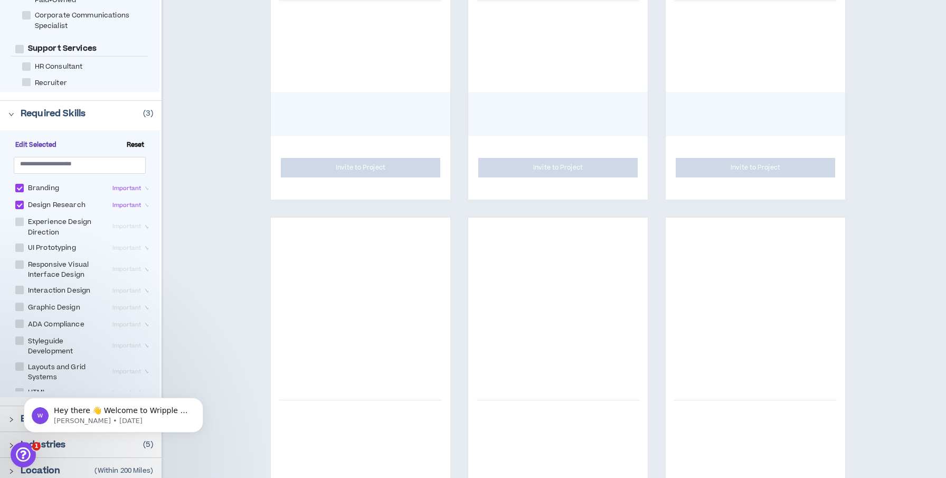
click at [22, 221] on span at bounding box center [19, 221] width 8 height 8
checkbox Direction "****"
click at [22, 244] on span at bounding box center [19, 247] width 8 height 8
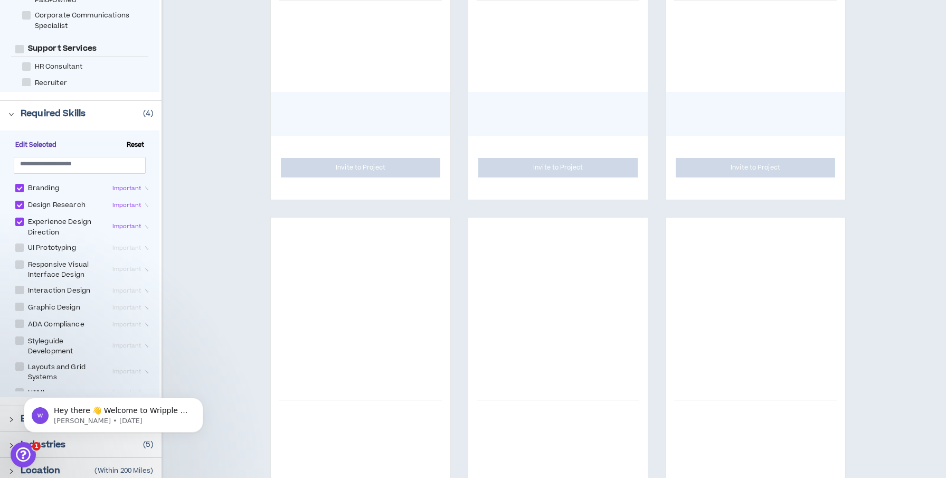
checkbox Prototyping "****"
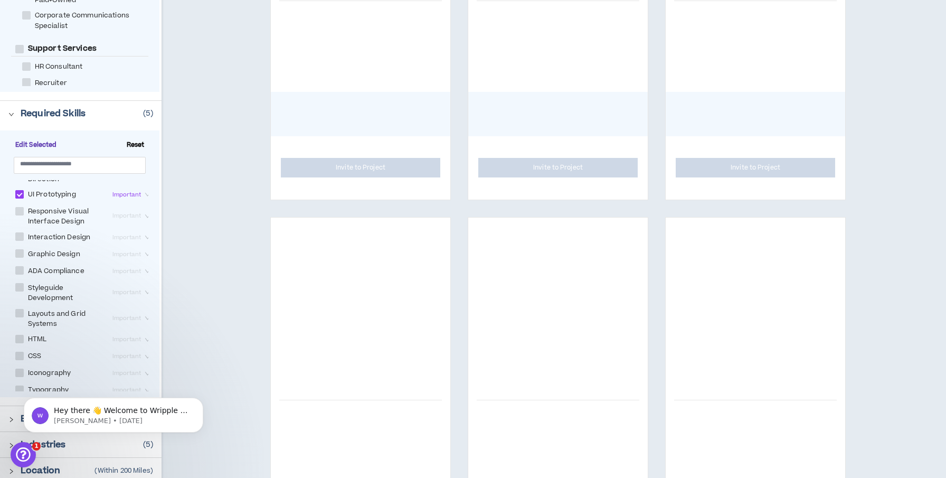
scroll to position [54, 0]
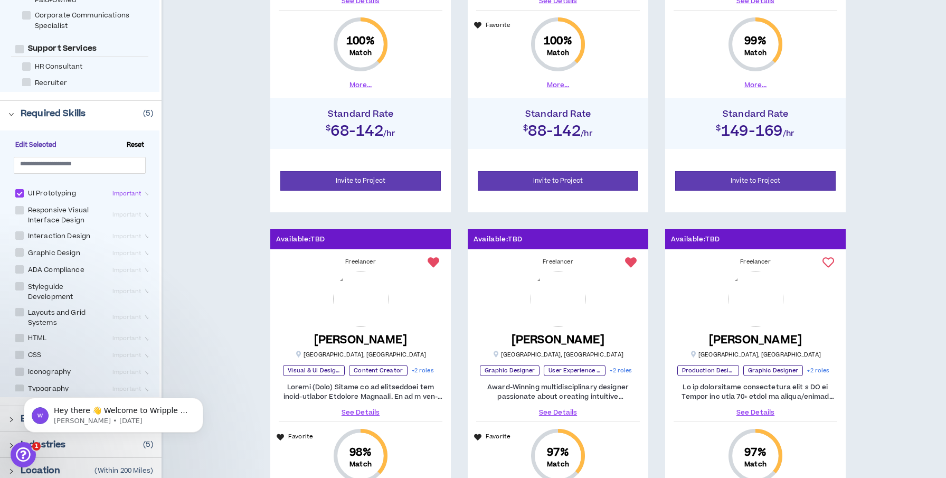
click at [18, 252] on span at bounding box center [19, 252] width 8 height 8
checkbox Design "****"
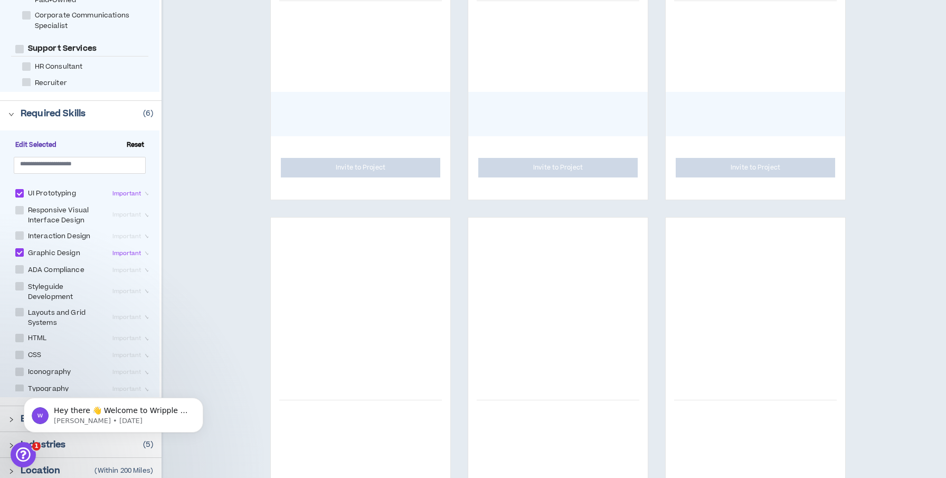
click at [19, 233] on span at bounding box center [19, 235] width 8 height 8
checkbox Design "****"
click at [20, 265] on span at bounding box center [19, 269] width 8 height 8
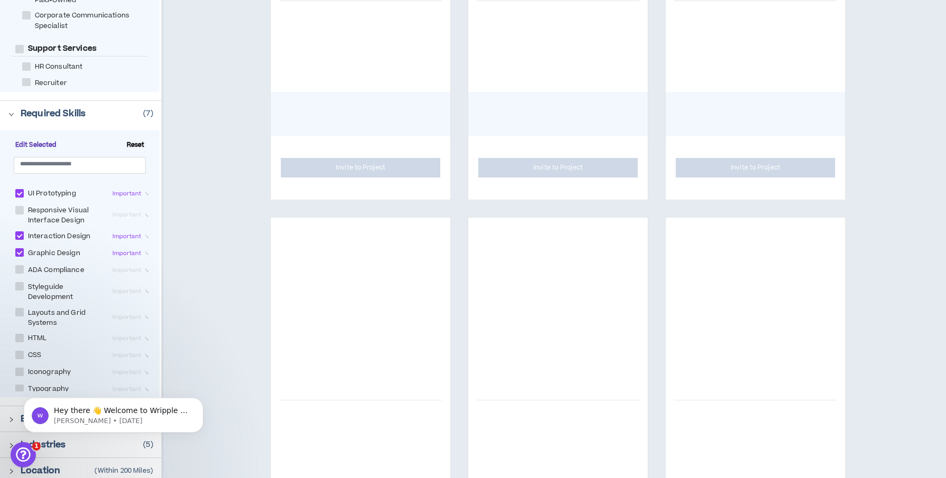
checkbox Compliance "****"
click at [20, 283] on span at bounding box center [19, 286] width 8 height 8
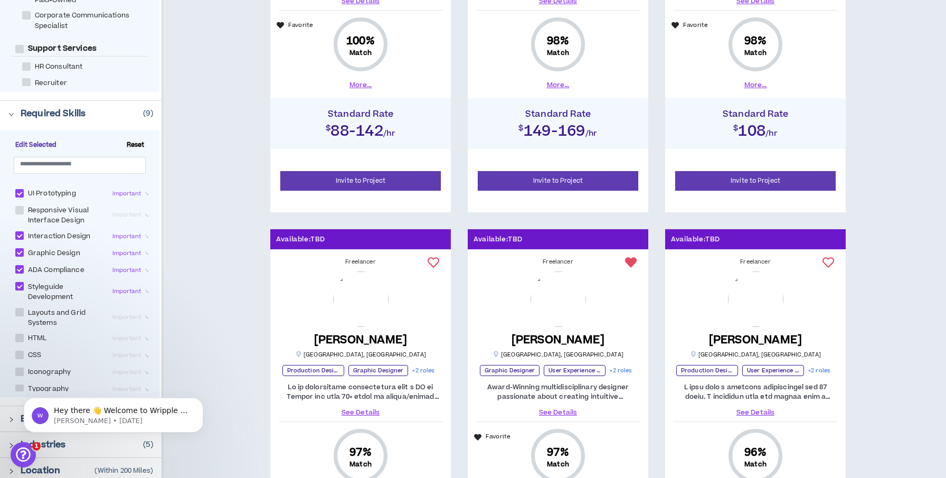
click at [20, 283] on span at bounding box center [19, 286] width 8 height 8
checkbox Development "*****"
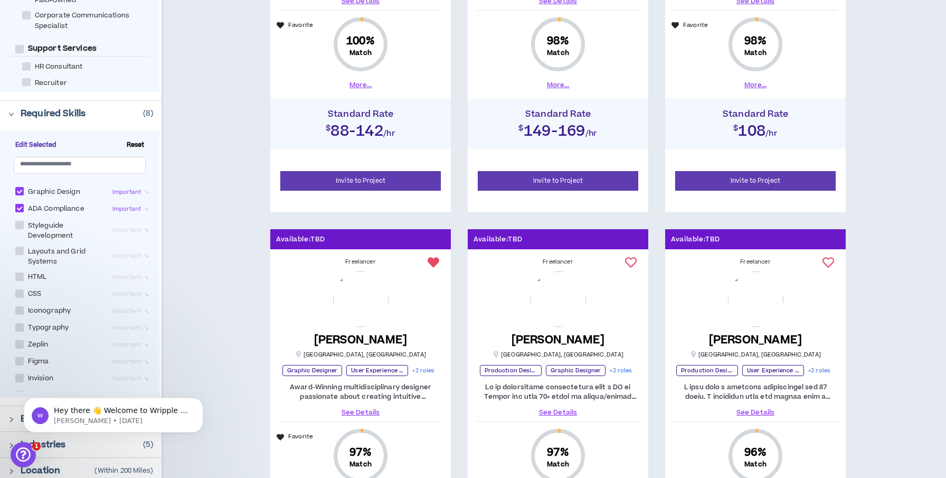
scroll to position [121, 0]
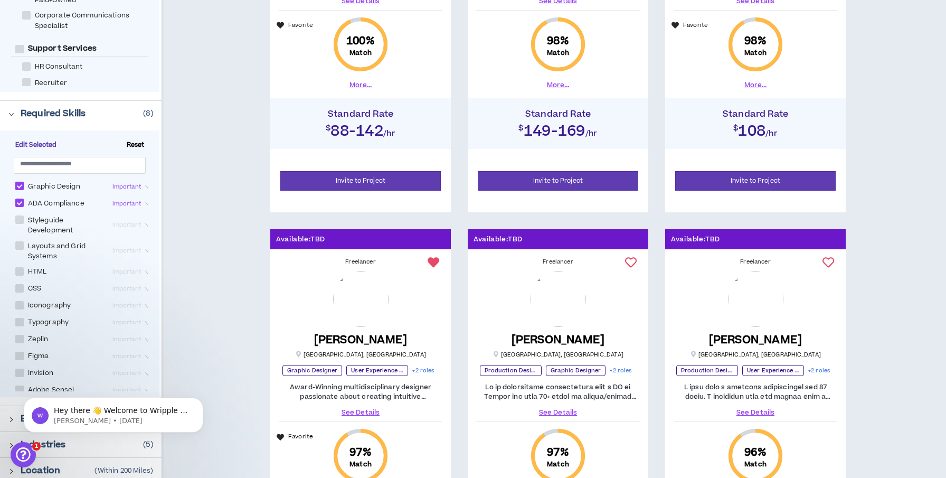
click at [20, 241] on span at bounding box center [19, 245] width 8 height 8
checkbox Systems "****"
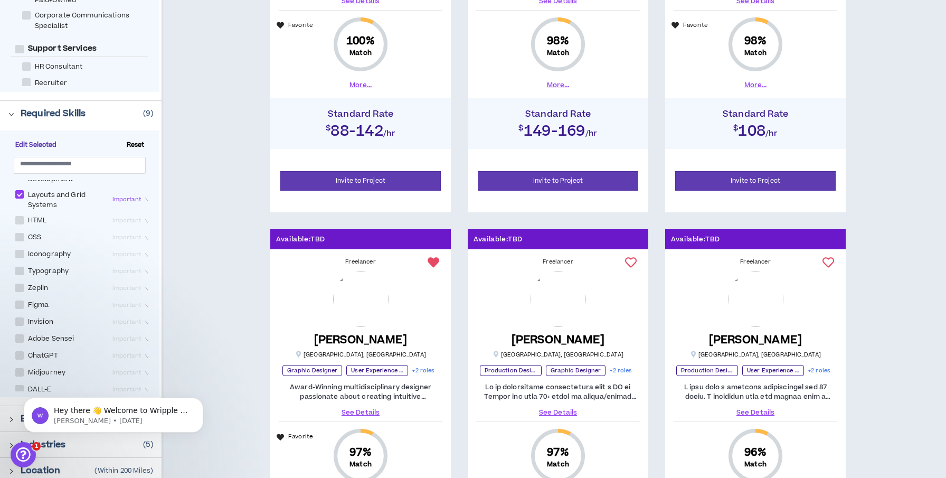
scroll to position [173, 0]
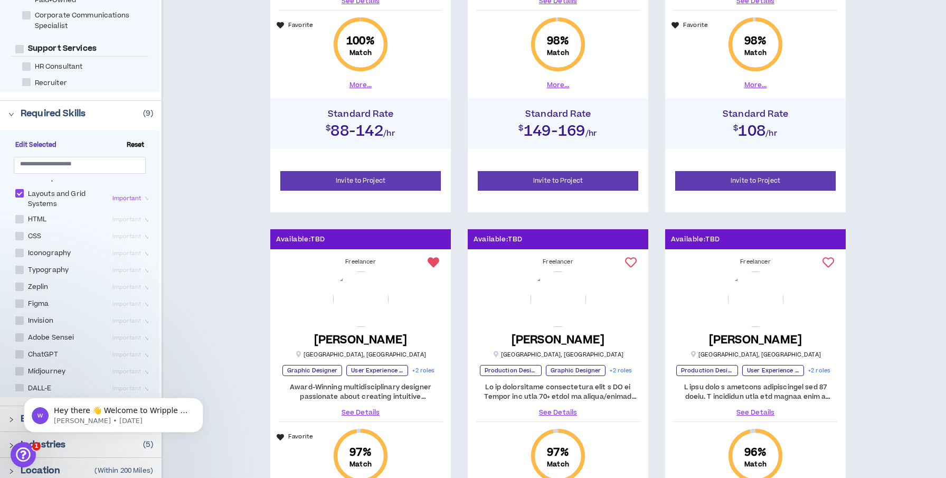
click at [20, 215] on span at bounding box center [19, 219] width 8 height 8
checkbox input "****"
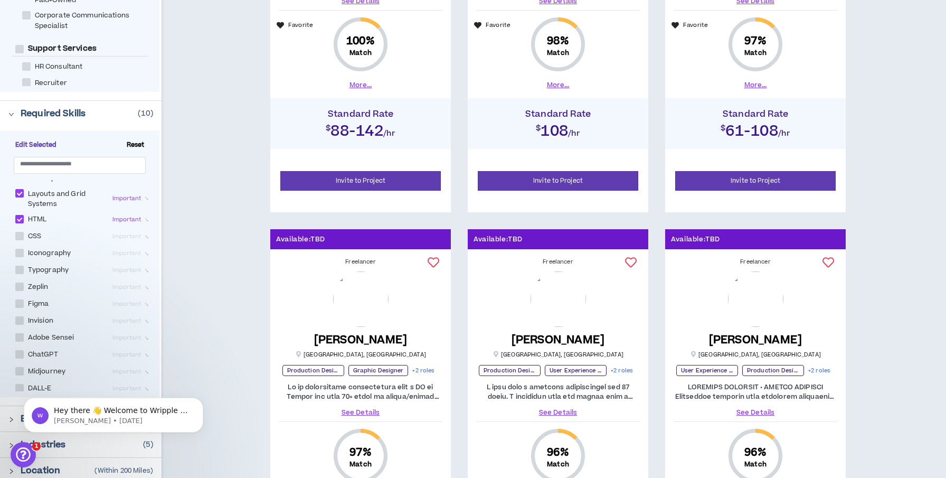
click at [17, 235] on span at bounding box center [19, 236] width 8 height 8
checkbox input "****"
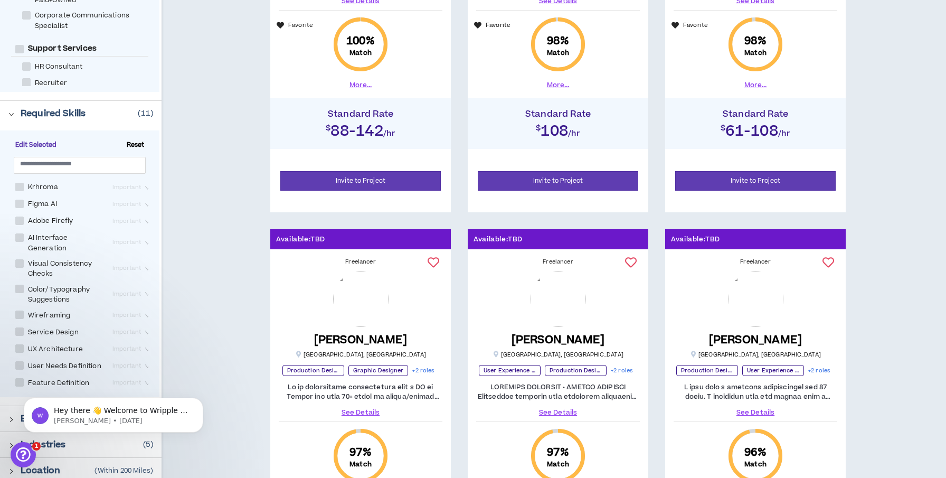
scroll to position [435, 0]
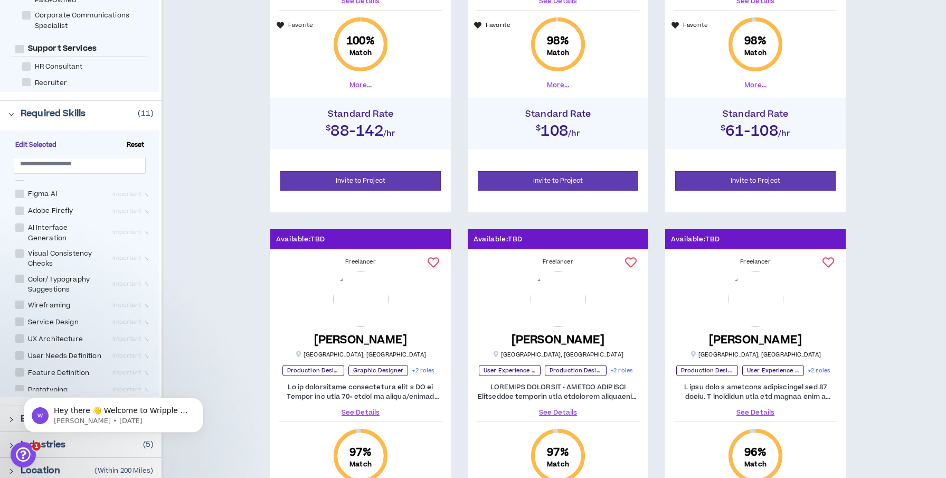
click at [20, 274] on span at bounding box center [19, 278] width 8 height 8
checkbox Suggestions "****"
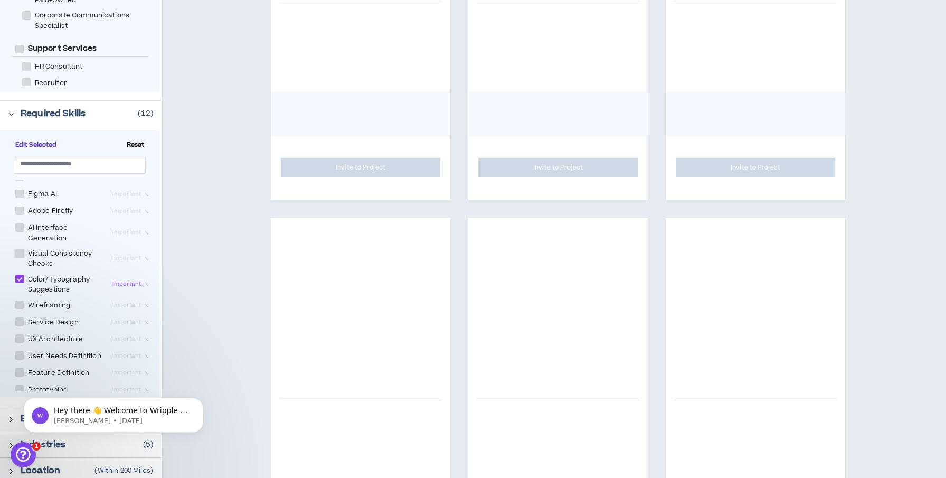
click at [21, 302] on span at bounding box center [19, 304] width 8 height 8
checkbox input "****"
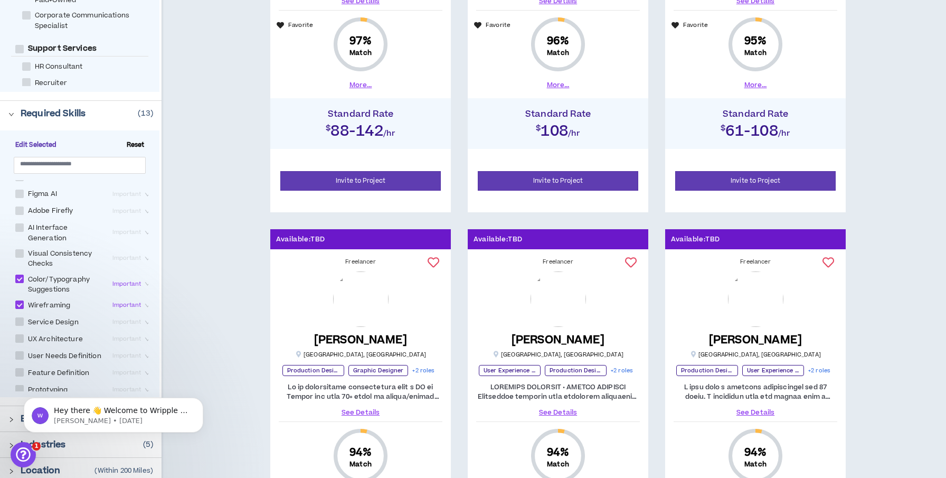
click at [22, 335] on span at bounding box center [19, 338] width 8 height 8
checkbox Architecture "****"
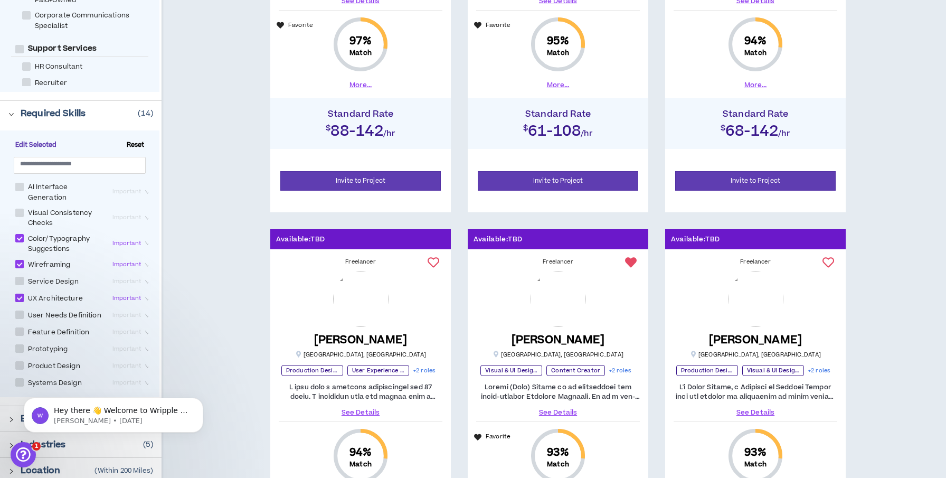
scroll to position [484, 0]
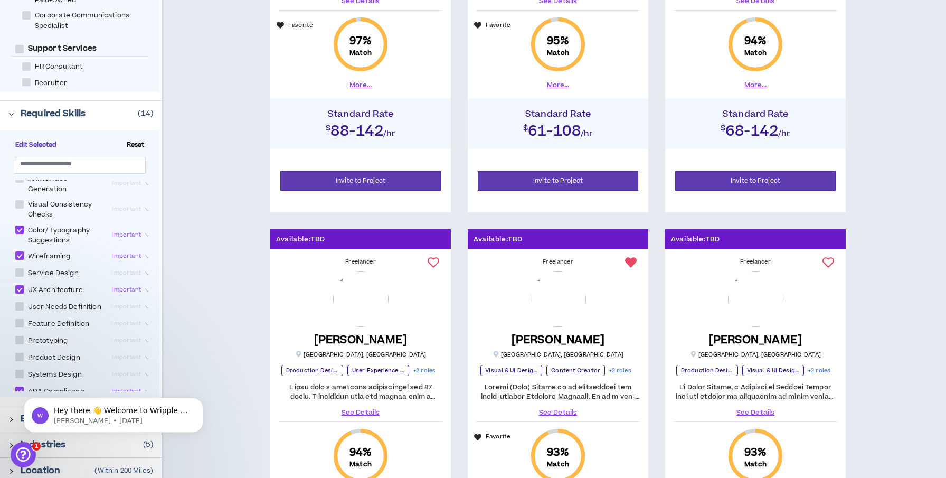
click at [22, 336] on span at bounding box center [19, 340] width 8 height 8
checkbox input "****"
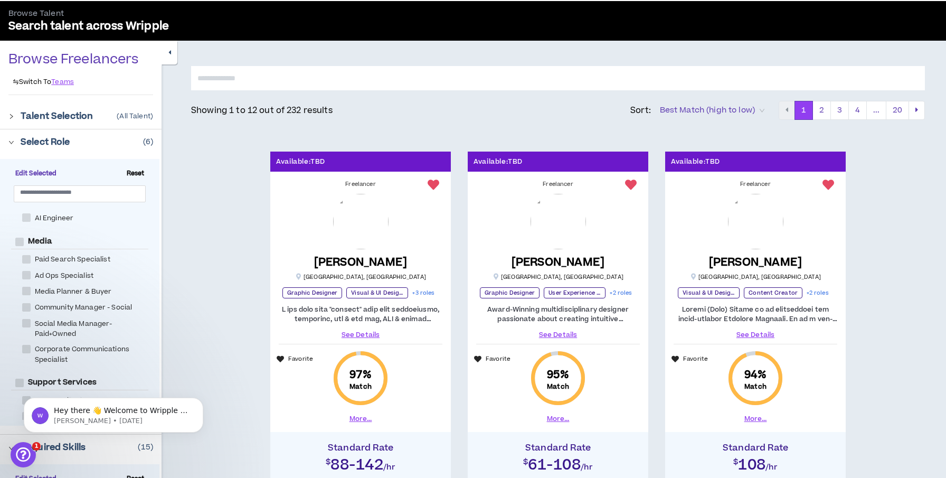
scroll to position [33, 0]
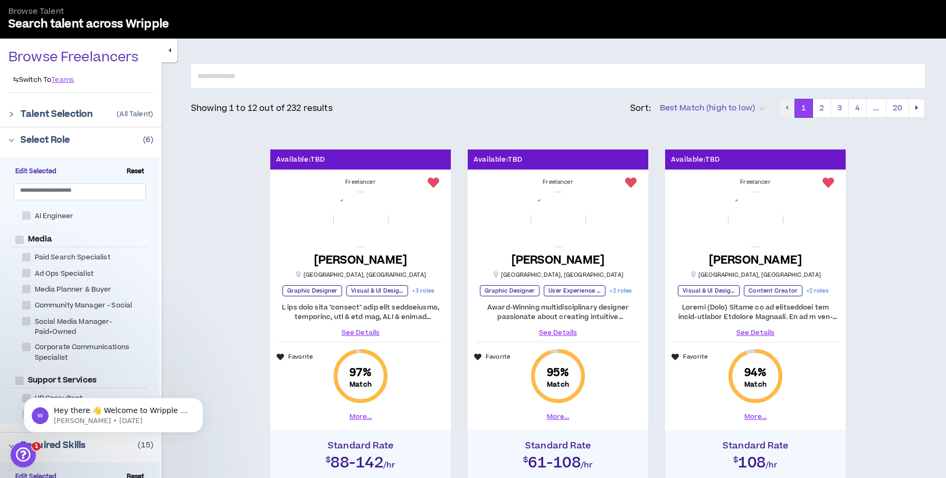
click at [759, 107] on span "Best Match (high to low)" at bounding box center [712, 108] width 105 height 16
click at [566, 116] on div "Showing 1 to 12 out of 232 results Sort: Best Match (high to low)" at bounding box center [485, 108] width 588 height 17
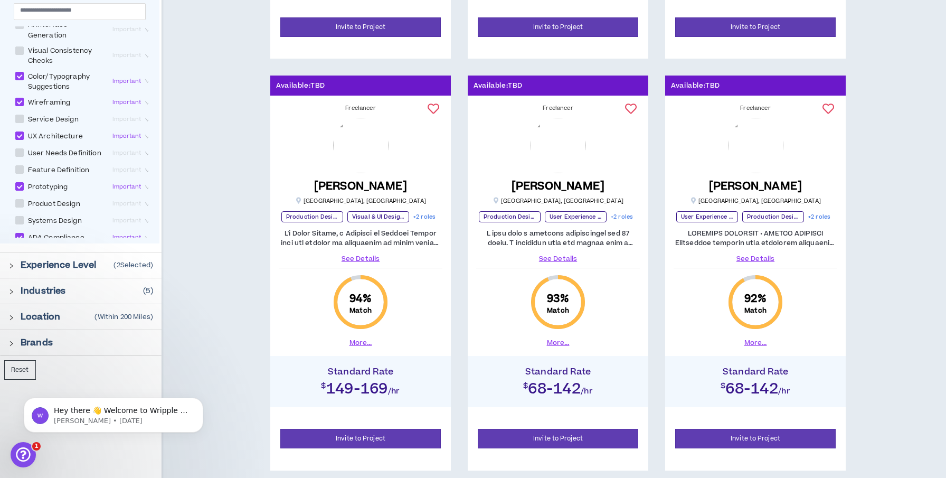
scroll to position [519, 0]
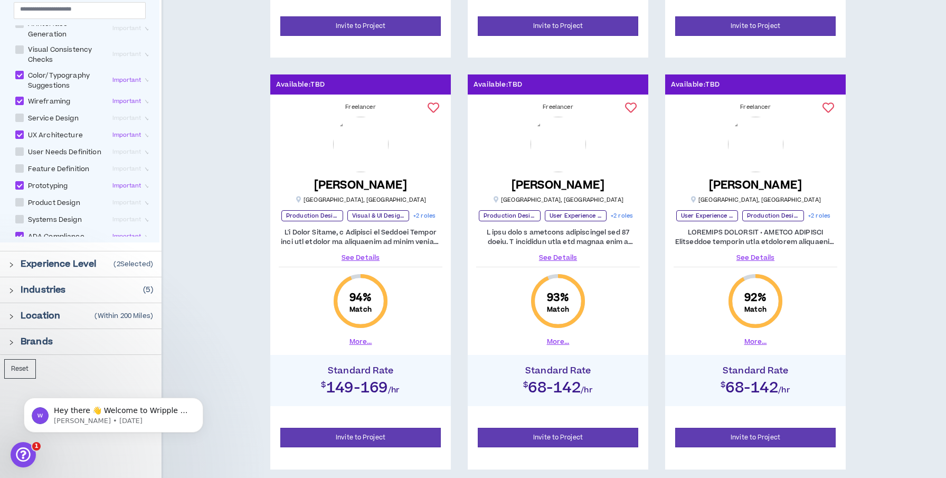
click at [361, 253] on link "See Details" at bounding box center [361, 258] width 164 height 10
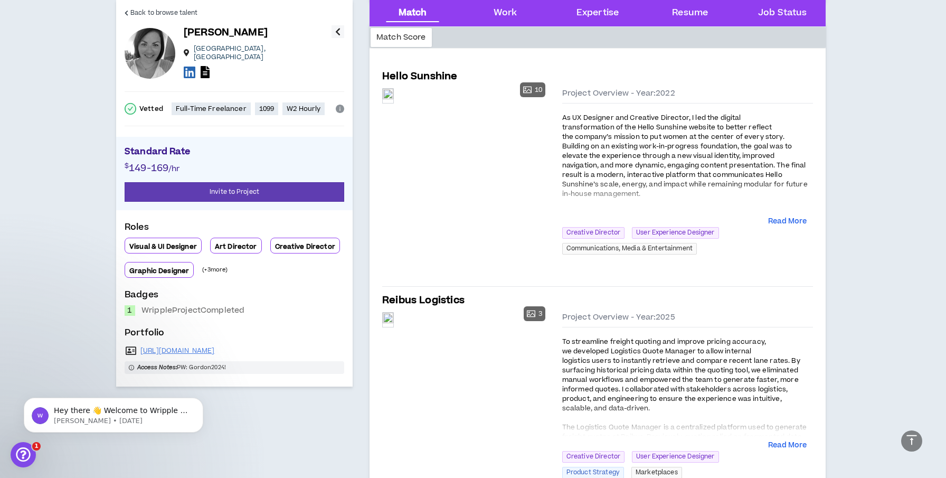
scroll to position [532, 0]
click at [393, 102] on div "Preview" at bounding box center [388, 95] width 11 height 14
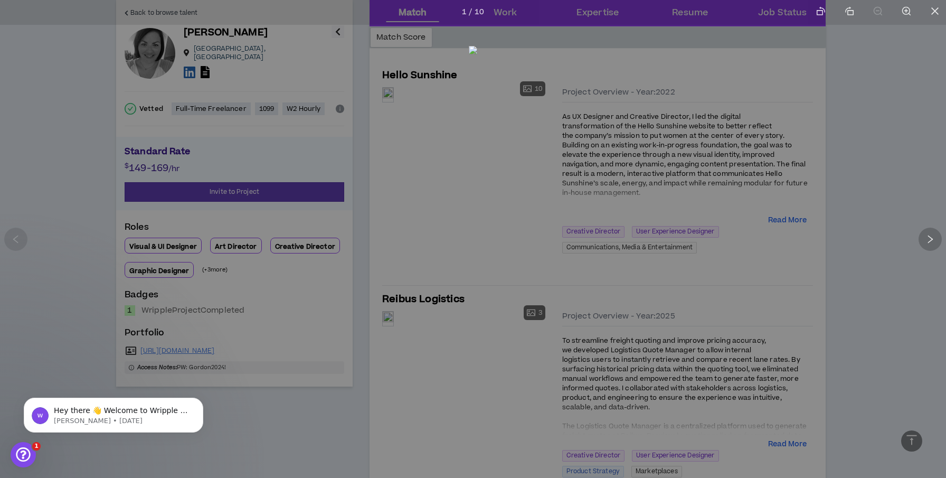
click at [929, 238] on icon "right" at bounding box center [930, 239] width 10 height 10
click at [928, 236] on icon "right" at bounding box center [930, 239] width 10 height 10
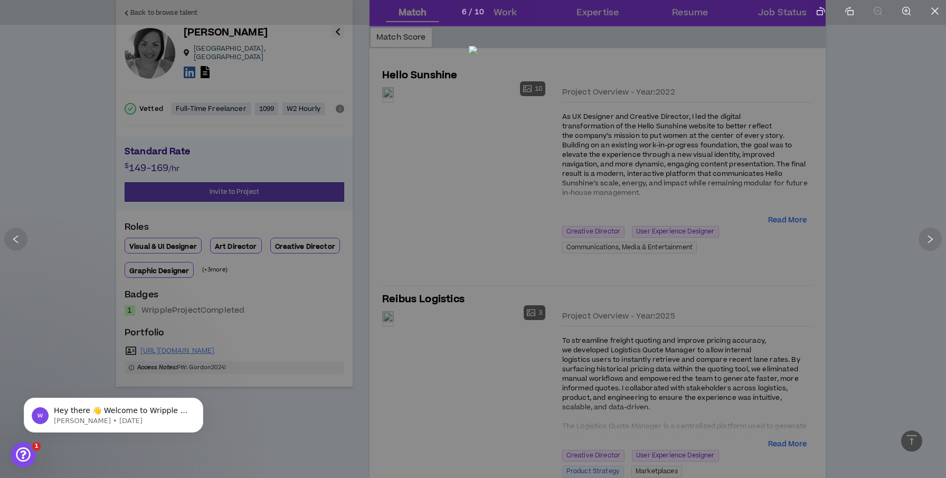
click at [856, 105] on div at bounding box center [473, 239] width 946 height 478
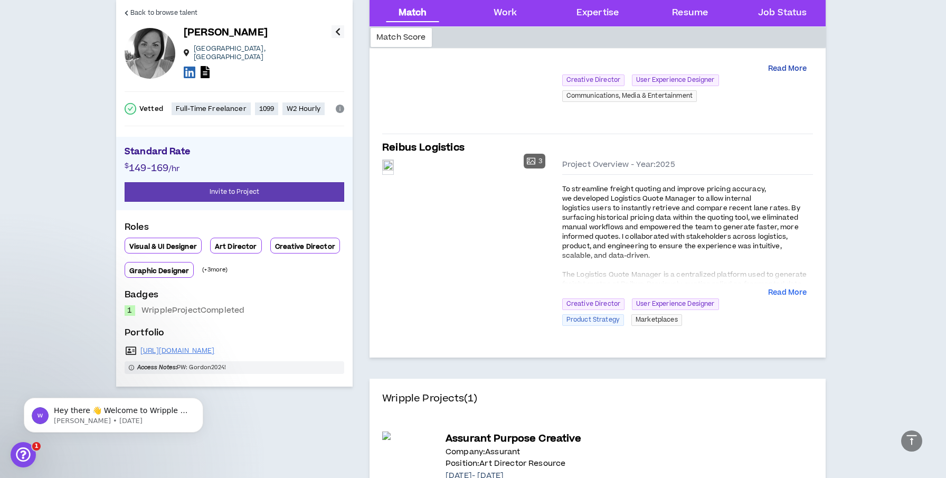
scroll to position [684, 0]
click at [393, 174] on div "Preview" at bounding box center [388, 166] width 11 height 14
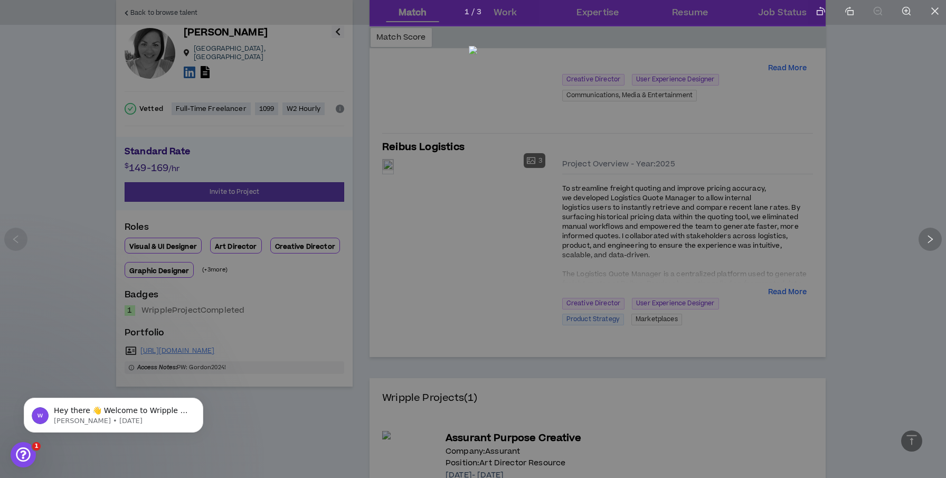
click at [932, 235] on icon "right" at bounding box center [930, 239] width 10 height 10
click at [802, 144] on div at bounding box center [473, 239] width 946 height 478
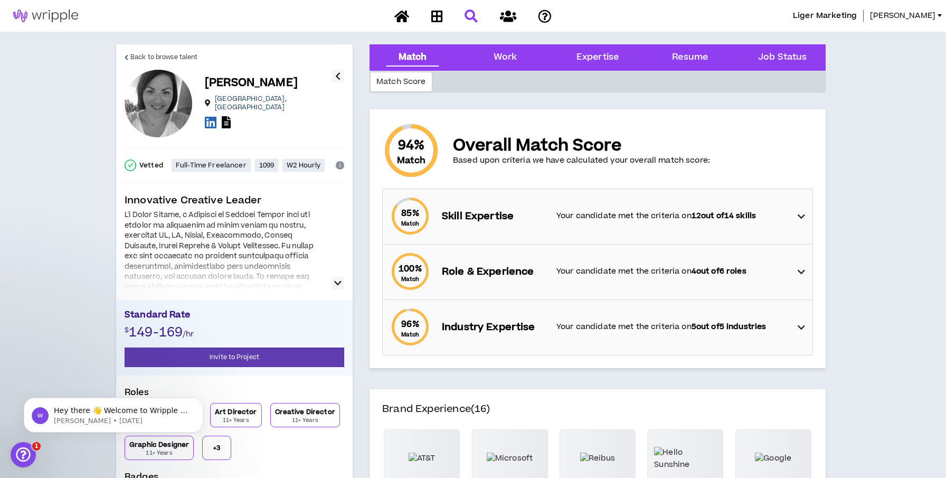
scroll to position [0, 0]
click at [336, 74] on icon "button" at bounding box center [337, 76] width 5 height 13
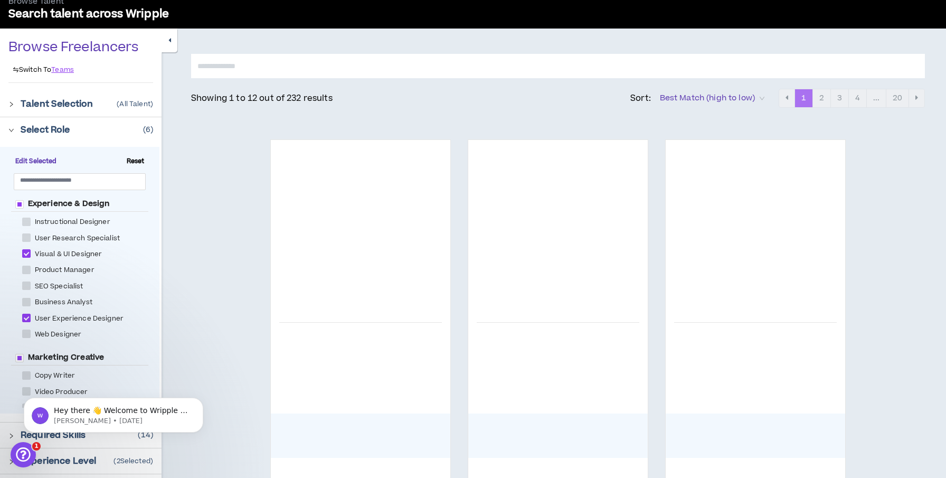
scroll to position [519, 0]
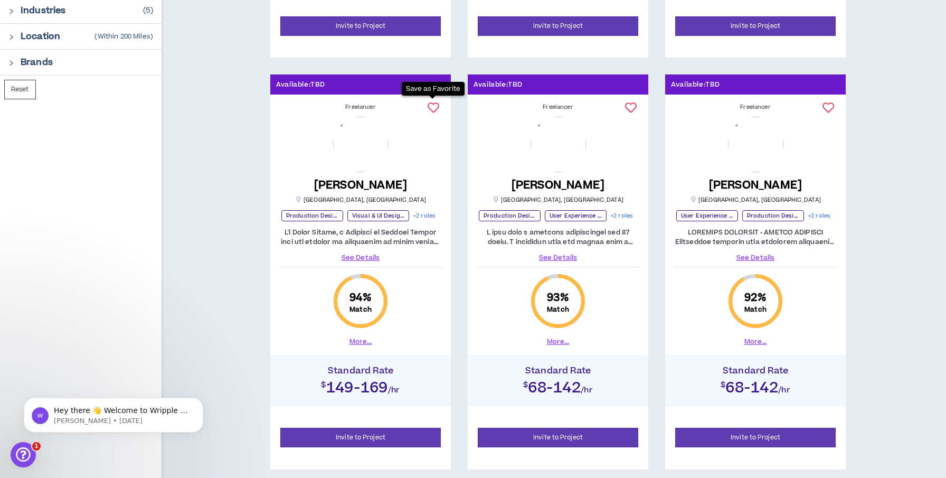
click at [433, 107] on icon at bounding box center [434, 108] width 12 height 12
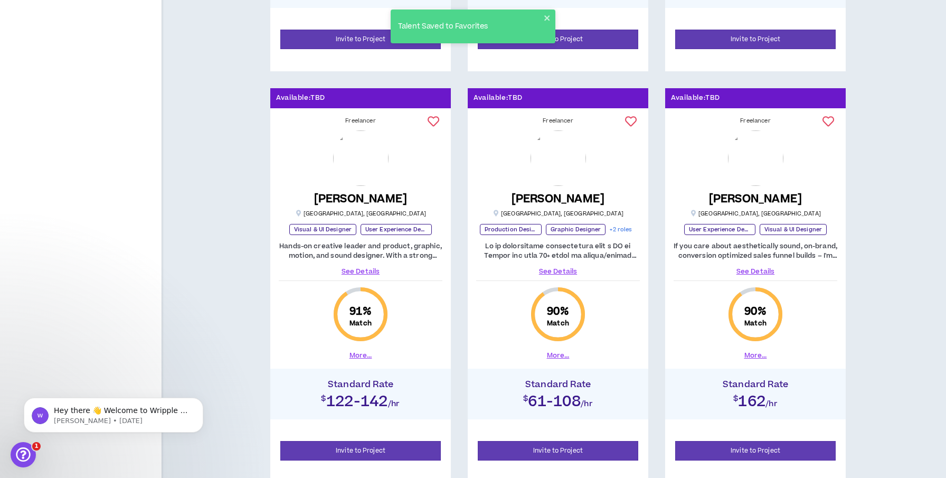
scroll to position [917, 0]
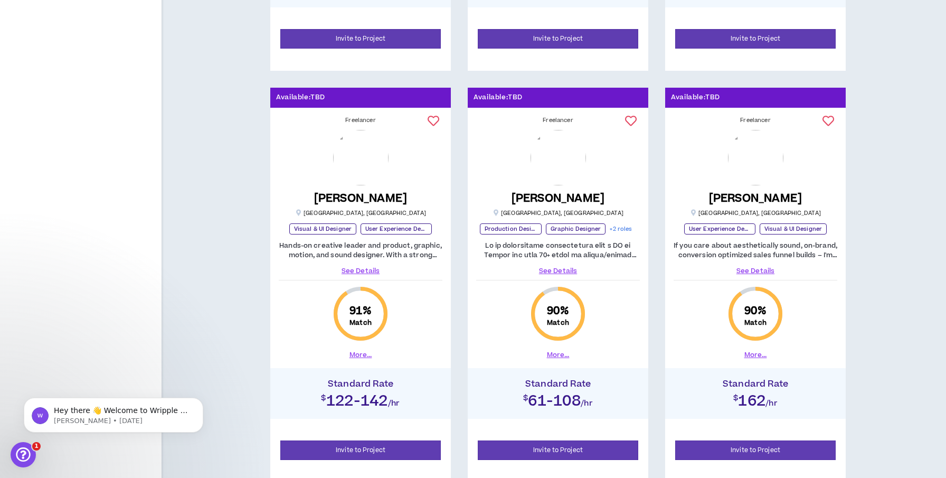
click at [555, 272] on link "See Details" at bounding box center [558, 271] width 164 height 10
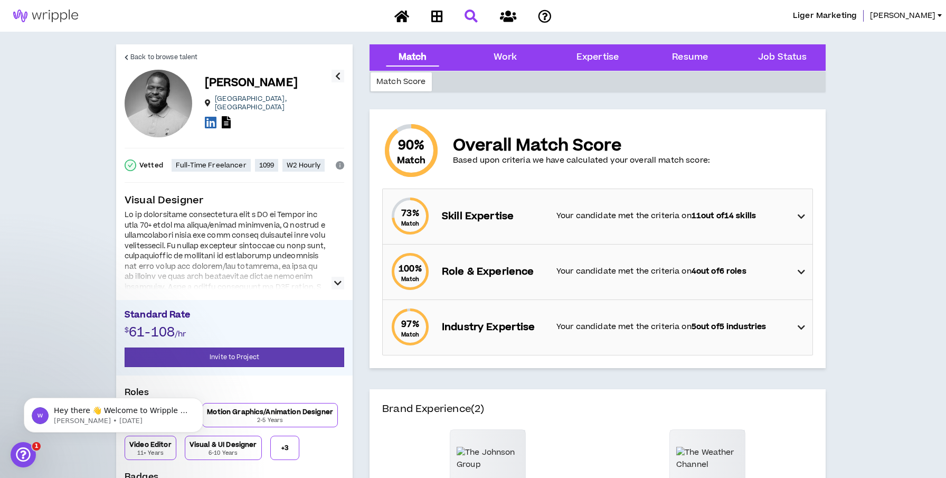
click at [550, 225] on div "73 % Match Skill Expertise Your candidate met the criteria on 11 out of 14 skil…" at bounding box center [600, 216] width 423 height 55
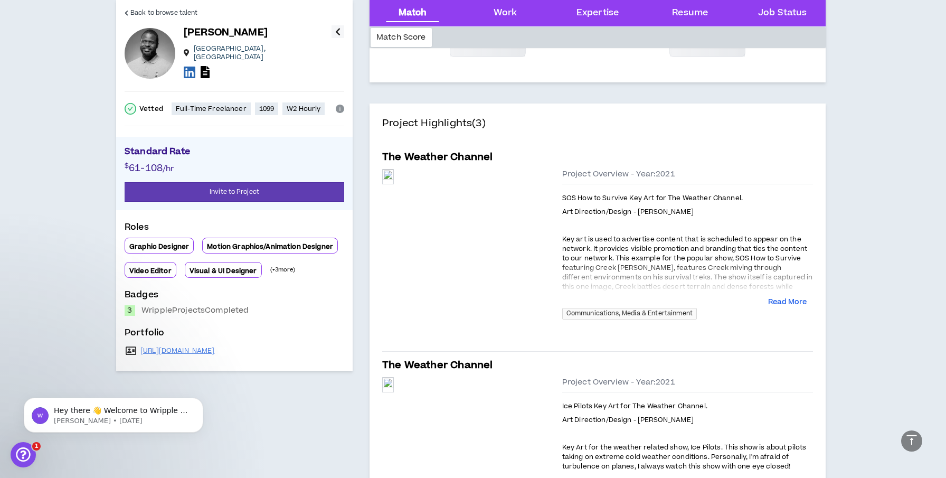
scroll to position [618, 0]
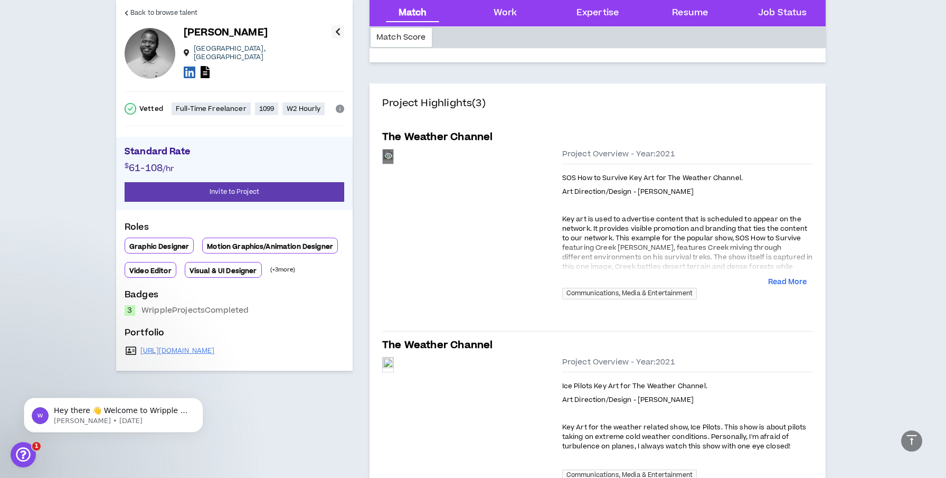
click at [393, 162] on div "Preview" at bounding box center [388, 156] width 11 height 12
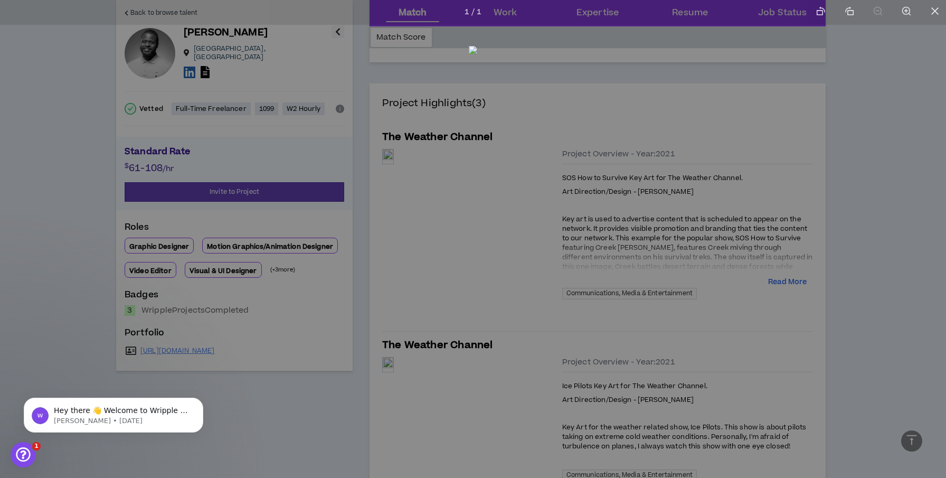
click at [63, 206] on div at bounding box center [473, 239] width 946 height 478
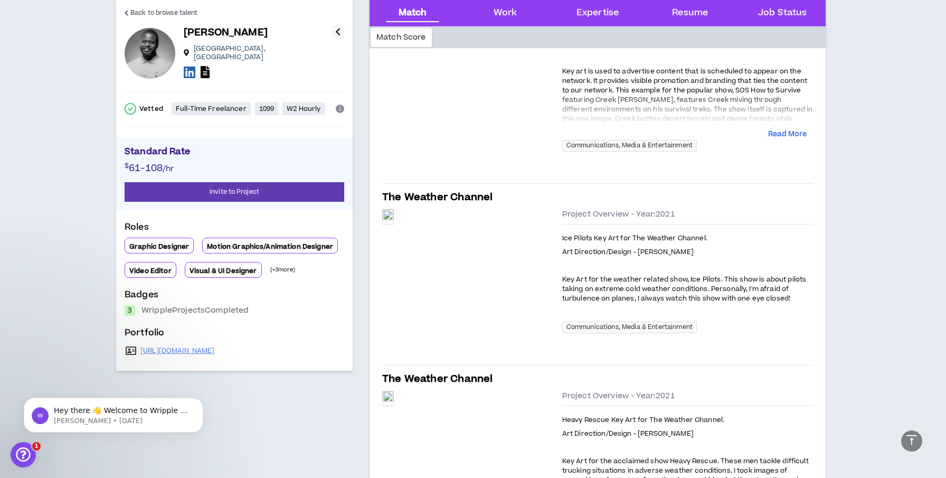
scroll to position [766, 0]
click at [393, 223] on div "Preview" at bounding box center [388, 216] width 11 height 14
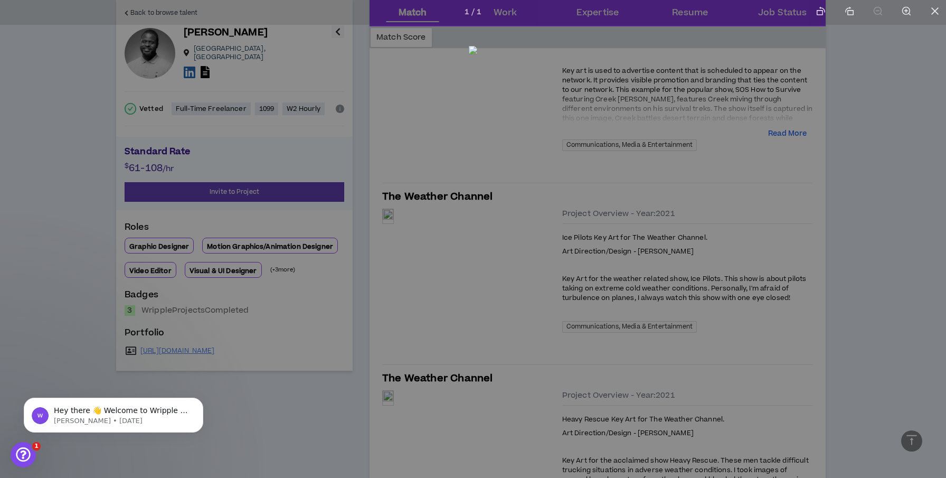
click at [48, 284] on div at bounding box center [473, 239] width 946 height 478
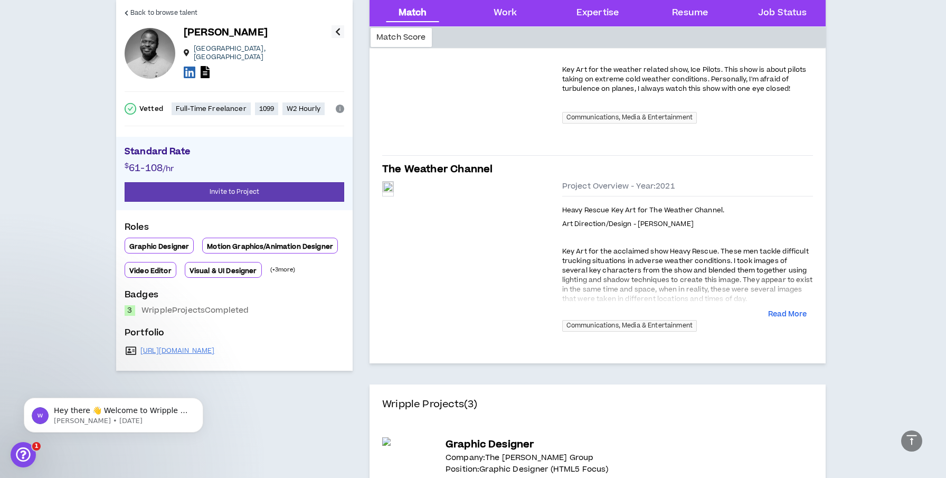
scroll to position [983, 0]
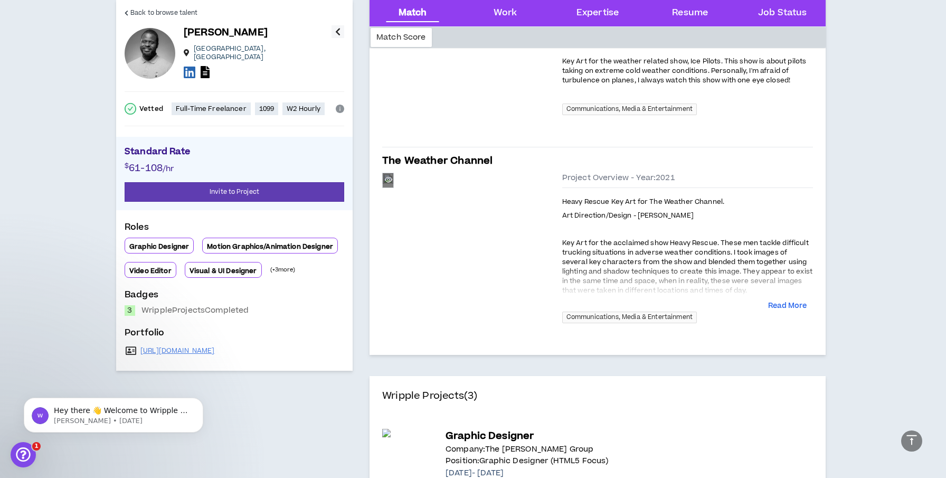
click at [393, 187] on div "Preview" at bounding box center [388, 180] width 11 height 14
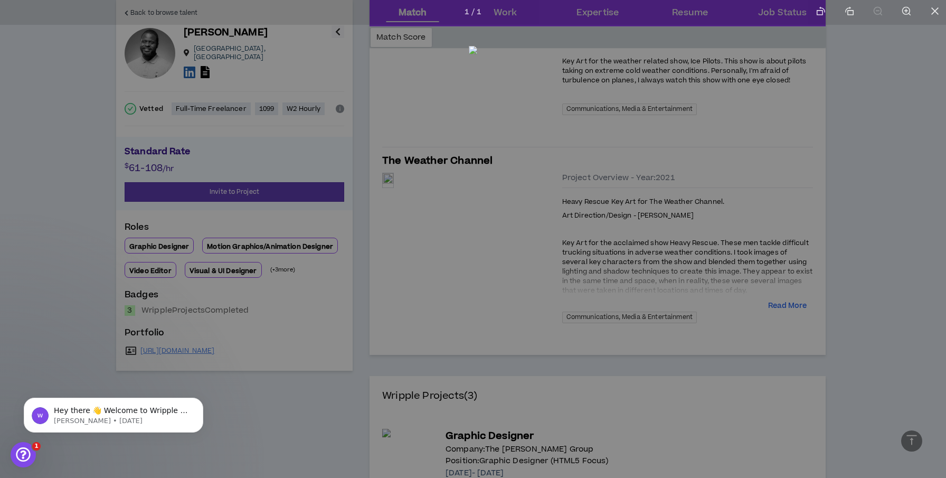
click at [62, 232] on div at bounding box center [473, 239] width 946 height 478
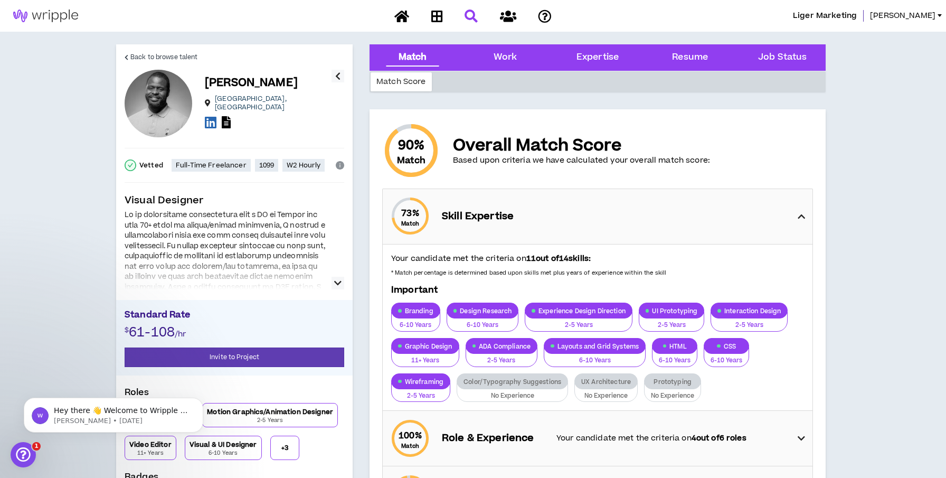
scroll to position [0, 0]
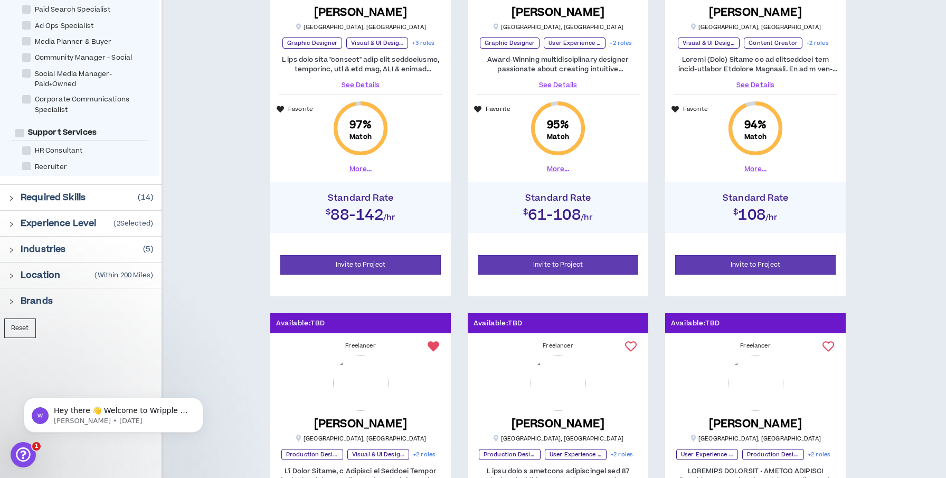
scroll to position [283, 0]
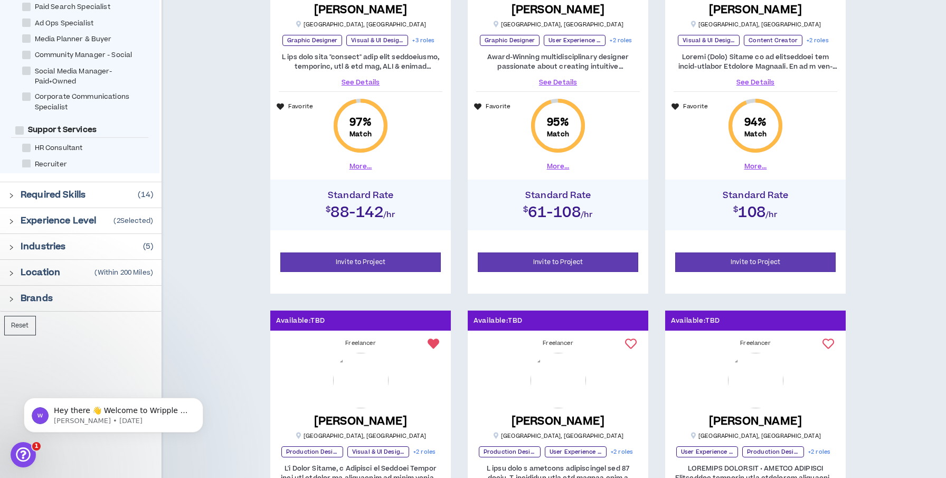
click at [12, 221] on icon "right" at bounding box center [11, 221] width 3 height 5
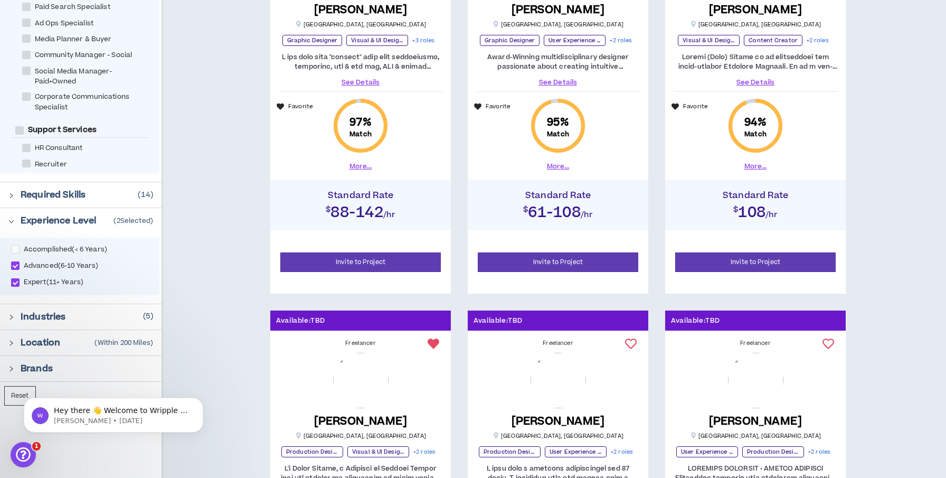
click at [12, 221] on icon "right" at bounding box center [11, 221] width 5 height 3
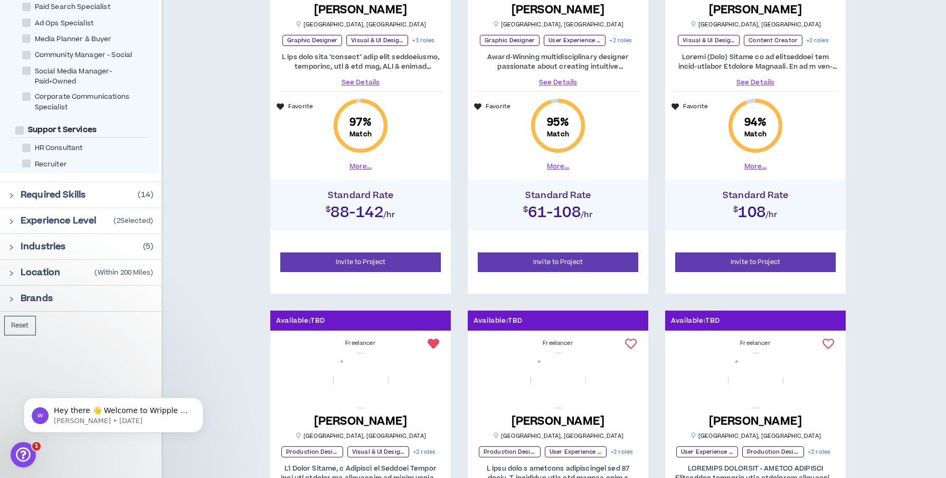
click at [12, 194] on icon "right" at bounding box center [11, 196] width 6 height 6
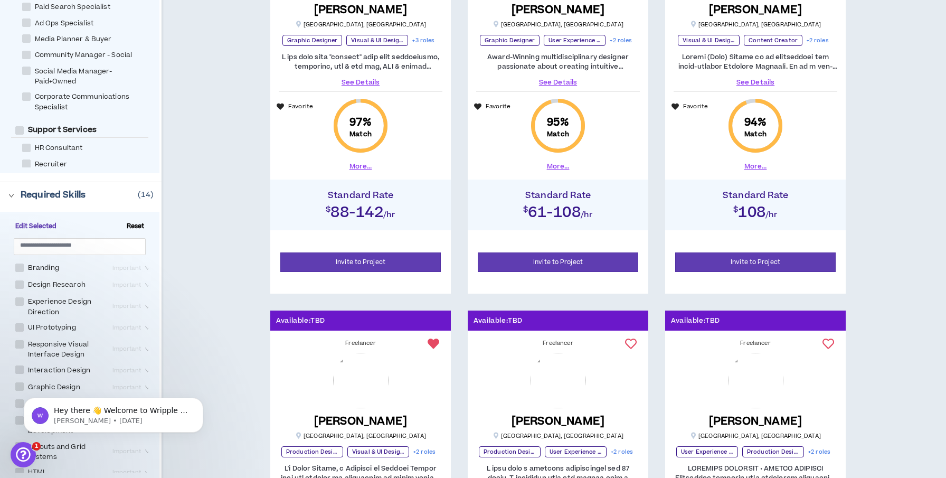
scroll to position [0, 0]
click at [20, 261] on div "Branding Important" at bounding box center [85, 269] width 148 height 17
click at [18, 267] on span at bounding box center [19, 269] width 8 height 8
checkbox input "****"
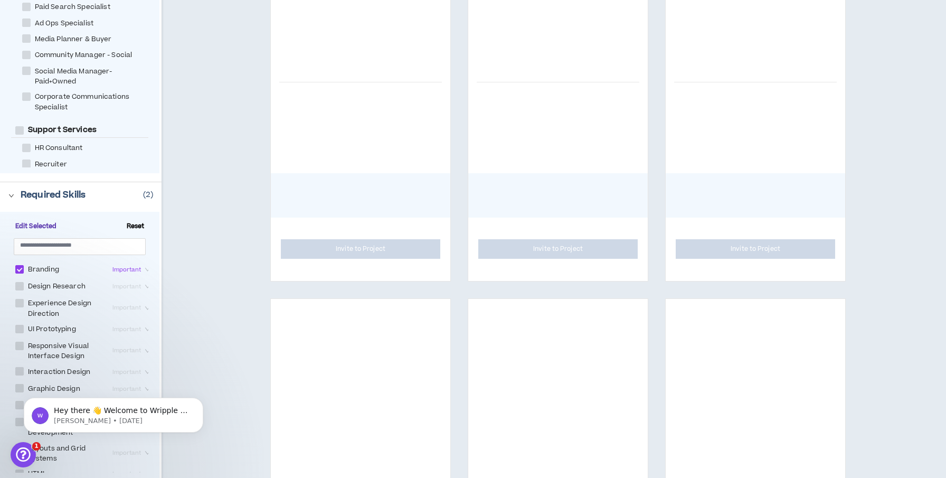
click at [20, 285] on span at bounding box center [19, 286] width 8 height 8
checkbox Research "****"
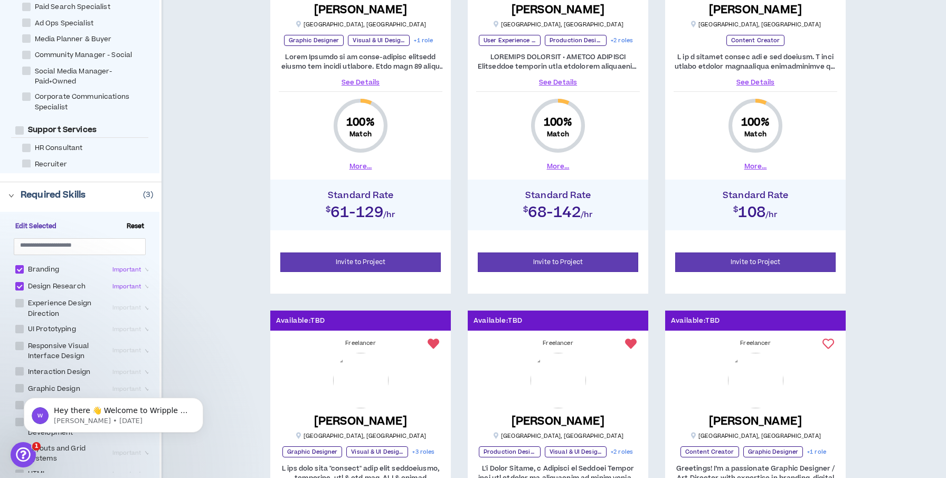
click at [22, 326] on span at bounding box center [19, 329] width 8 height 8
checkbox Prototyping "****"
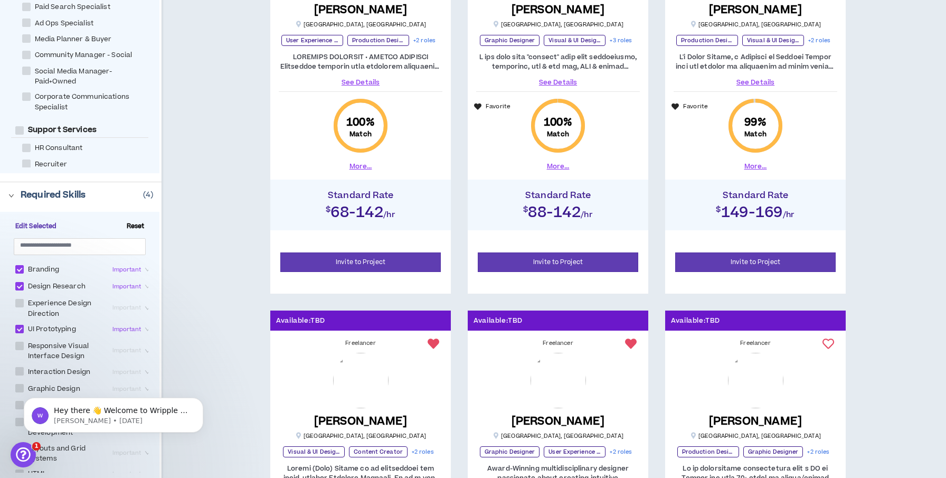
click at [20, 343] on span at bounding box center [19, 346] width 8 height 8
checkbox Design "****"
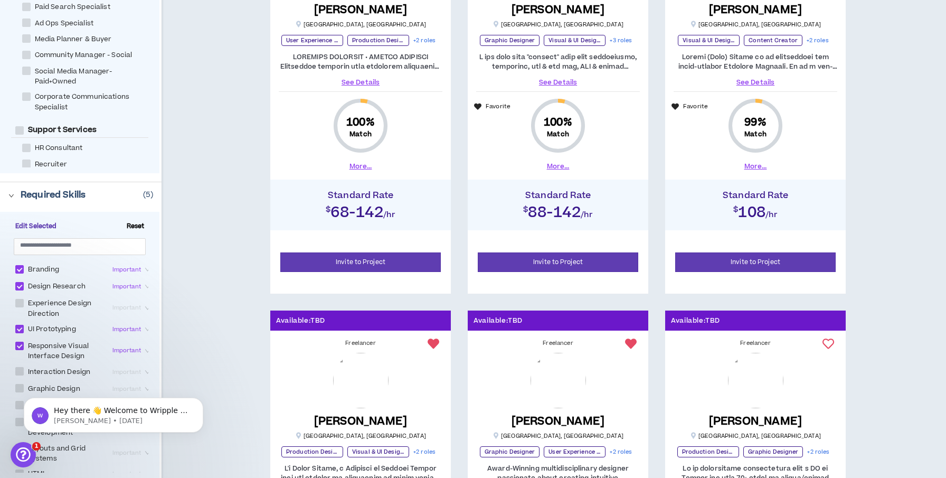
click at [20, 368] on span at bounding box center [19, 371] width 8 height 8
checkbox Design "****"
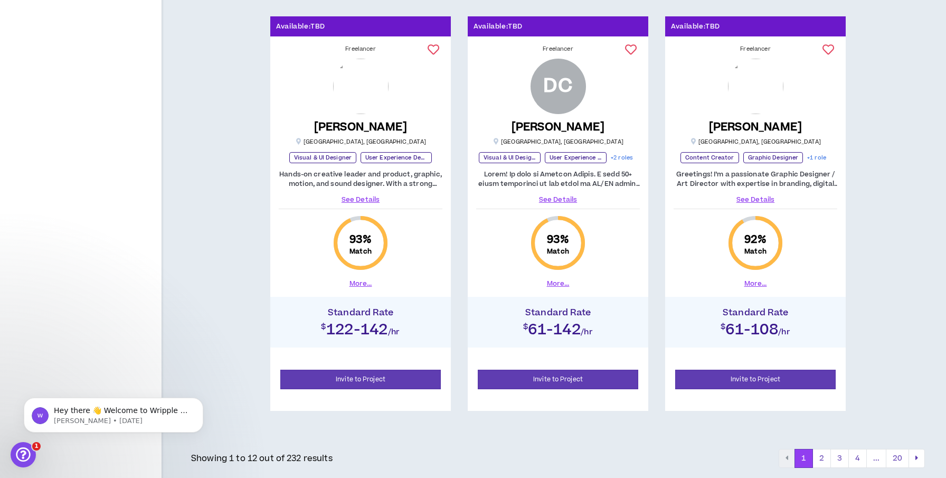
scroll to position [1400, 0]
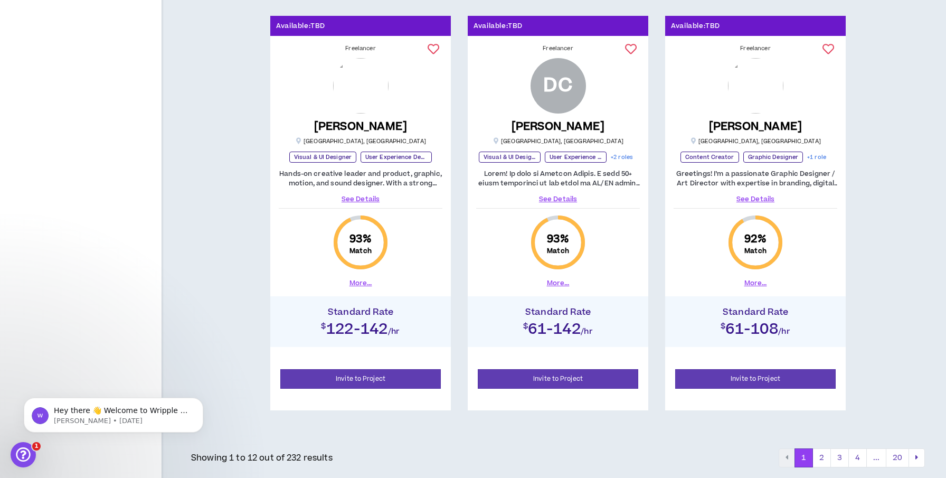
click at [551, 198] on link "See Details" at bounding box center [558, 199] width 164 height 10
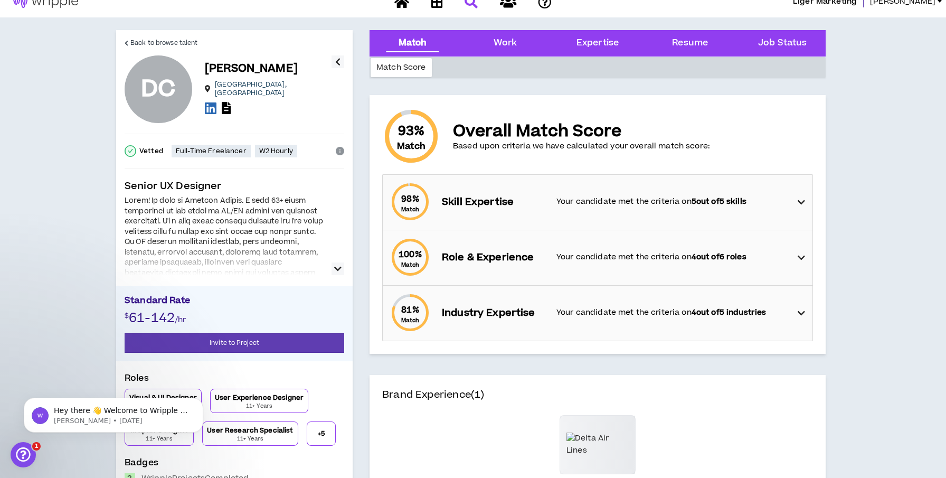
scroll to position [17, 0]
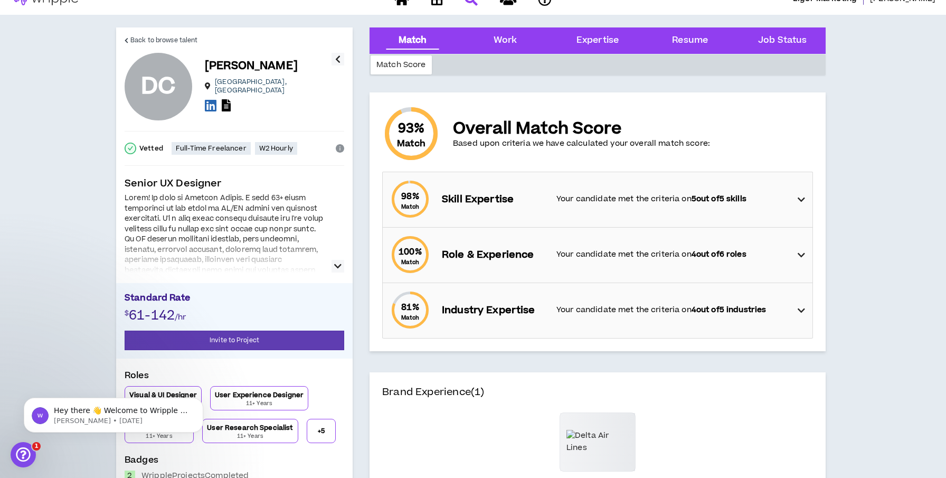
click at [339, 264] on icon "button" at bounding box center [337, 266] width 7 height 13
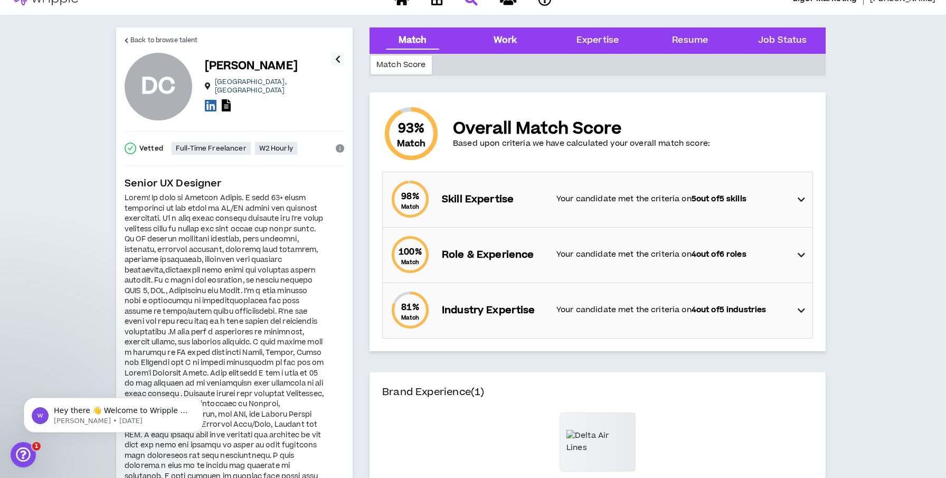
click at [509, 40] on div "Work" at bounding box center [506, 41] width 24 height 14
click at [588, 41] on div "Expertise" at bounding box center [597, 41] width 42 height 14
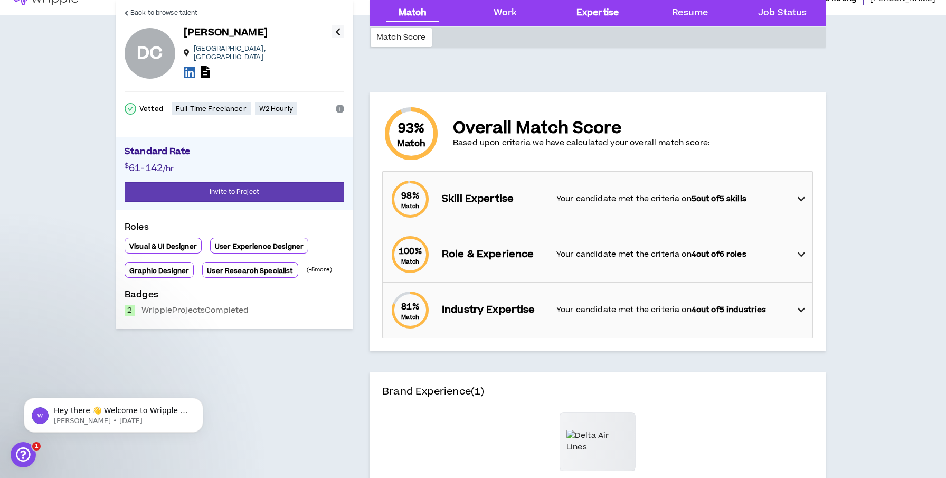
scroll to position [693, 0]
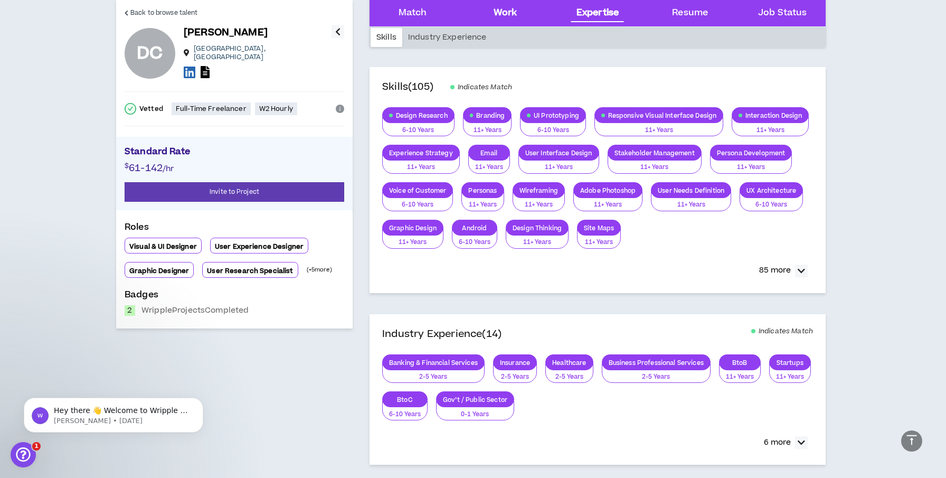
click at [506, 5] on div "Work" at bounding box center [504, 13] width 75 height 26
click at [506, 11] on div "Work" at bounding box center [506, 13] width 24 height 14
click at [393, 12] on div "Match" at bounding box center [412, 13] width 75 height 26
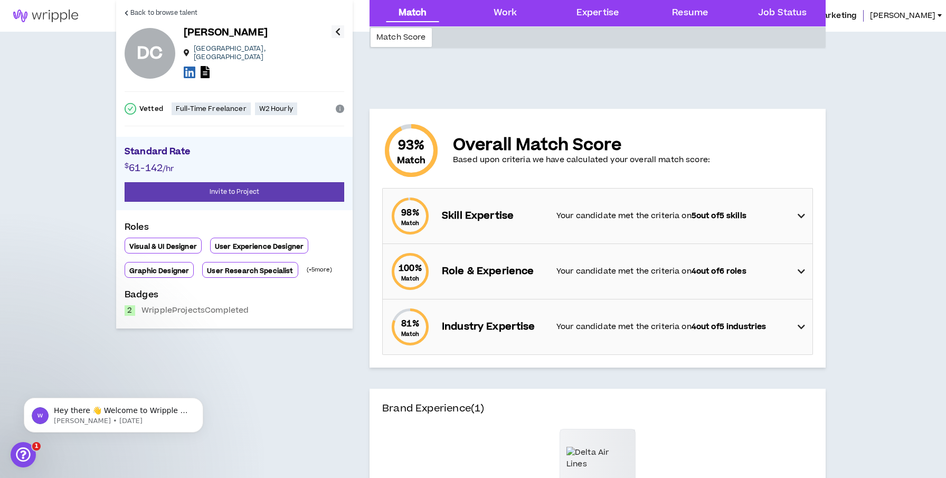
scroll to position [0, 0]
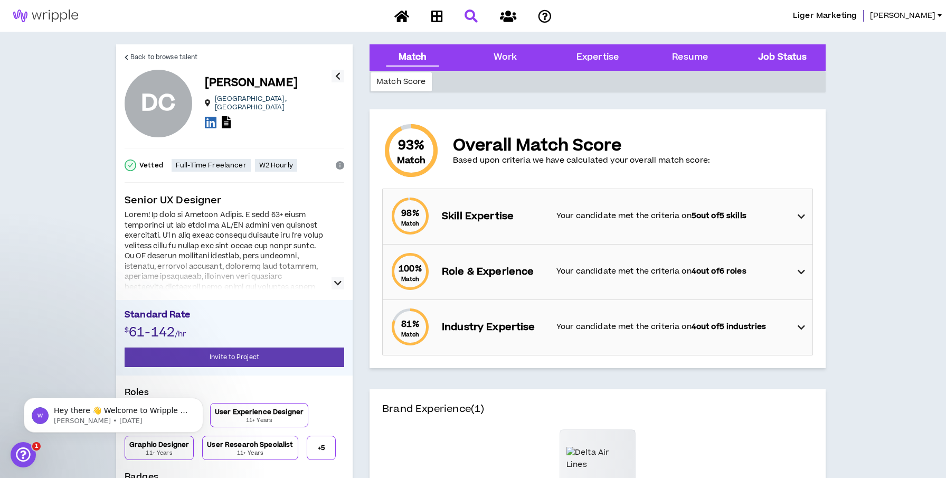
click at [797, 59] on Status "Job Status" at bounding box center [782, 58] width 49 height 14
click at [509, 58] on div "Work" at bounding box center [506, 58] width 24 height 14
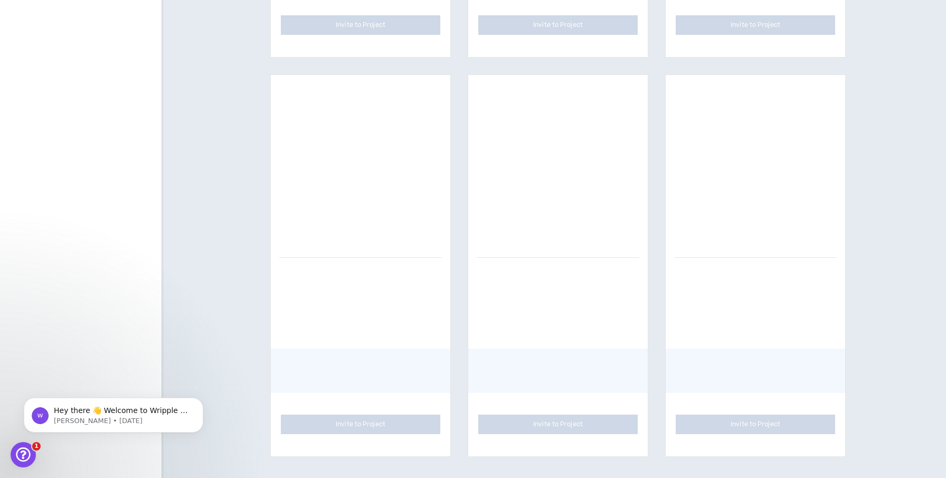
scroll to position [1374, 0]
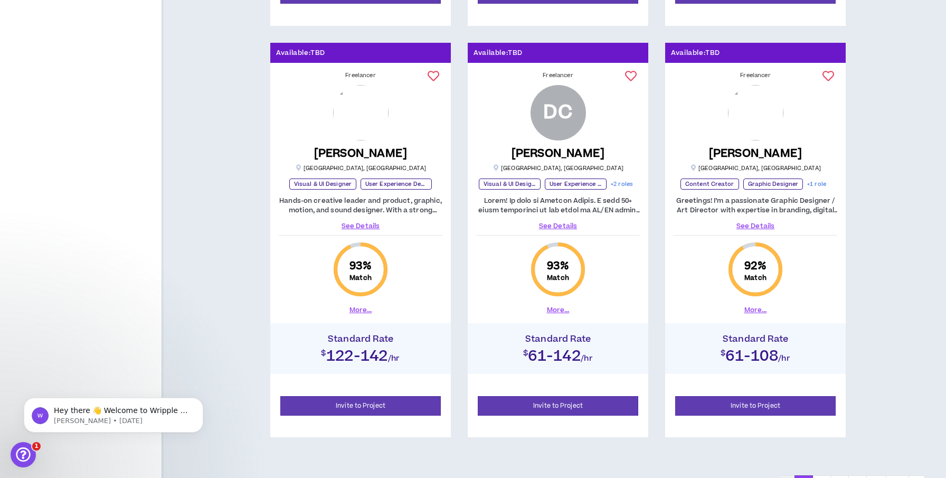
click at [759, 226] on link "See Details" at bounding box center [756, 226] width 164 height 10
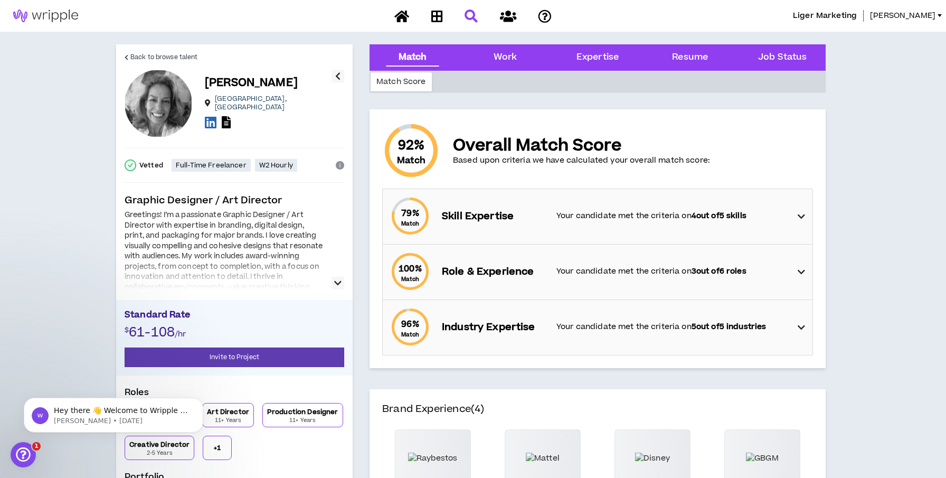
click at [337, 280] on icon "button" at bounding box center [337, 283] width 7 height 13
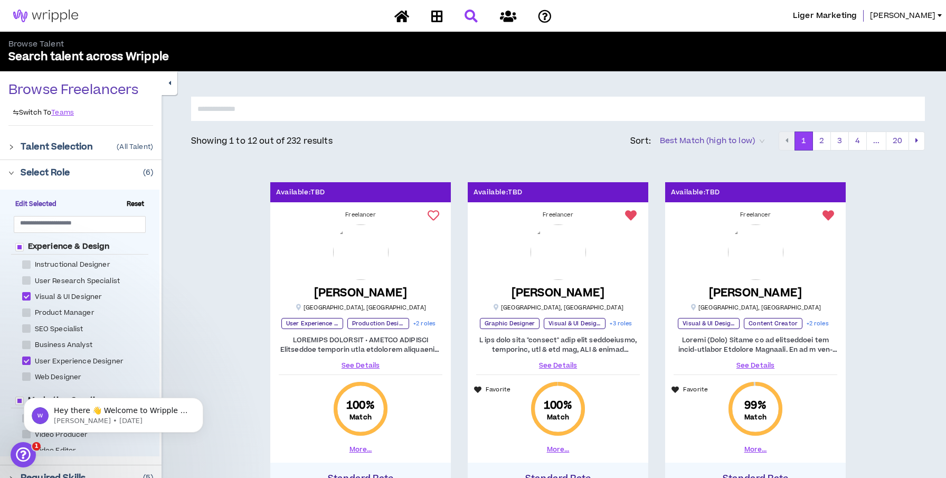
click at [12, 145] on icon "right" at bounding box center [11, 147] width 6 height 6
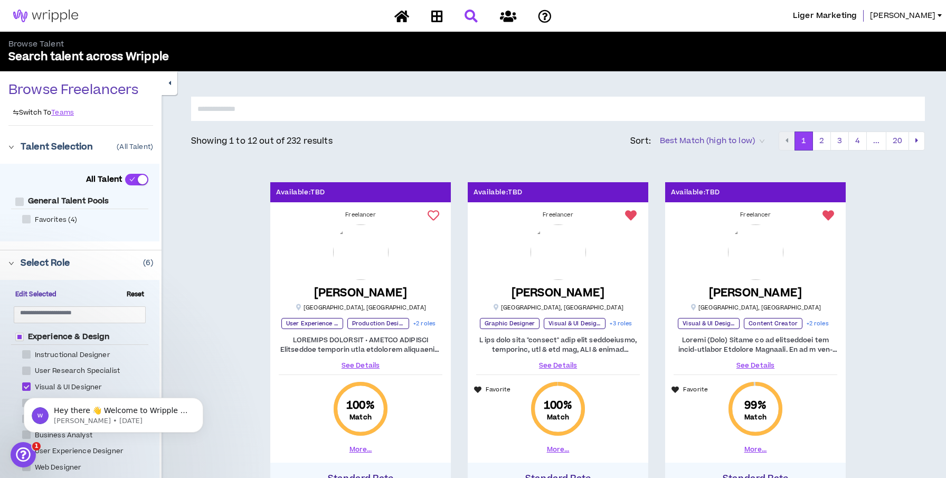
click at [12, 145] on icon "right" at bounding box center [11, 147] width 6 height 6
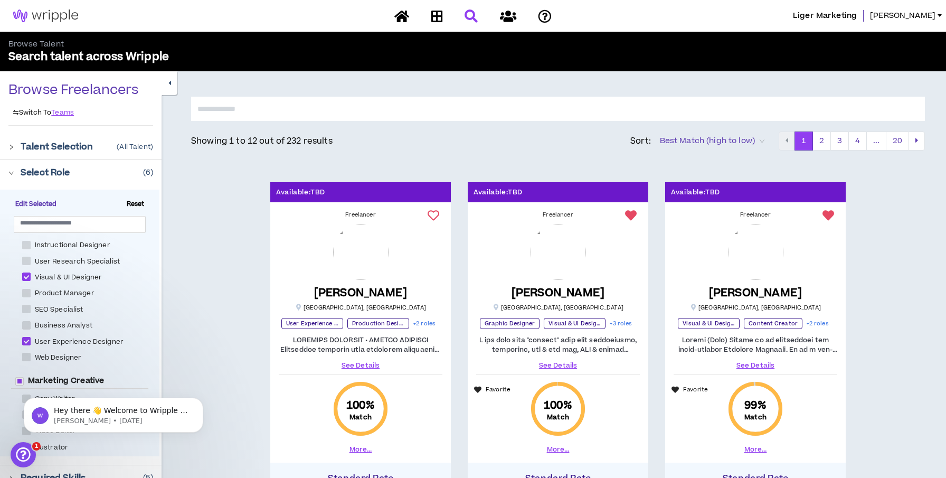
scroll to position [15, 0]
click at [30, 358] on span at bounding box center [26, 361] width 8 height 8
checkbox Designer "****"
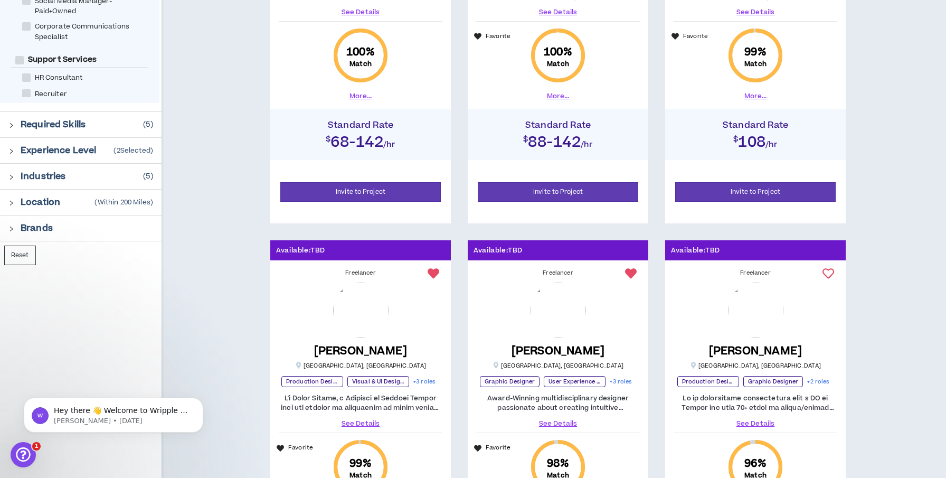
scroll to position [354, 0]
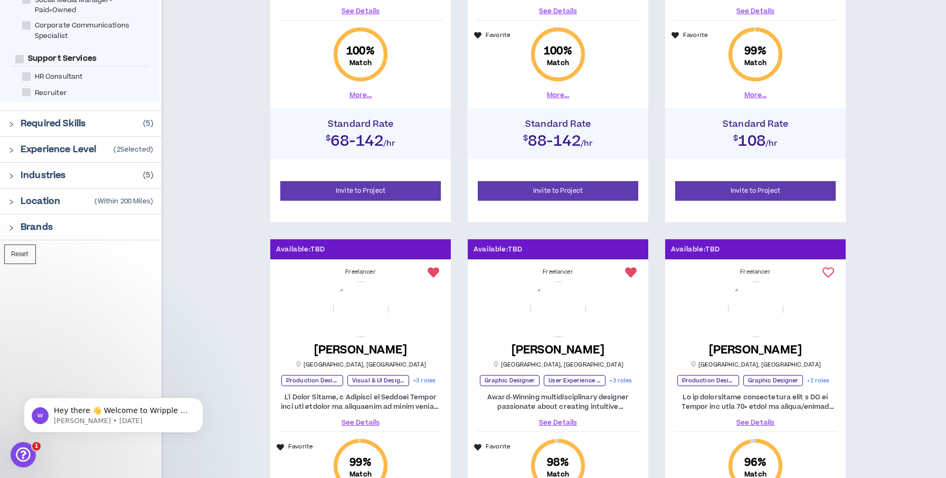
click at [14, 199] on icon "right" at bounding box center [11, 202] width 6 height 6
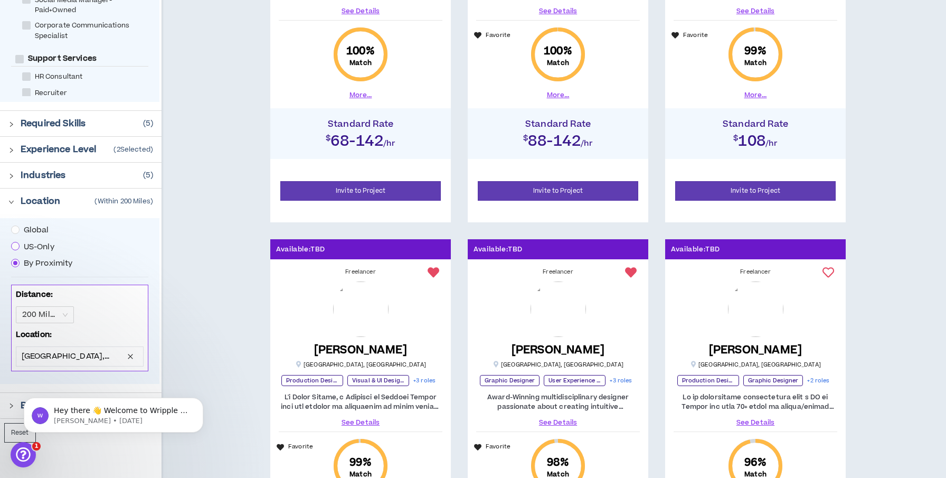
click at [19, 246] on span at bounding box center [15, 246] width 8 height 8
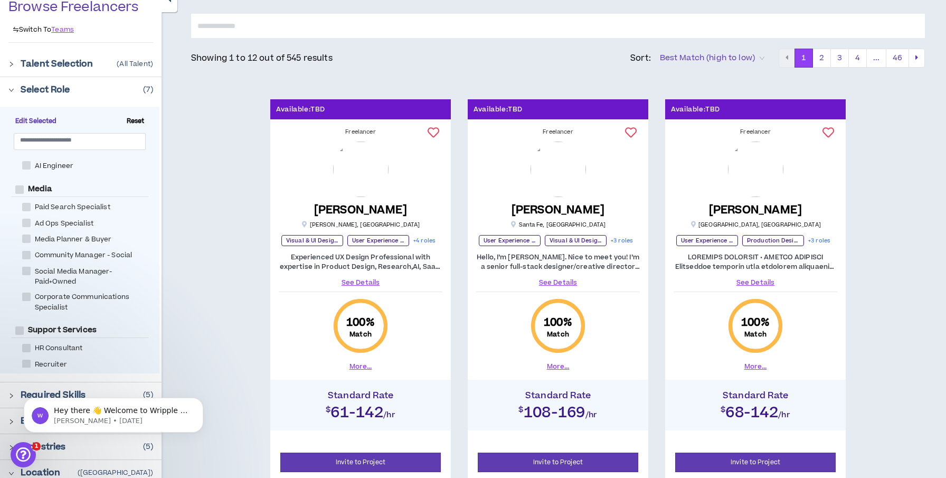
scroll to position [82, 0]
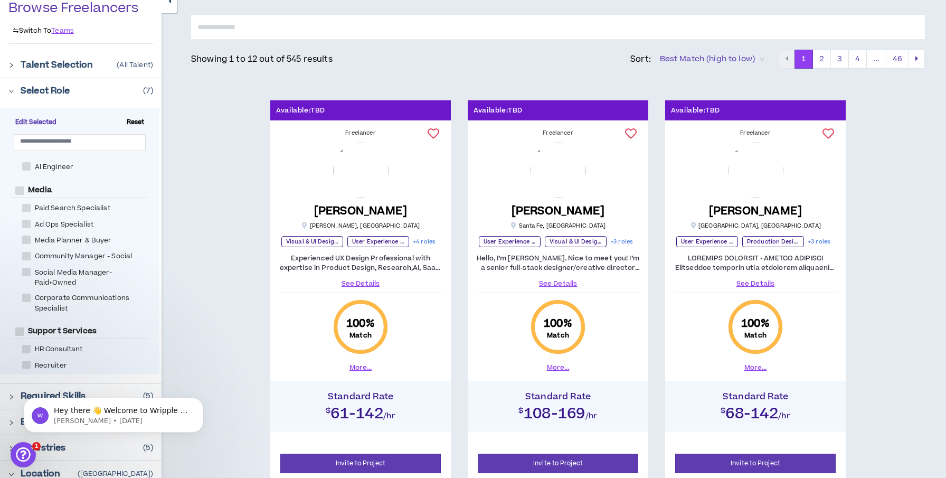
click at [357, 282] on link "See Details" at bounding box center [361, 284] width 164 height 10
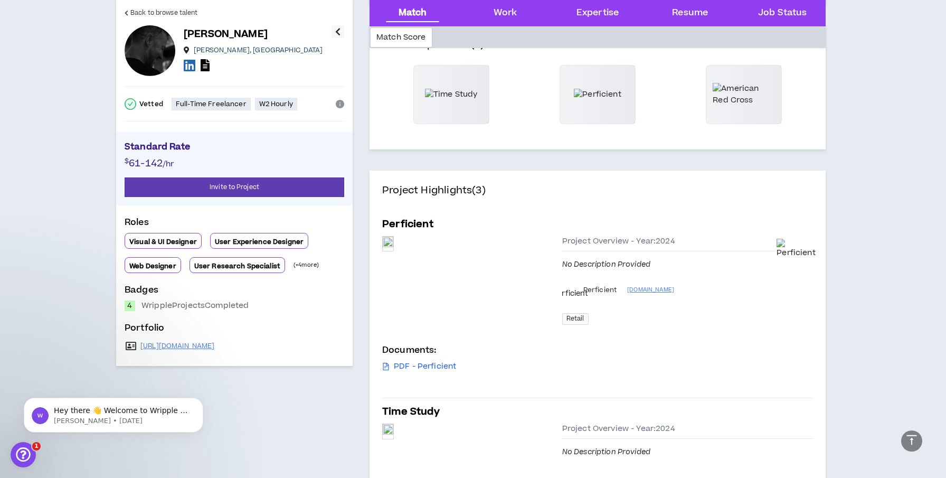
scroll to position [346, 0]
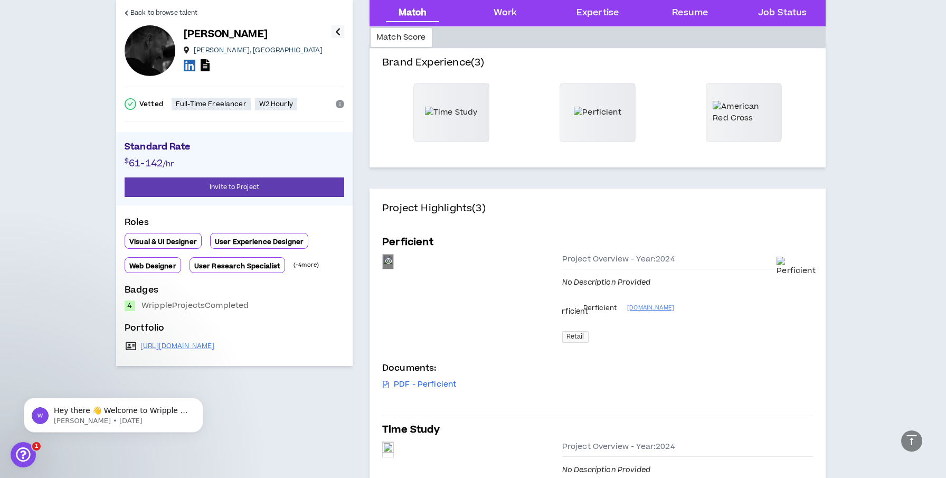
click at [393, 269] on div "Preview" at bounding box center [388, 261] width 11 height 14
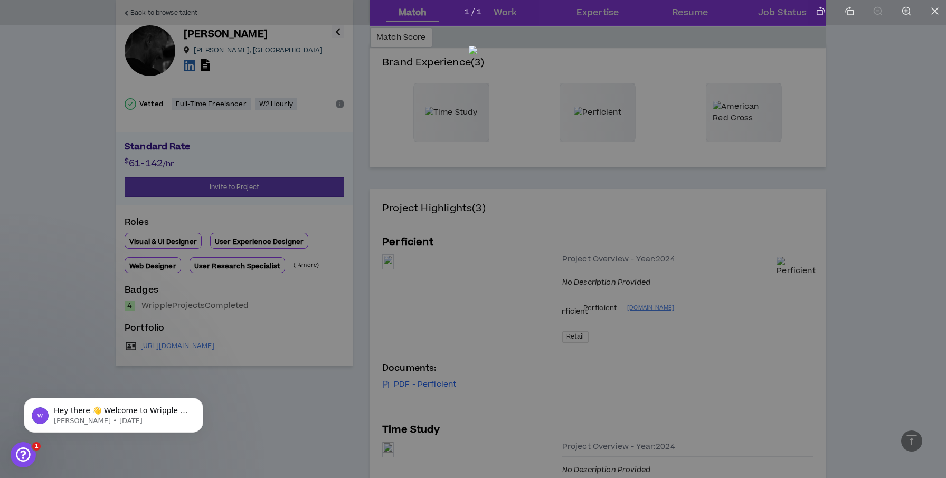
click at [881, 251] on div at bounding box center [473, 239] width 946 height 478
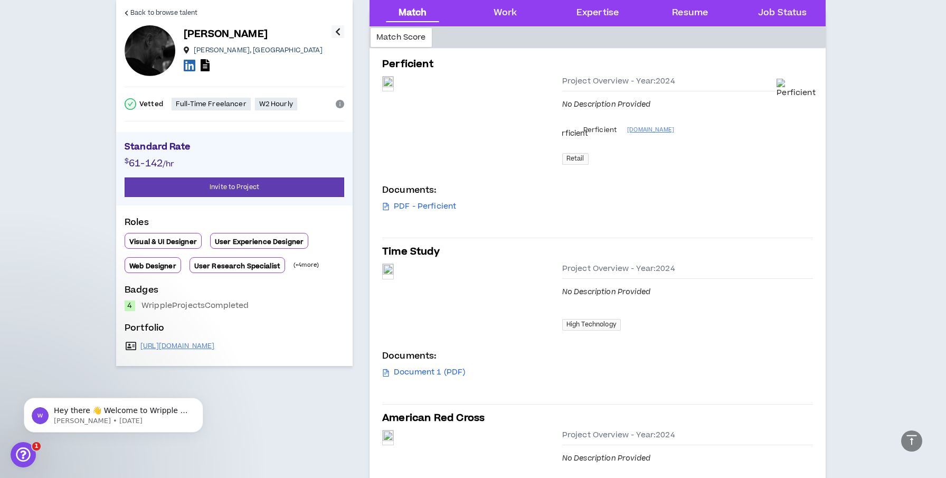
scroll to position [530, 0]
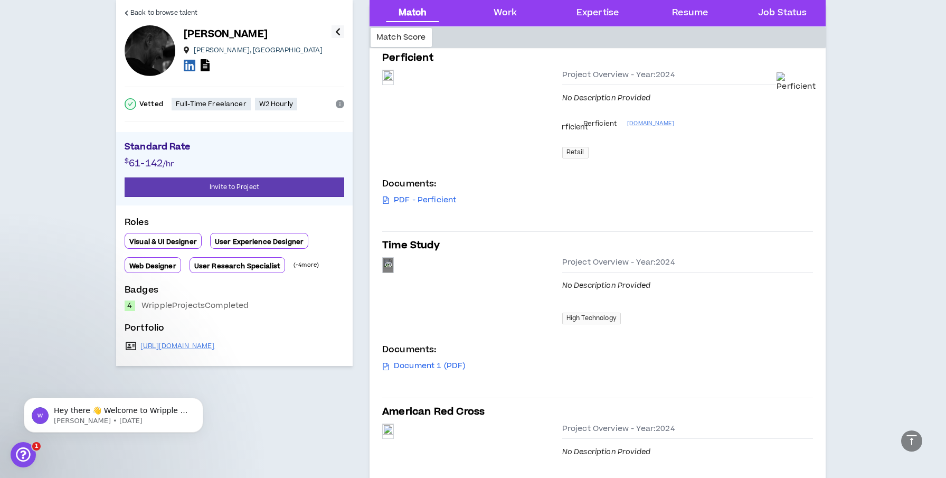
click at [393, 272] on div "Preview" at bounding box center [388, 265] width 11 height 14
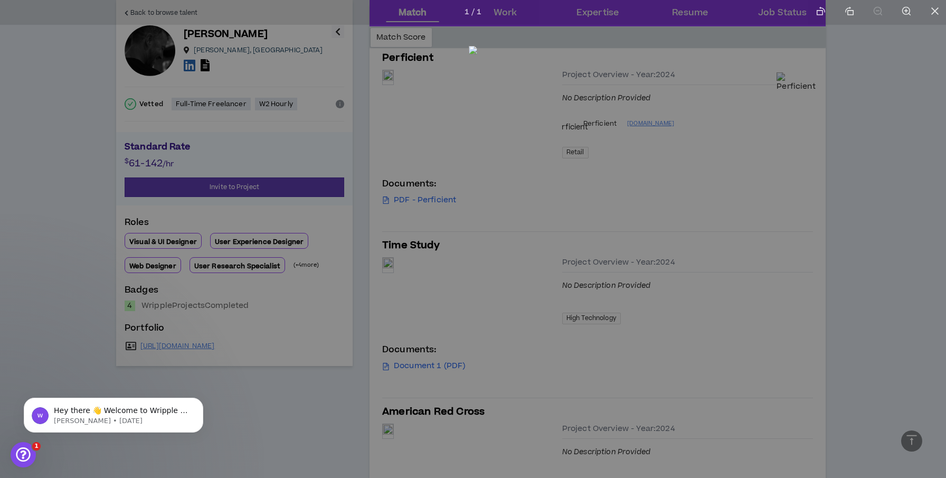
click at [874, 216] on div at bounding box center [473, 239] width 946 height 478
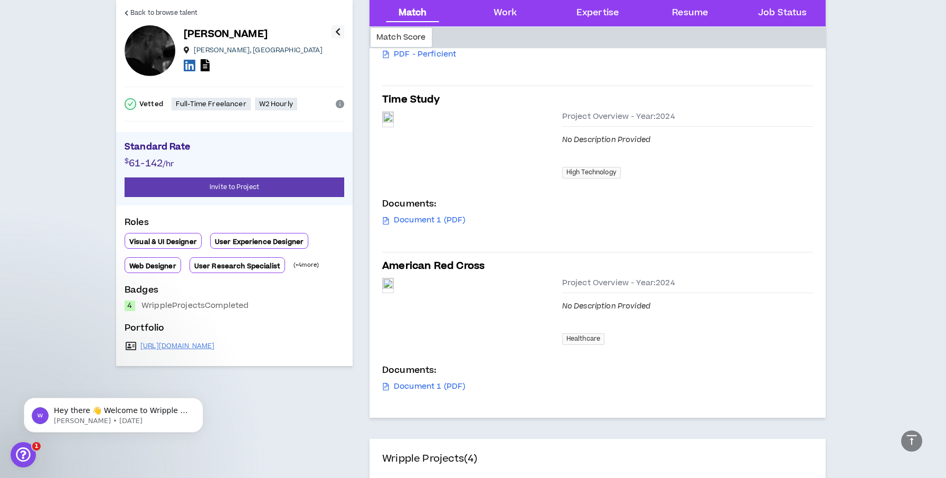
scroll to position [686, 0]
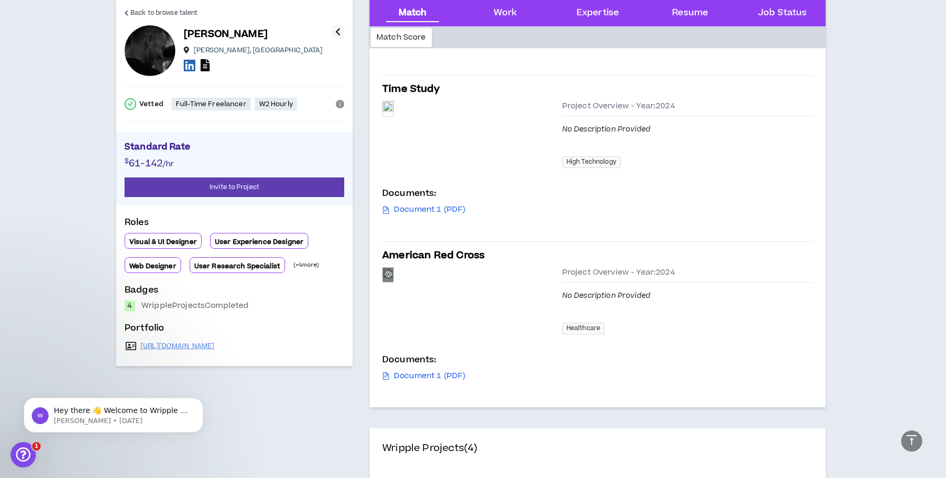
click at [393, 282] on div "Preview" at bounding box center [388, 275] width 11 height 14
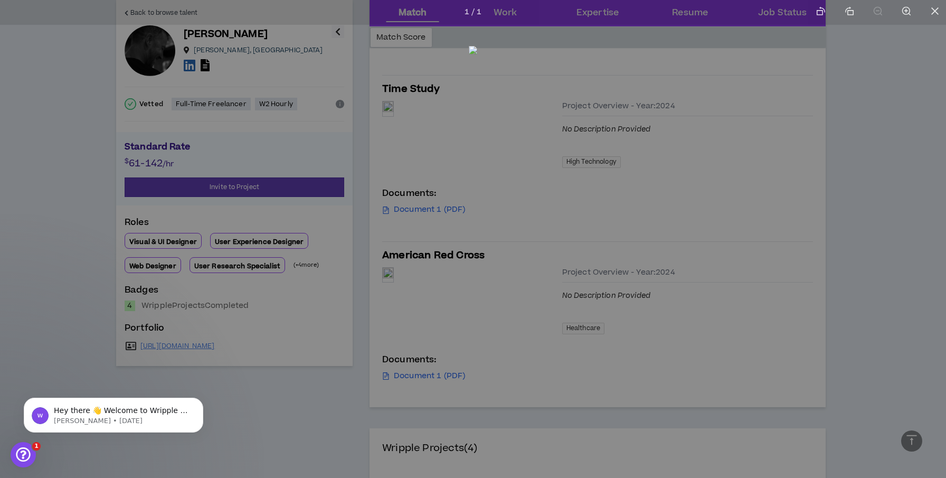
click at [896, 214] on div at bounding box center [473, 239] width 946 height 478
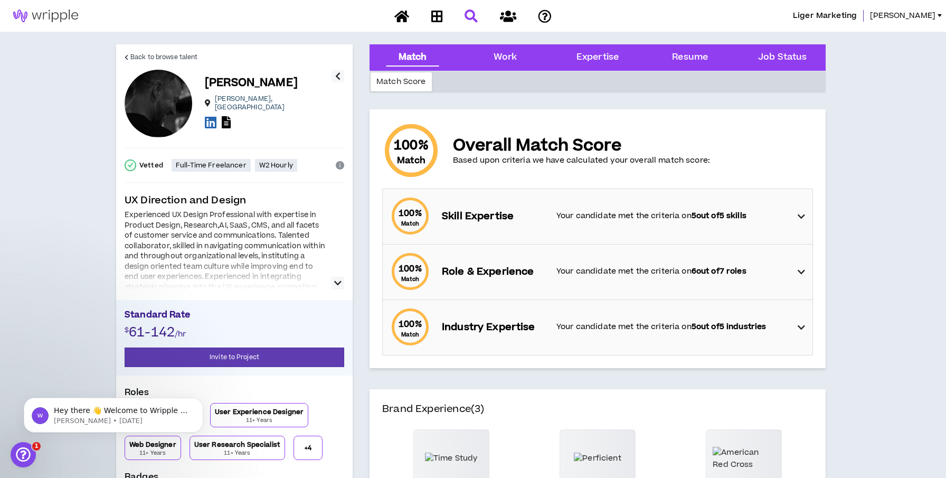
scroll to position [0, 0]
click at [340, 74] on icon "button" at bounding box center [337, 76] width 5 height 13
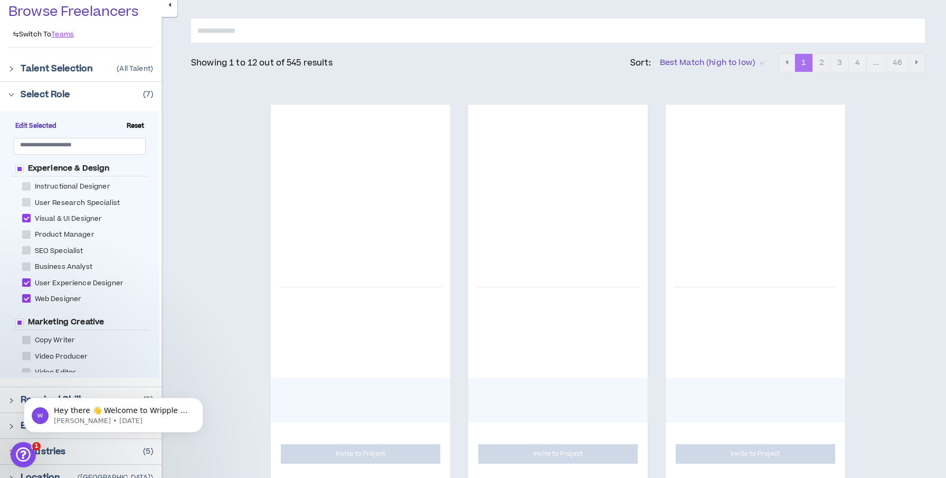
scroll to position [82, 0]
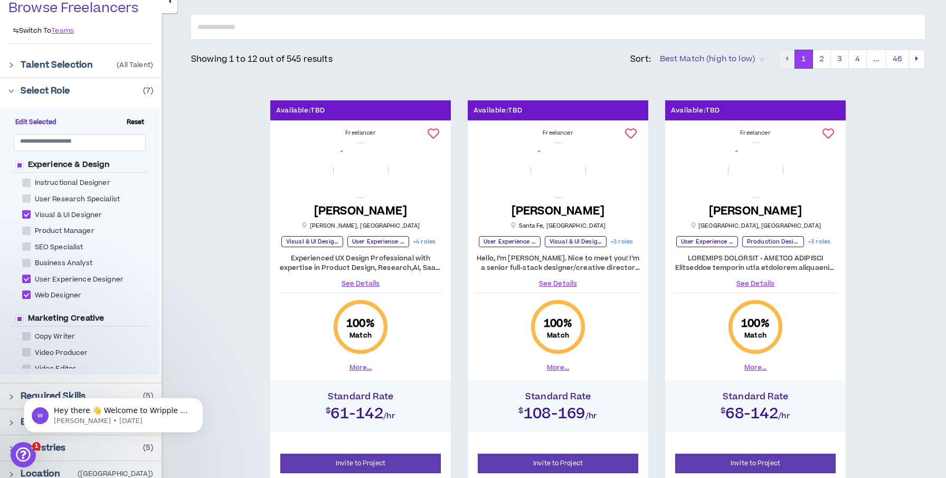
click at [561, 283] on link "See Details" at bounding box center [558, 284] width 164 height 10
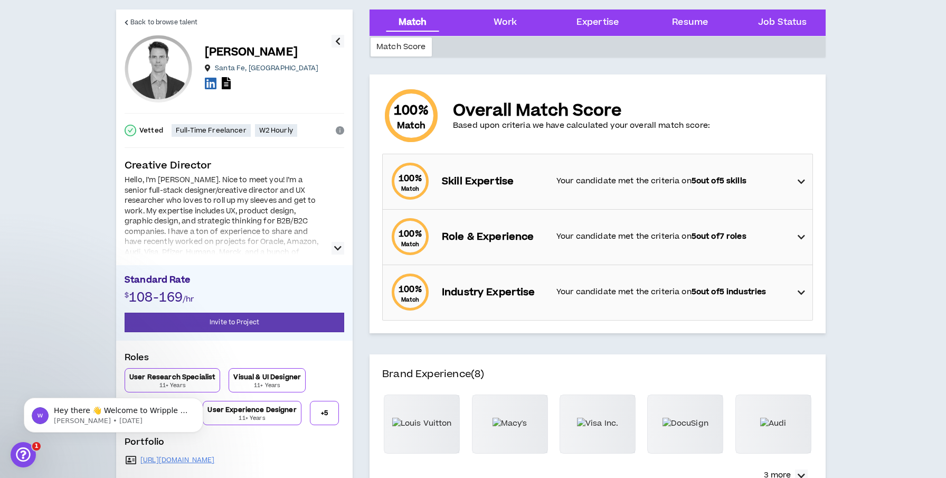
scroll to position [35, 0]
click at [337, 249] on icon "button" at bounding box center [337, 248] width 7 height 13
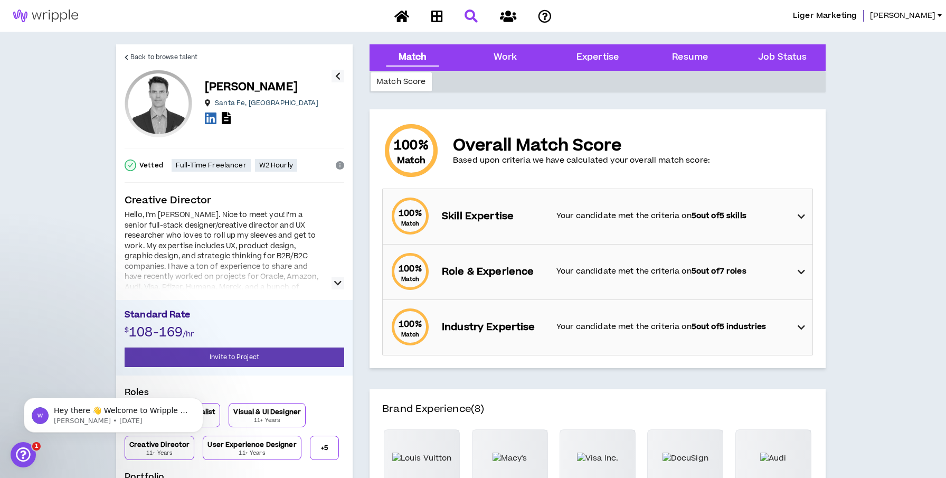
scroll to position [0, 0]
click at [506, 62] on div "Work" at bounding box center [506, 58] width 24 height 14
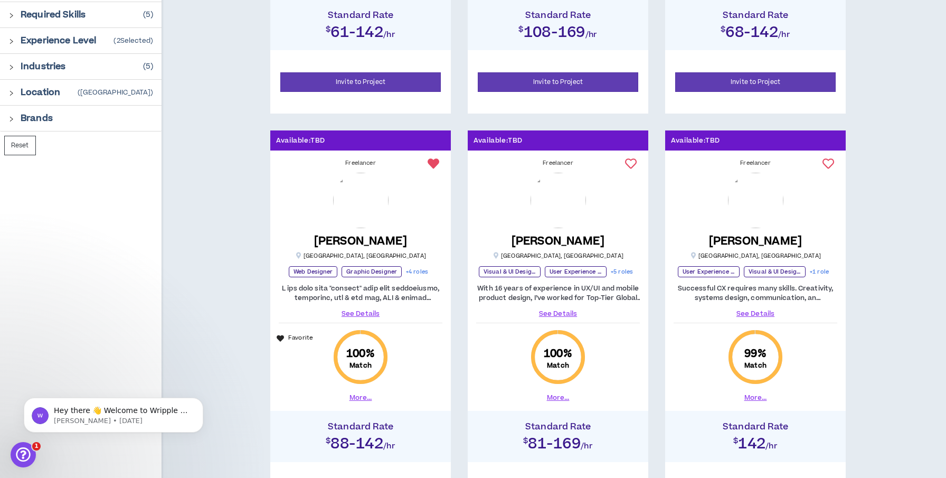
scroll to position [463, 0]
click at [562, 311] on link "See Details" at bounding box center [558, 313] width 164 height 10
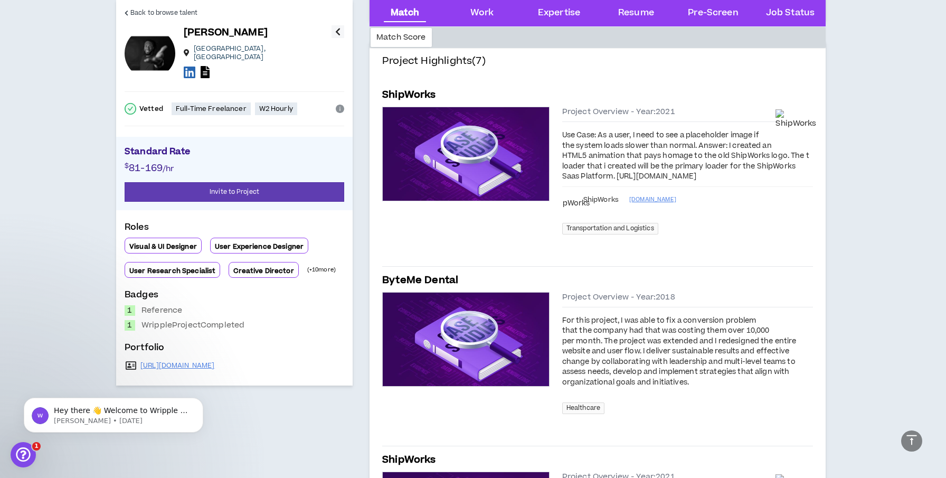
scroll to position [513, 0]
drag, startPoint x: 680, startPoint y: 194, endPoint x: 556, endPoint y: 184, distance: 123.9
click at [562, 182] on div "Use Case: As a user, I need to see a placeholder image if the system loads slow…" at bounding box center [687, 156] width 251 height 52
copy div "[URL][DOMAIN_NAME]"
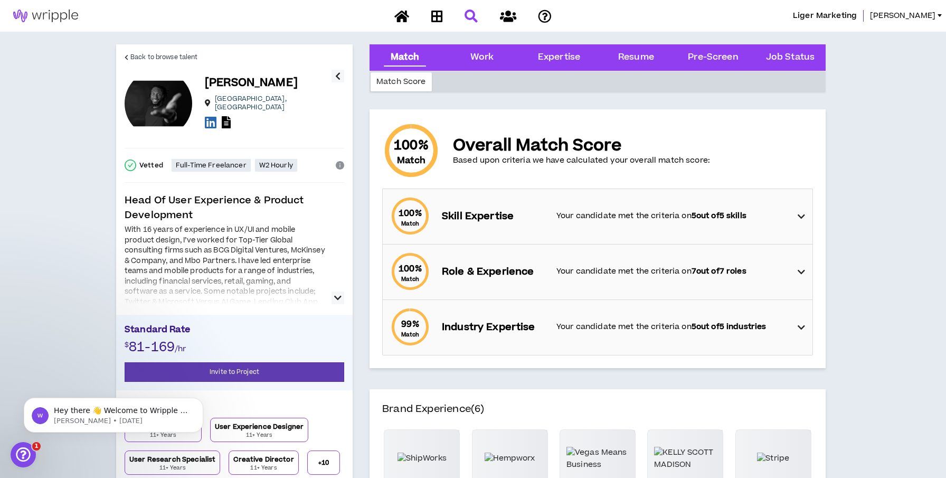
scroll to position [0, 0]
click at [792, 57] on Status "Job Status" at bounding box center [790, 58] width 49 height 14
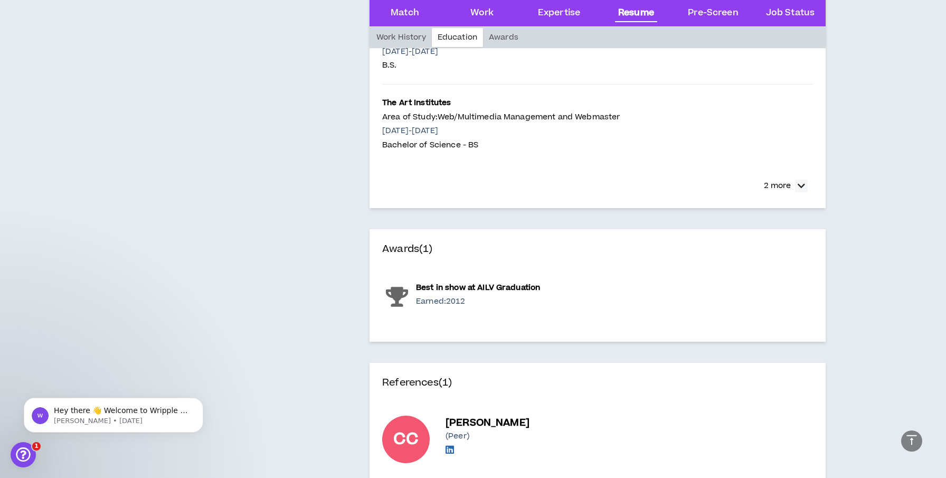
scroll to position [2538, 0]
click at [449, 450] on icon at bounding box center [450, 449] width 8 height 15
